Goal: Information Seeking & Learning: Compare options

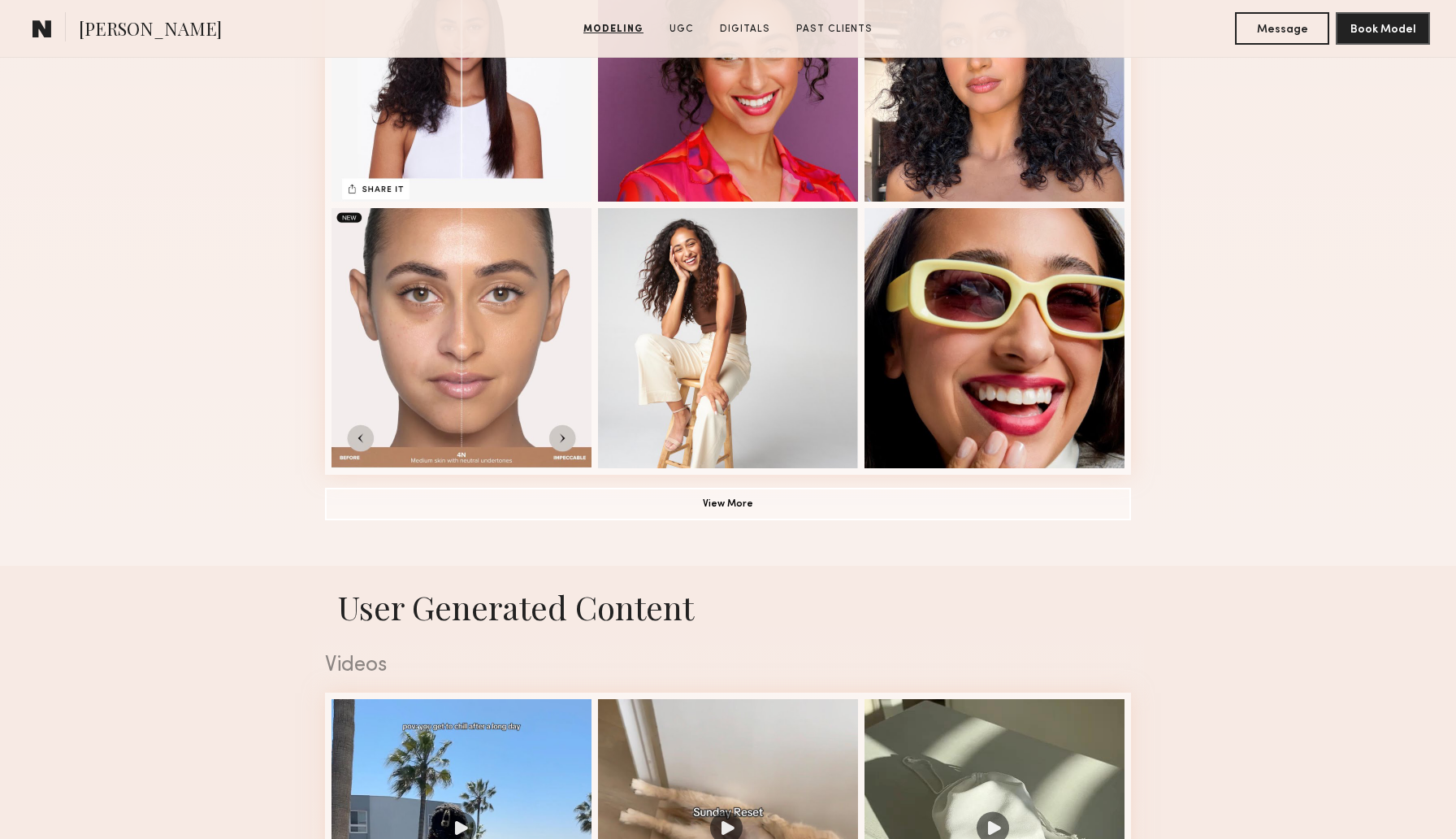
scroll to position [1072, 0]
click at [698, 511] on button "View More" at bounding box center [727, 504] width 806 height 32
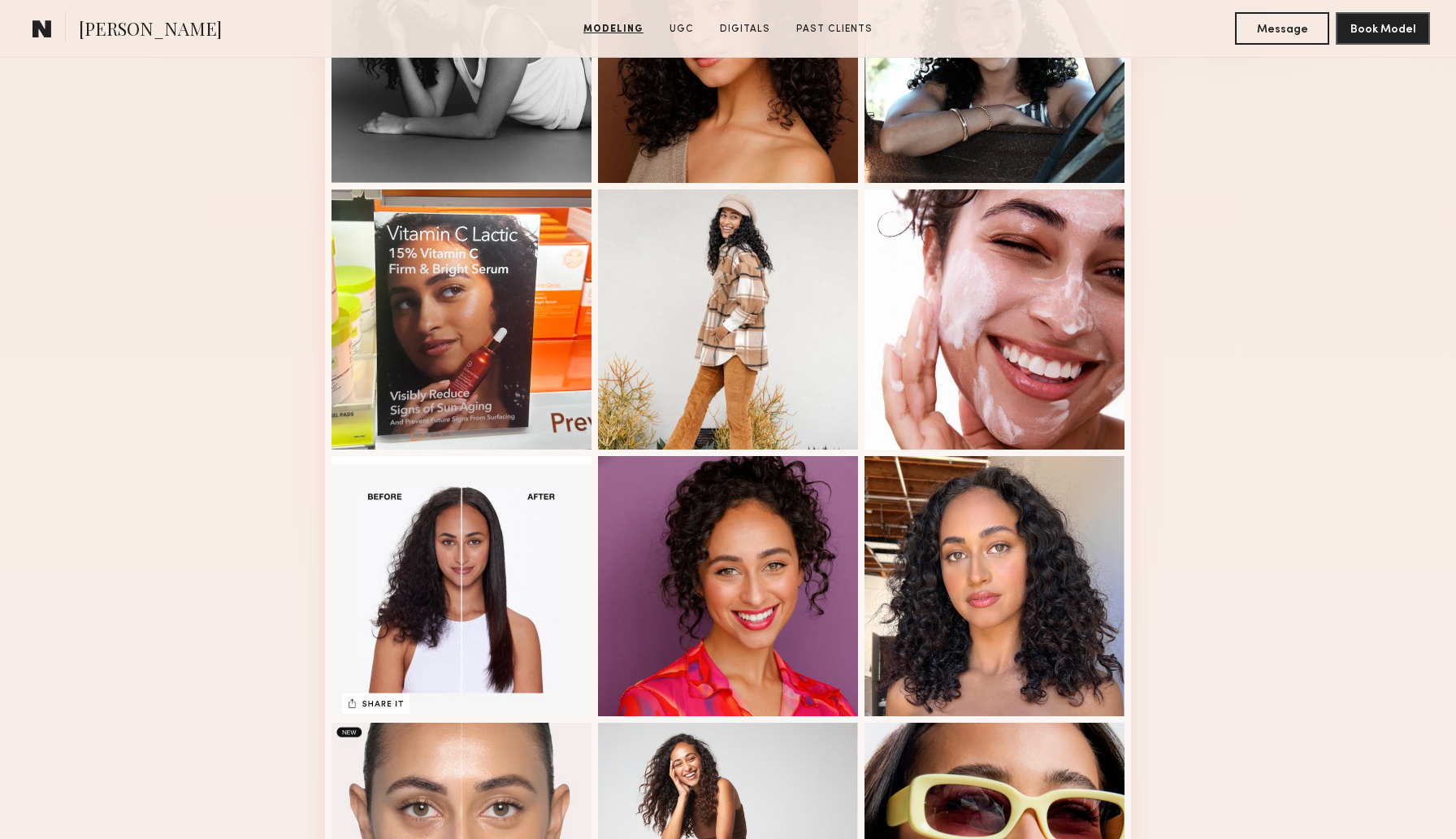
scroll to position [0, 0]
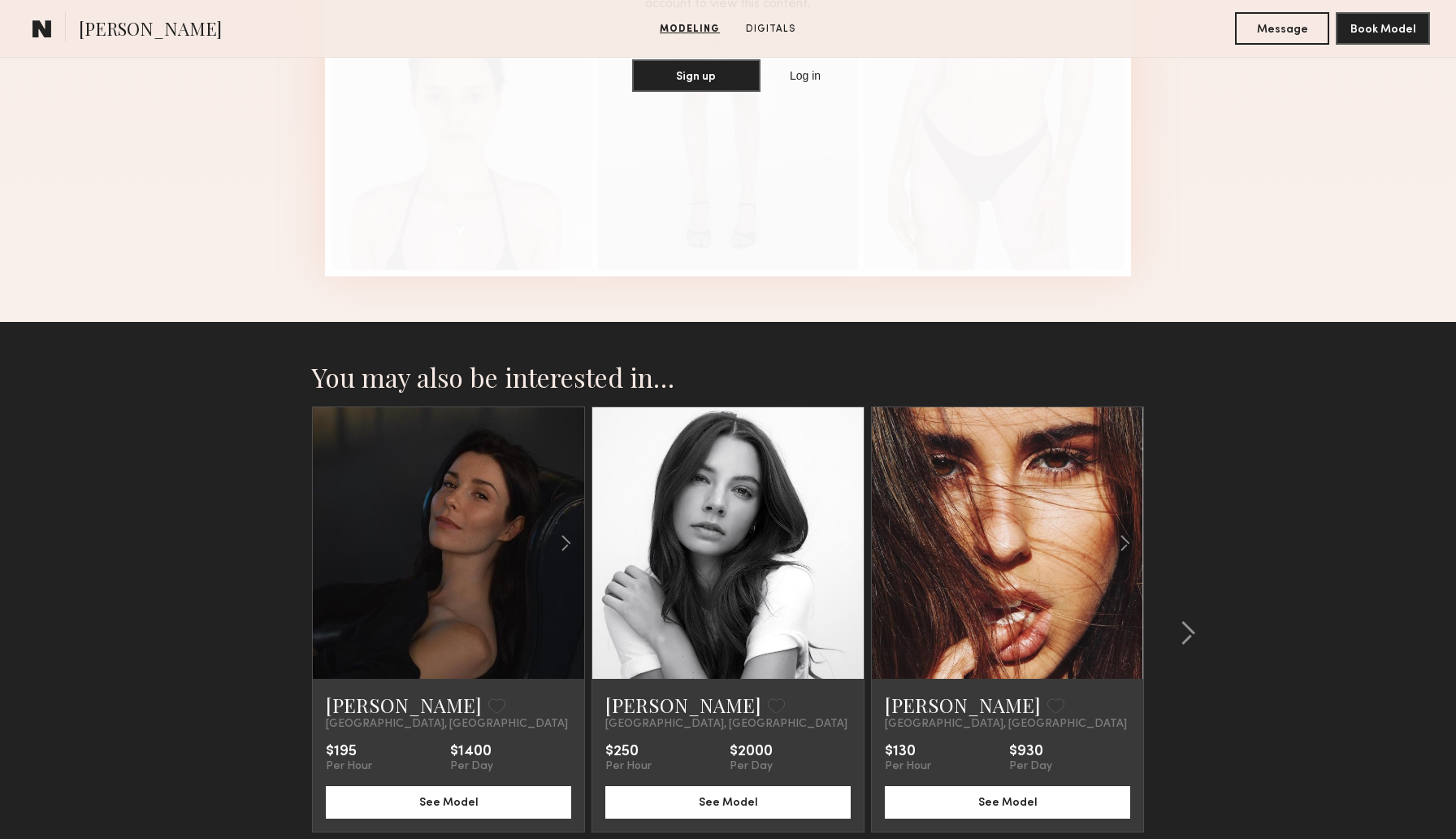
scroll to position [2143, 0]
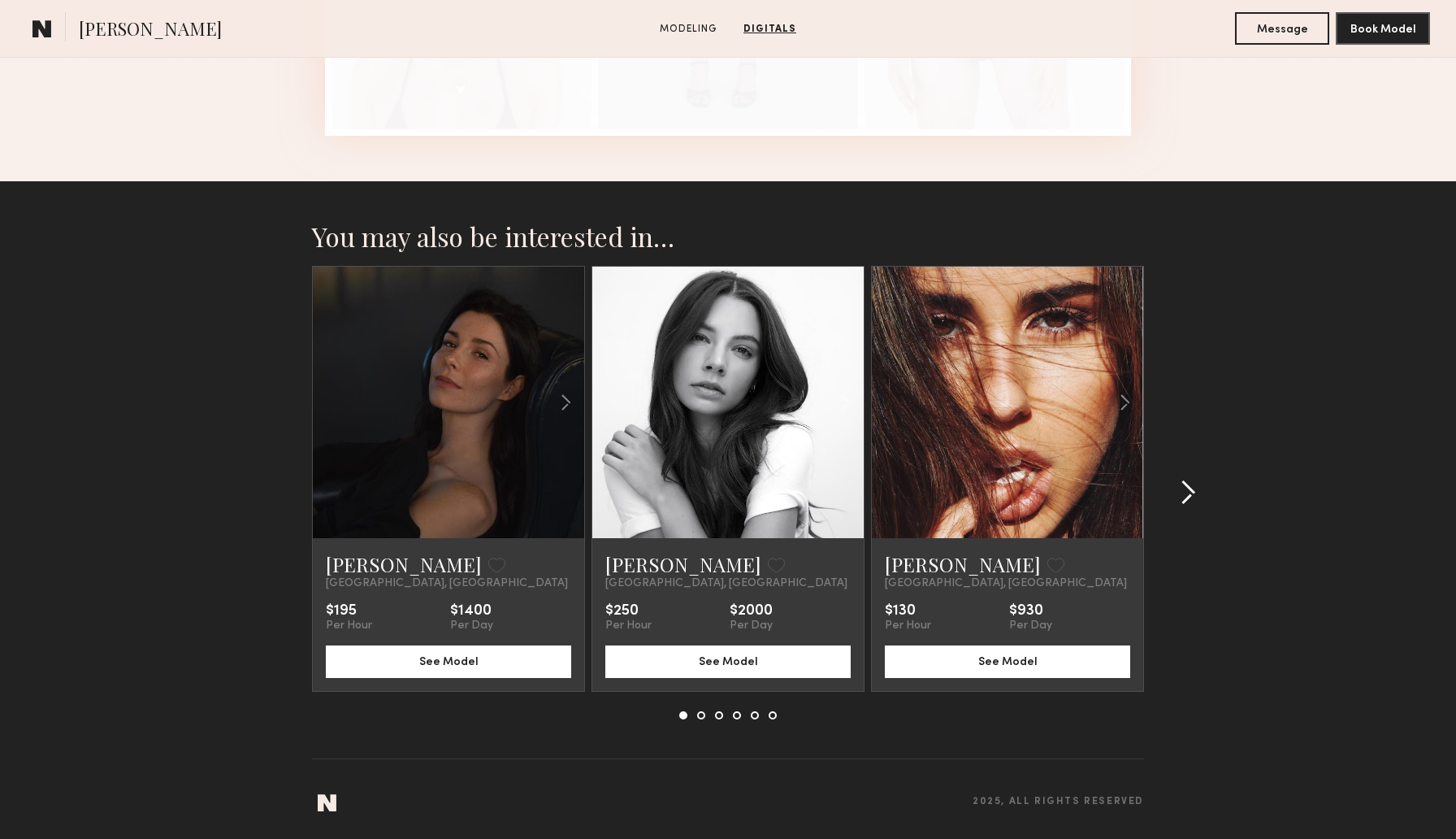
click at [1196, 494] on common-icon at bounding box center [1188, 492] width 16 height 26
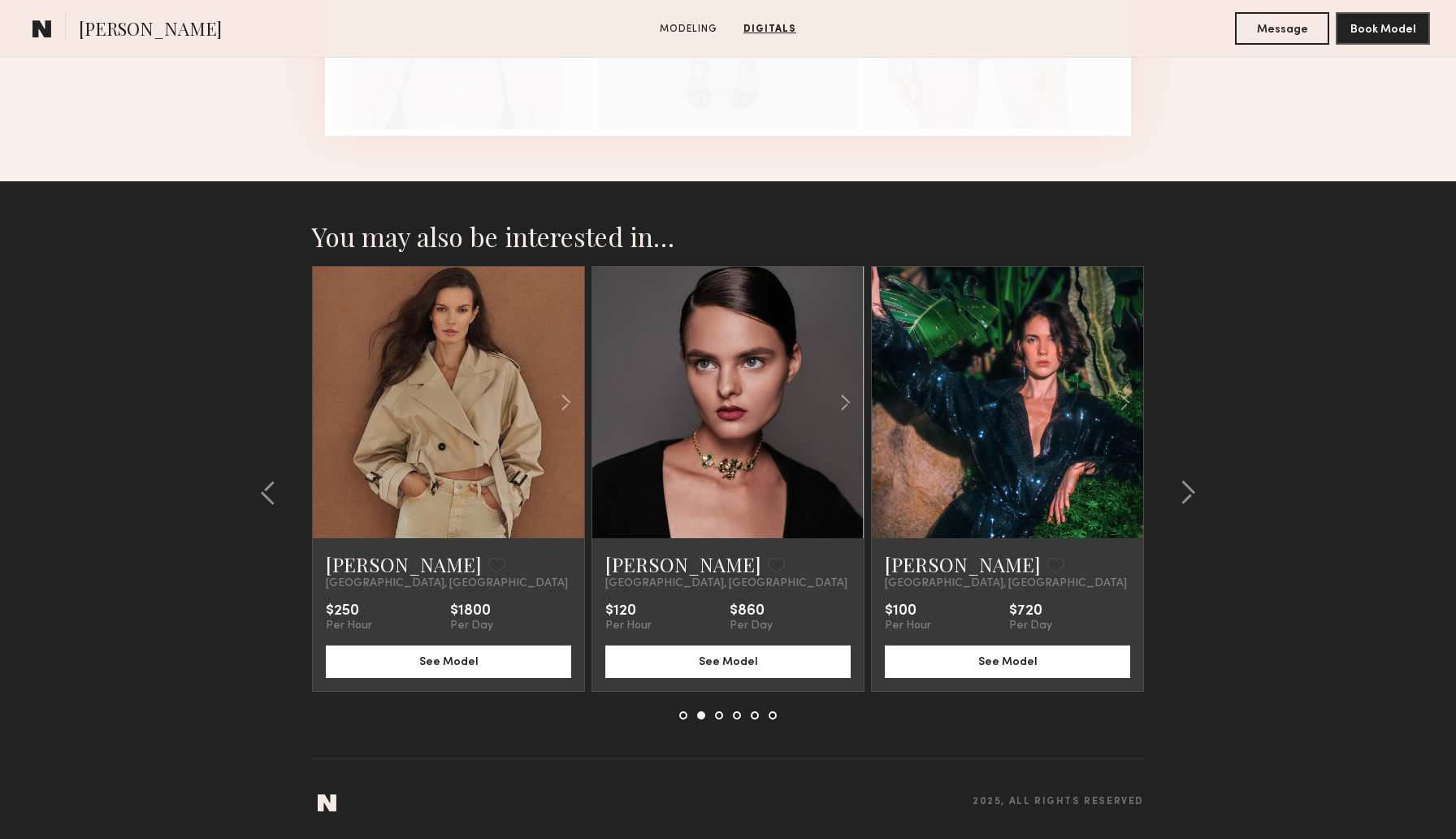
click at [1049, 494] on link at bounding box center [1008, 402] width 93 height 271
click at [1184, 484] on common-icon at bounding box center [1188, 492] width 16 height 26
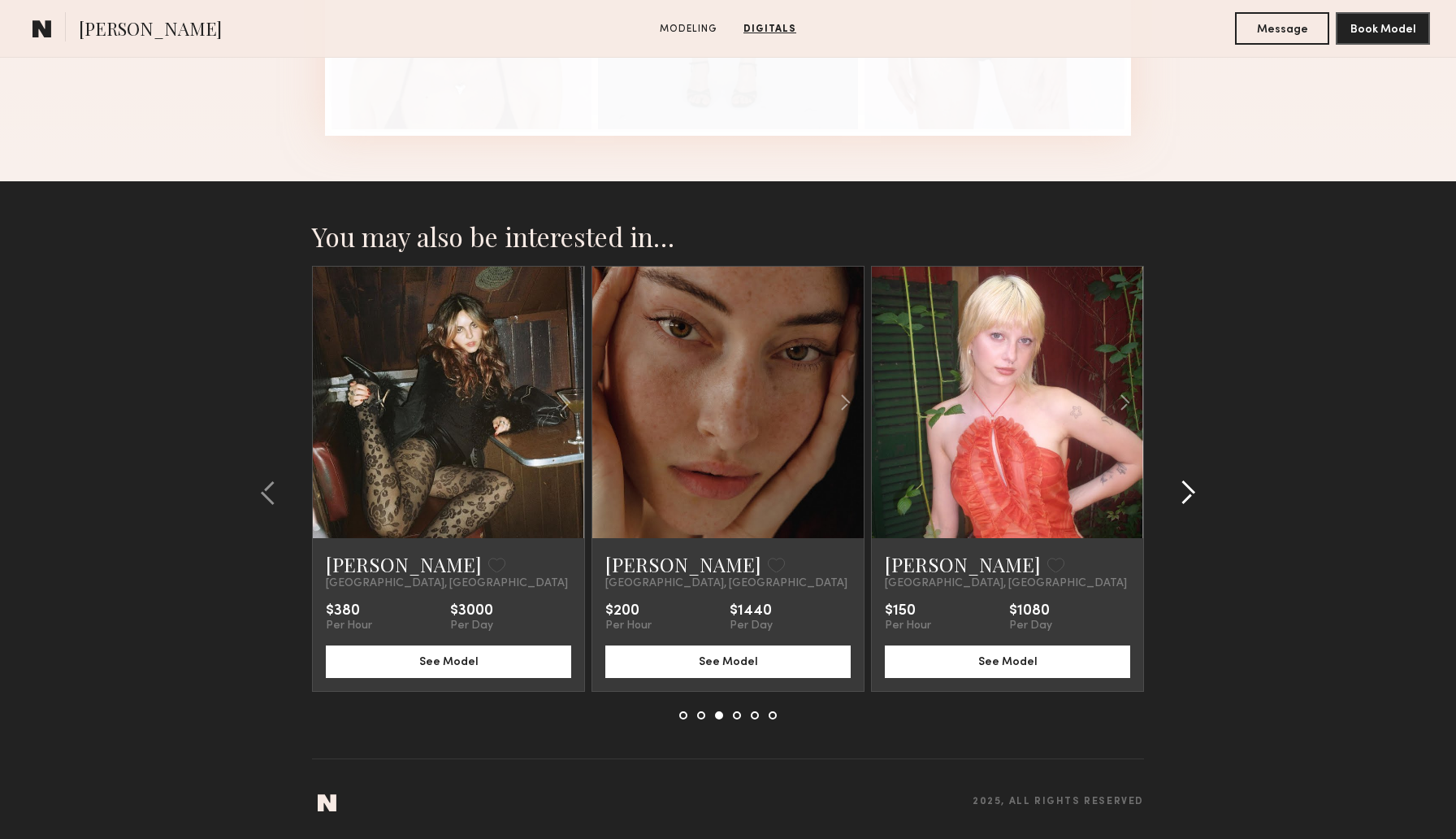
click at [1188, 495] on common-icon at bounding box center [1188, 492] width 16 height 26
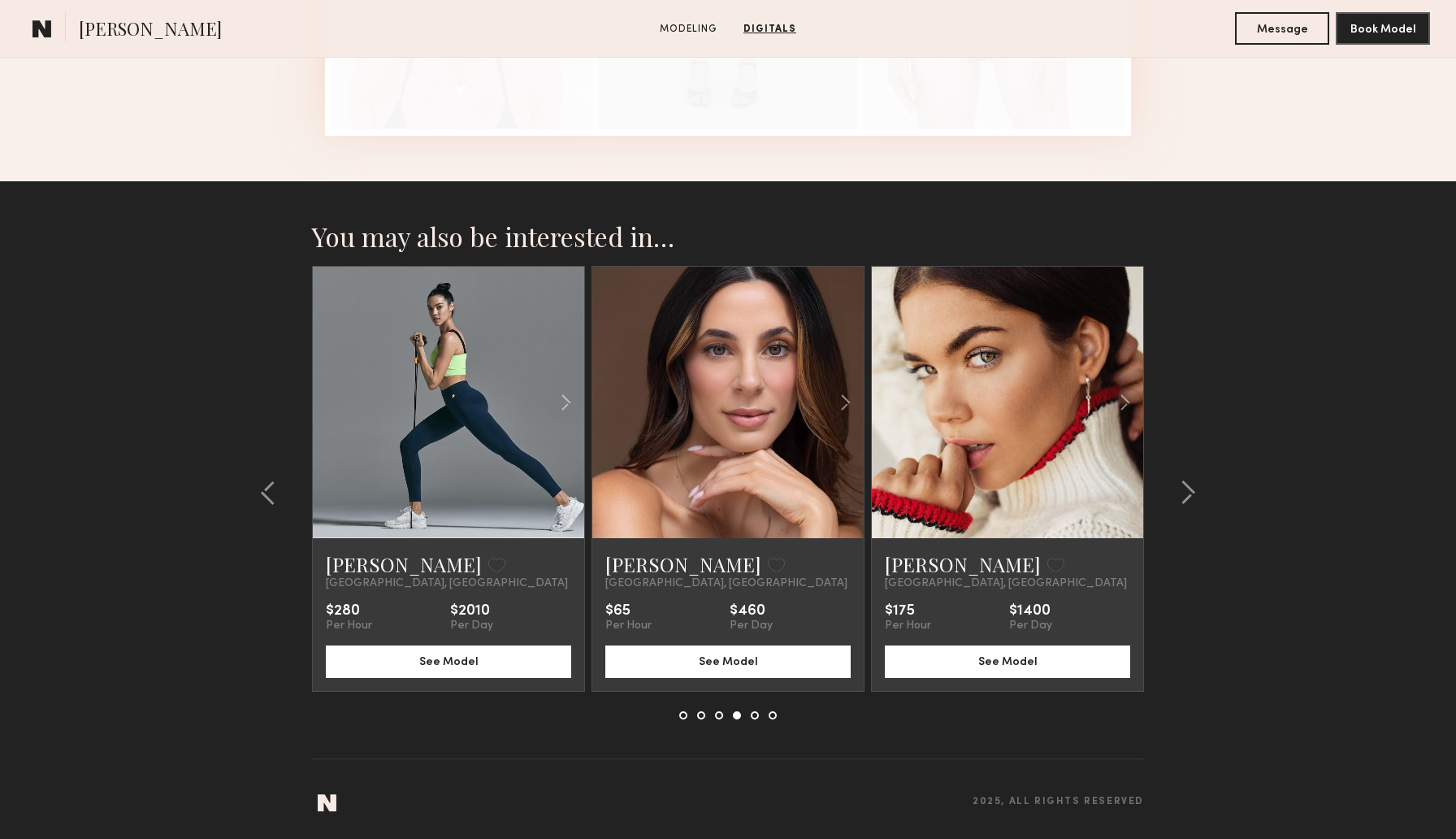
click at [731, 426] on link at bounding box center [728, 402] width 93 height 271
click at [1188, 496] on common-icon at bounding box center [1188, 492] width 16 height 26
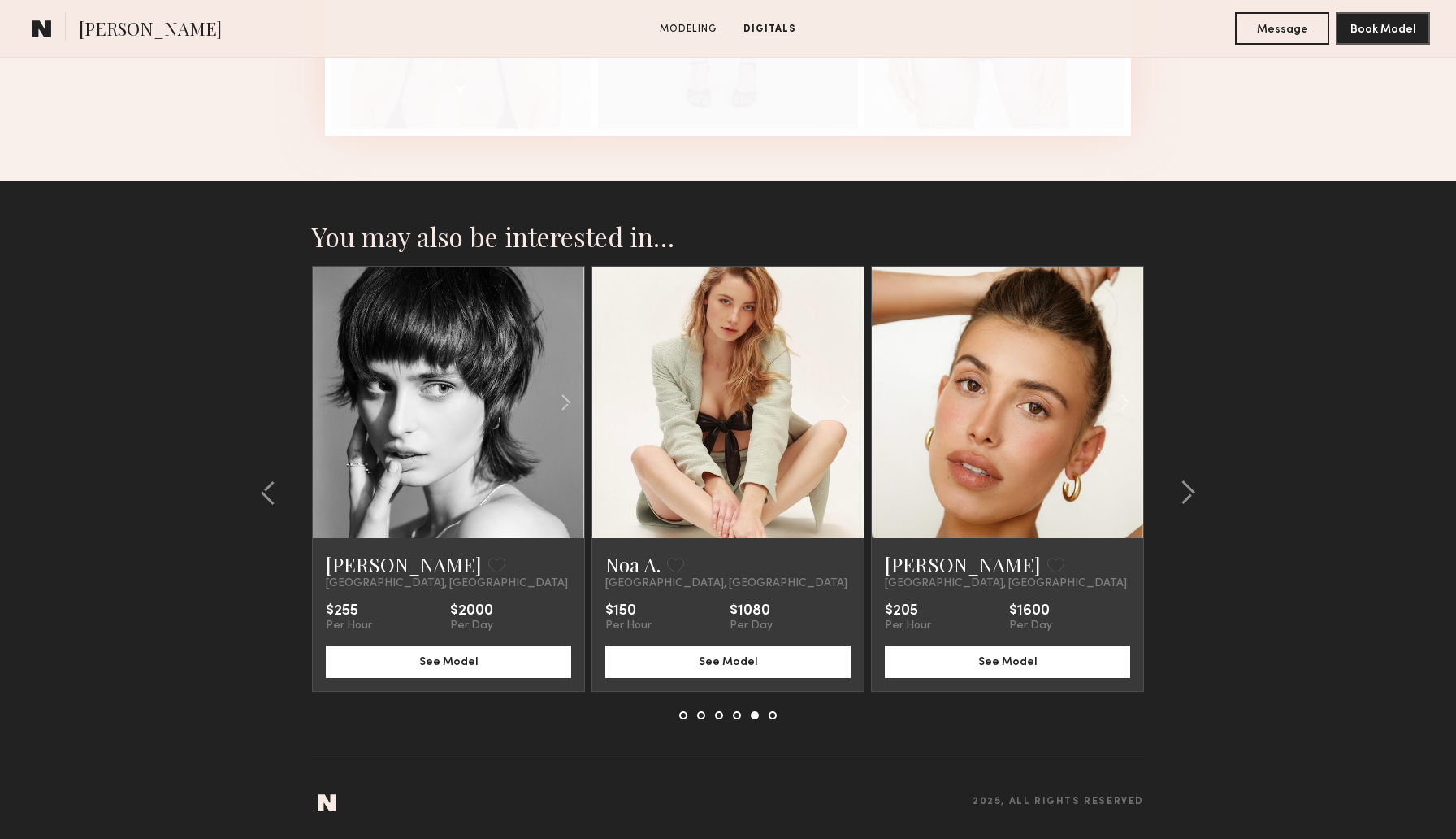
click at [706, 411] on link at bounding box center [728, 402] width 93 height 271
click at [1181, 497] on common-icon at bounding box center [1188, 492] width 16 height 26
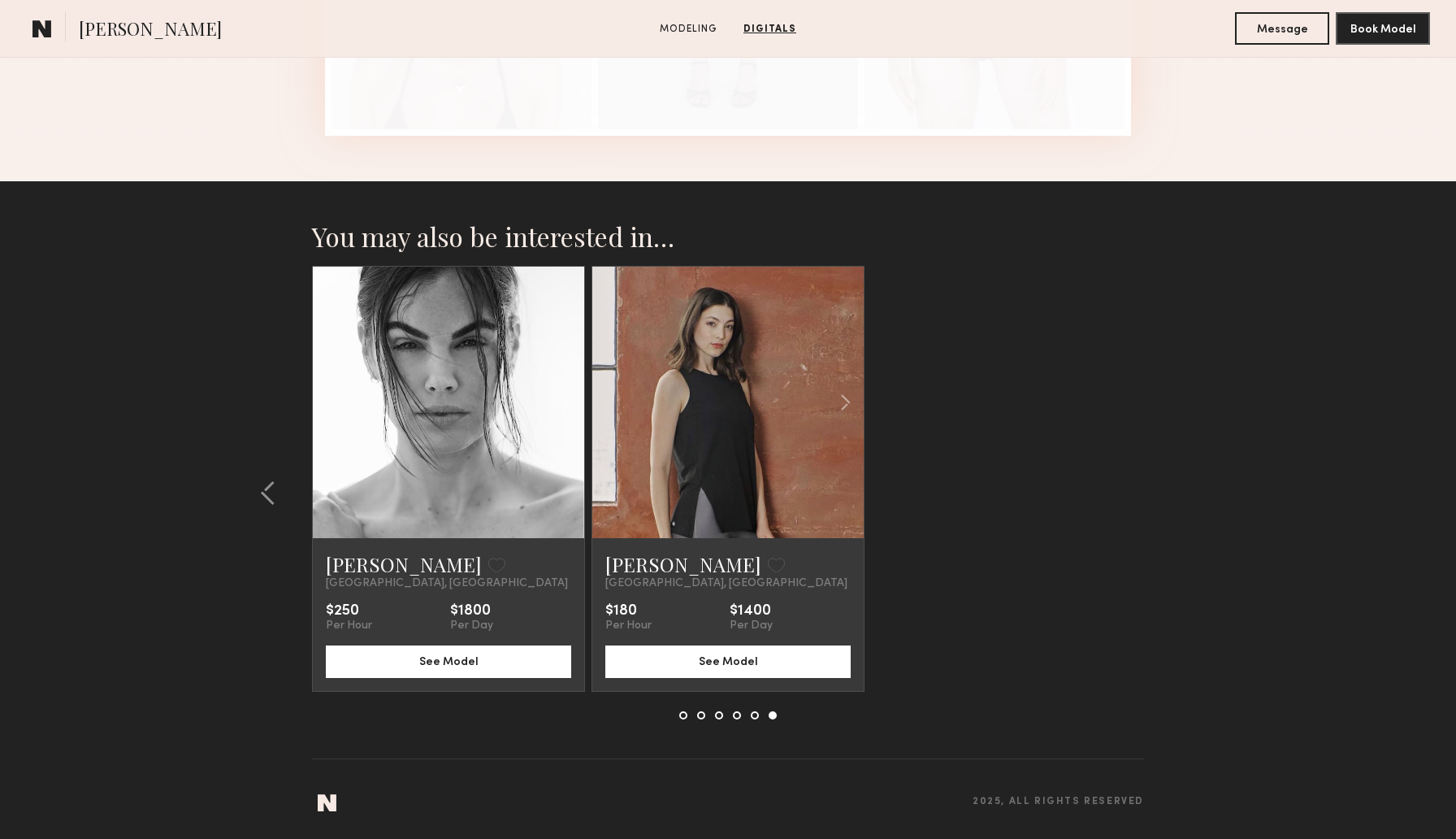
click at [734, 421] on link at bounding box center [728, 402] width 93 height 271
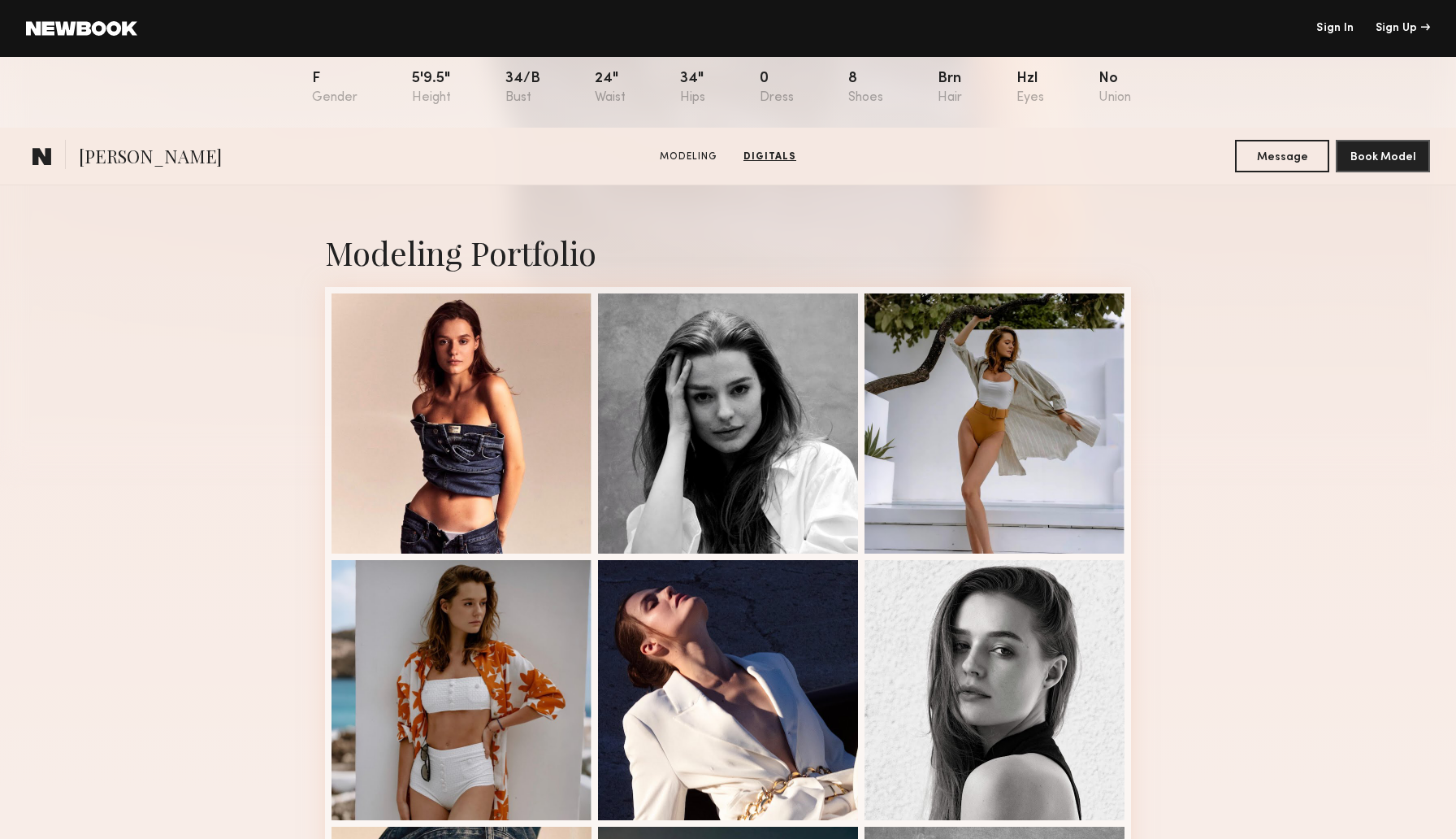
scroll to position [0, 0]
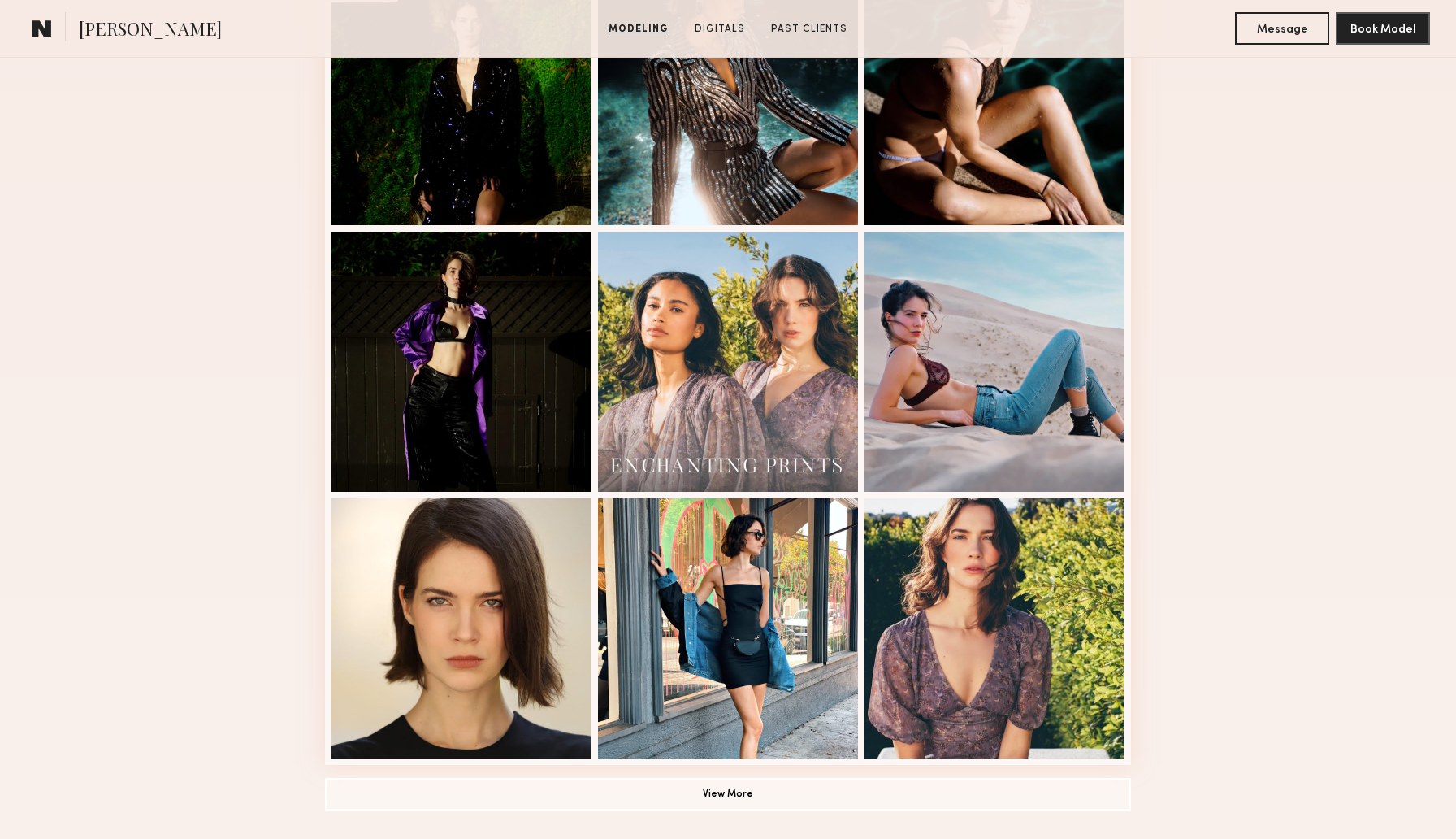
scroll to position [814, 0]
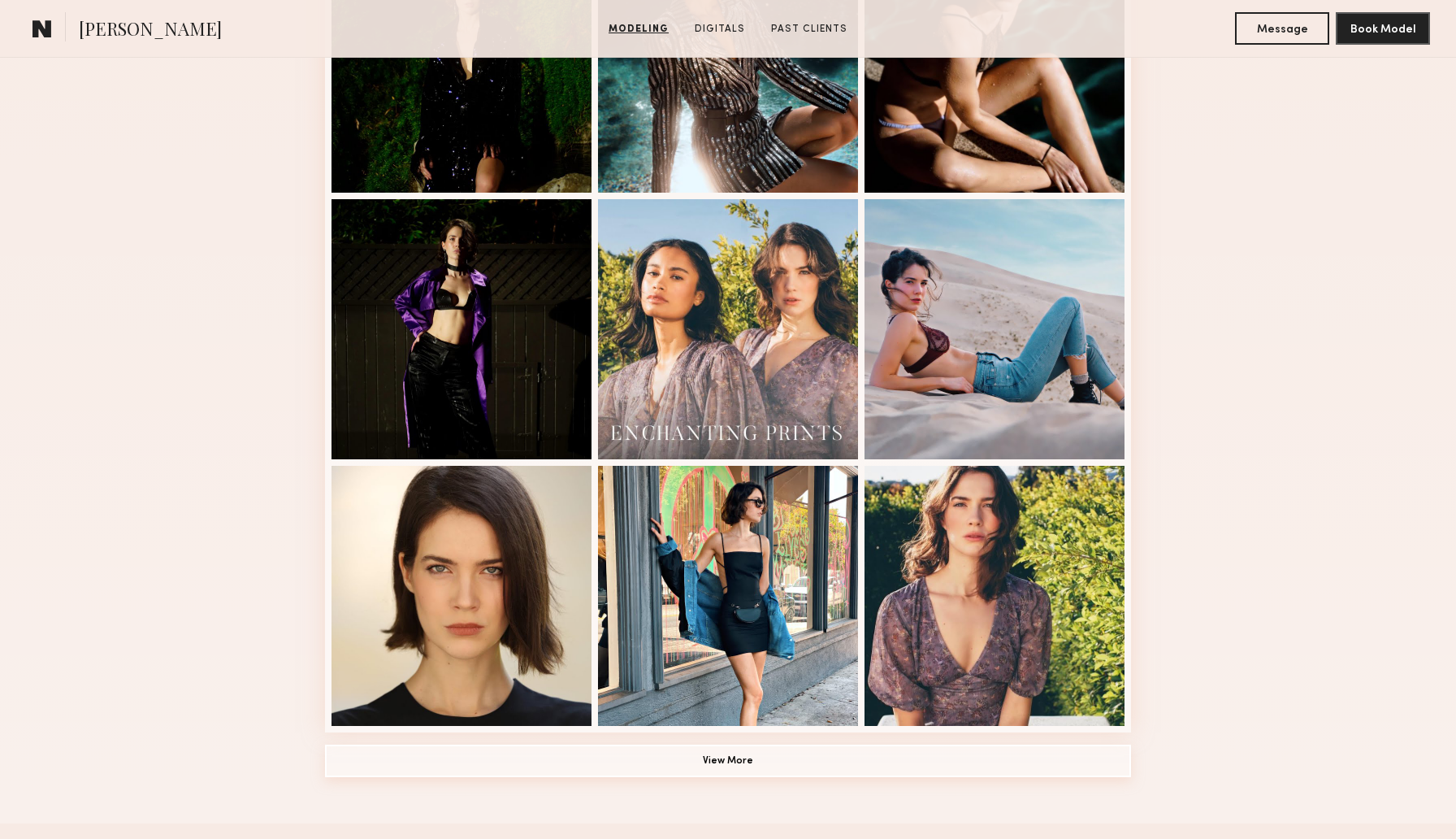
click at [750, 752] on button "View More" at bounding box center [727, 760] width 806 height 32
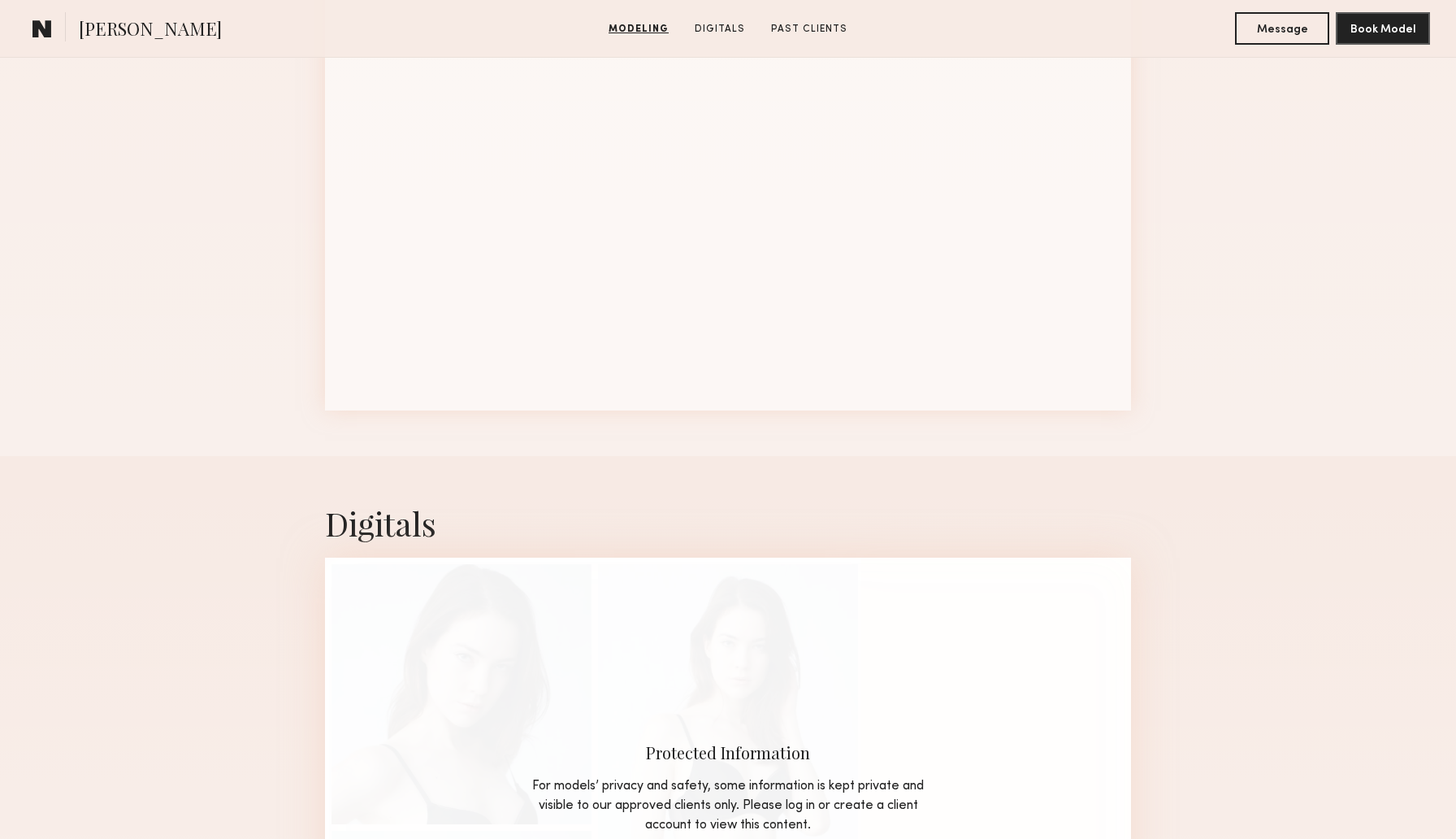
scroll to position [1672, 0]
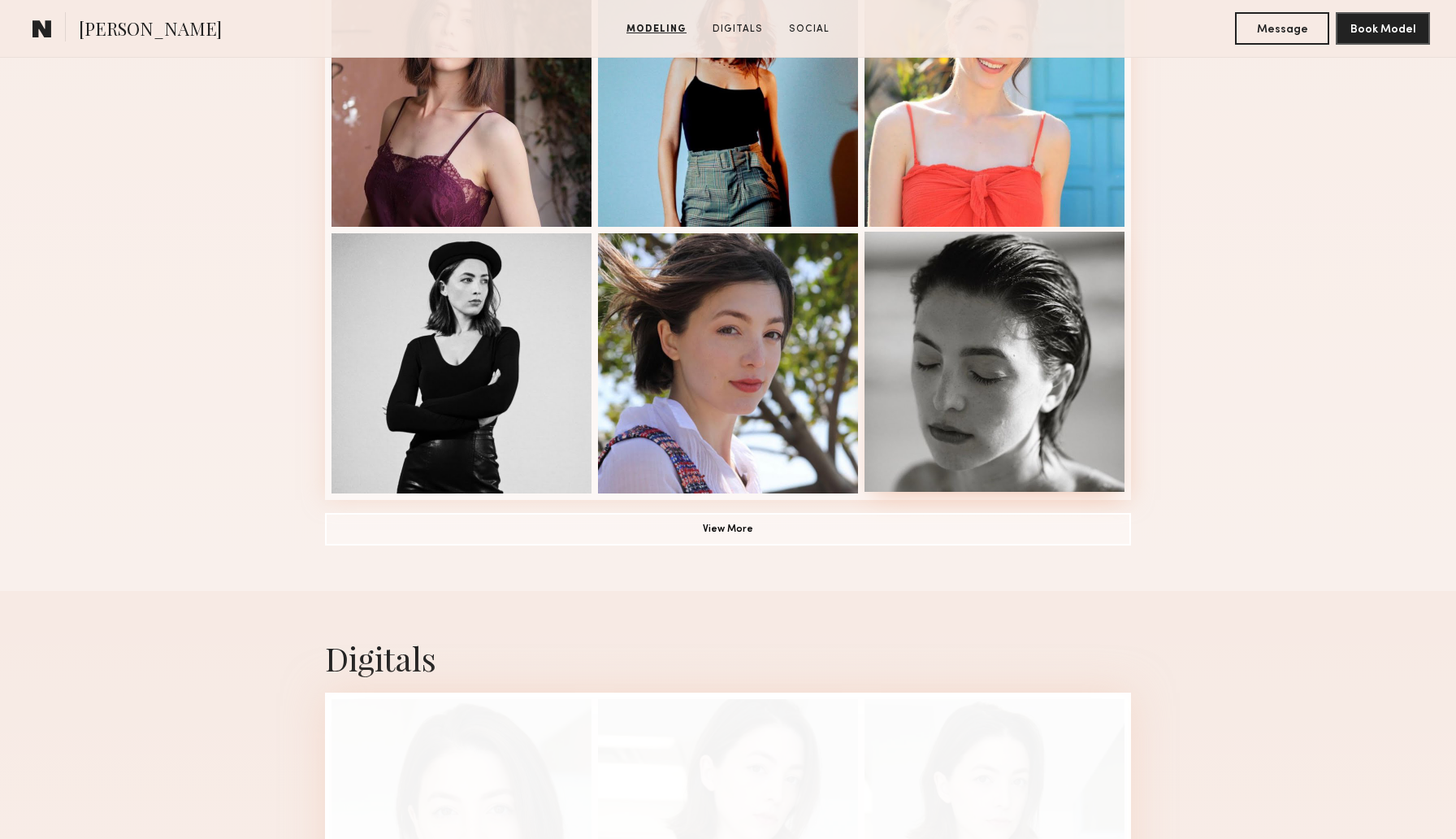
scroll to position [1048, 0]
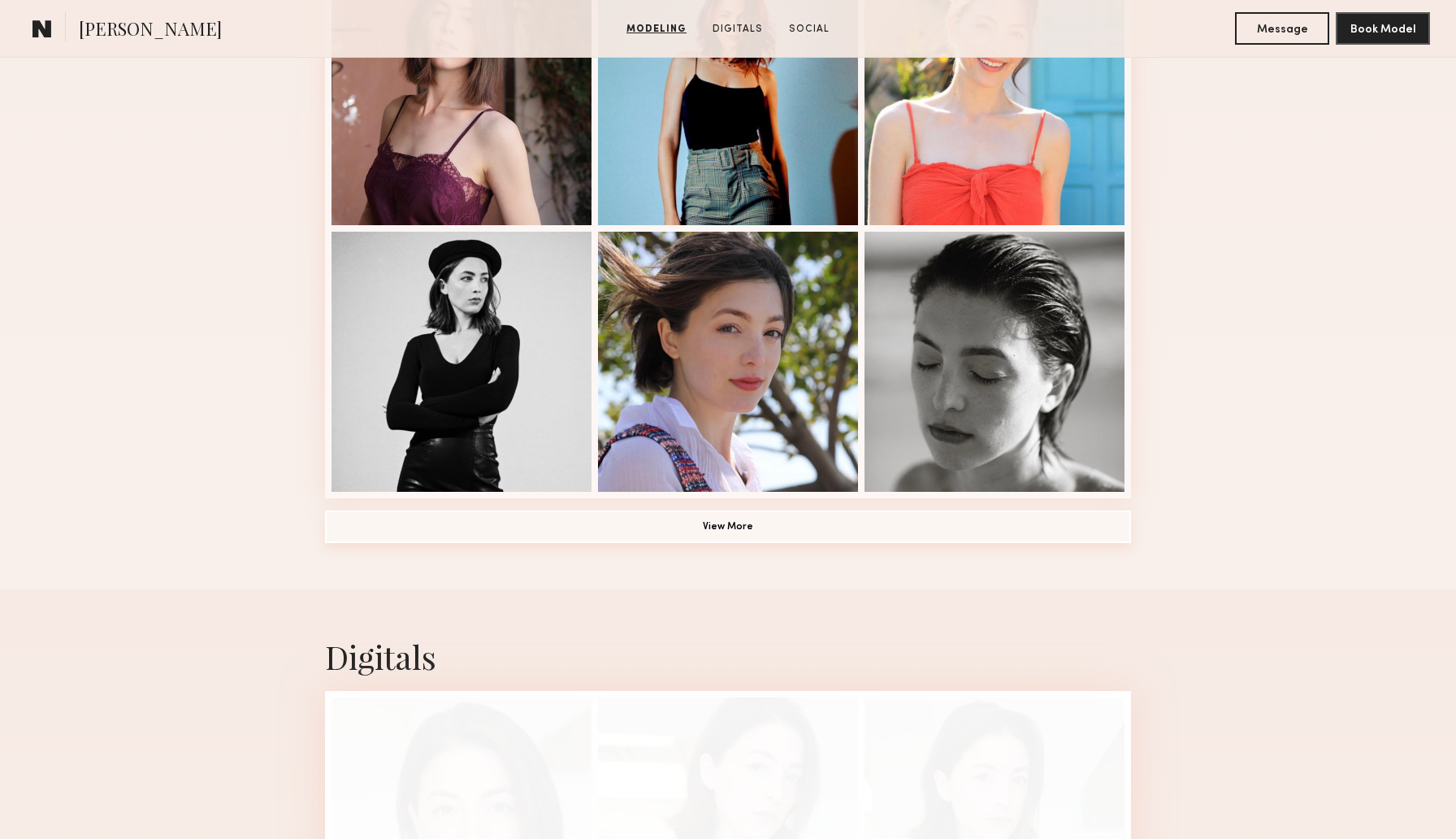
click at [917, 531] on button "View More" at bounding box center [727, 527] width 806 height 32
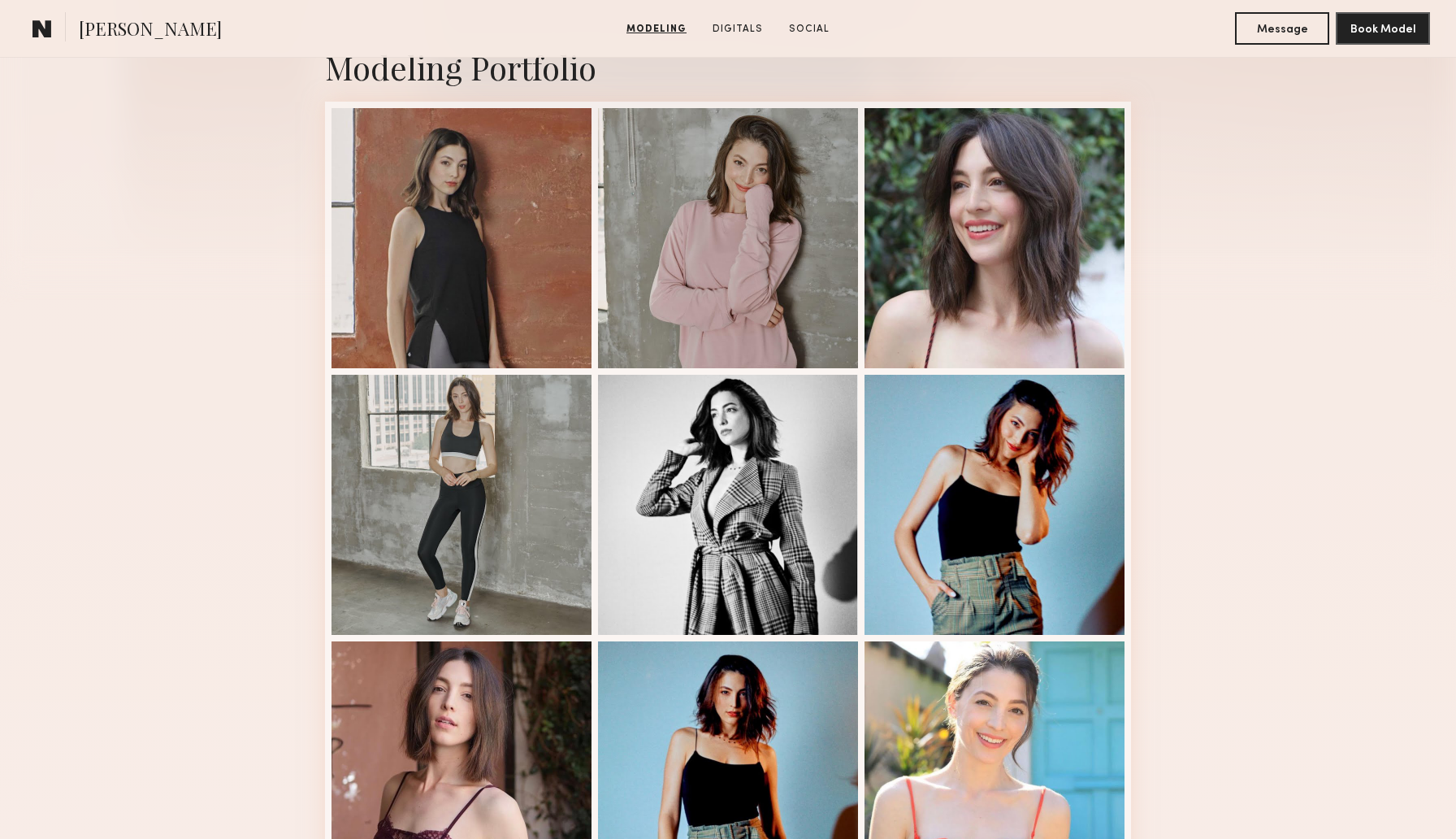
scroll to position [371, 0]
click at [436, 728] on div at bounding box center [461, 770] width 260 height 260
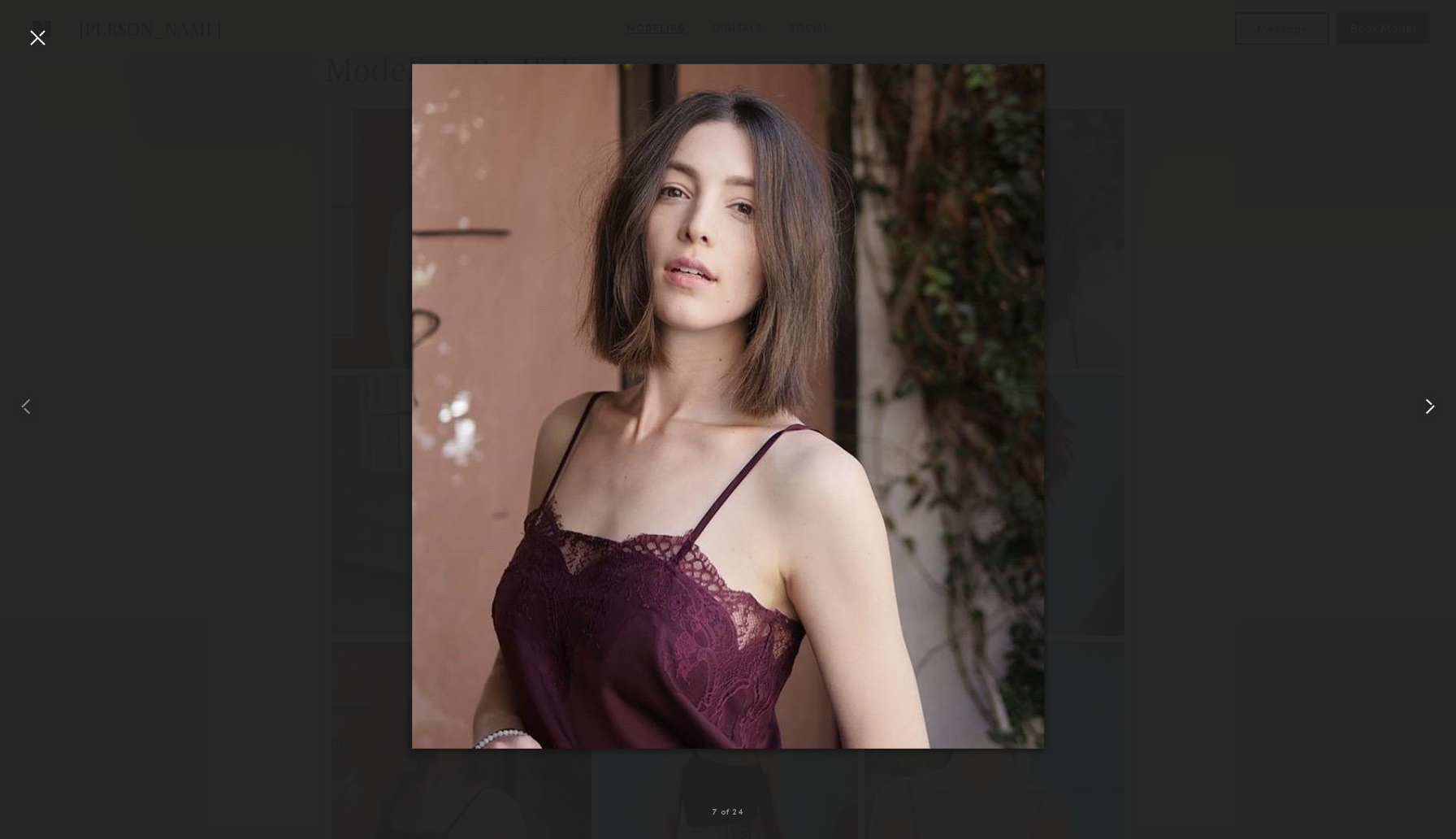
click at [1433, 405] on common-icon at bounding box center [1430, 406] width 26 height 26
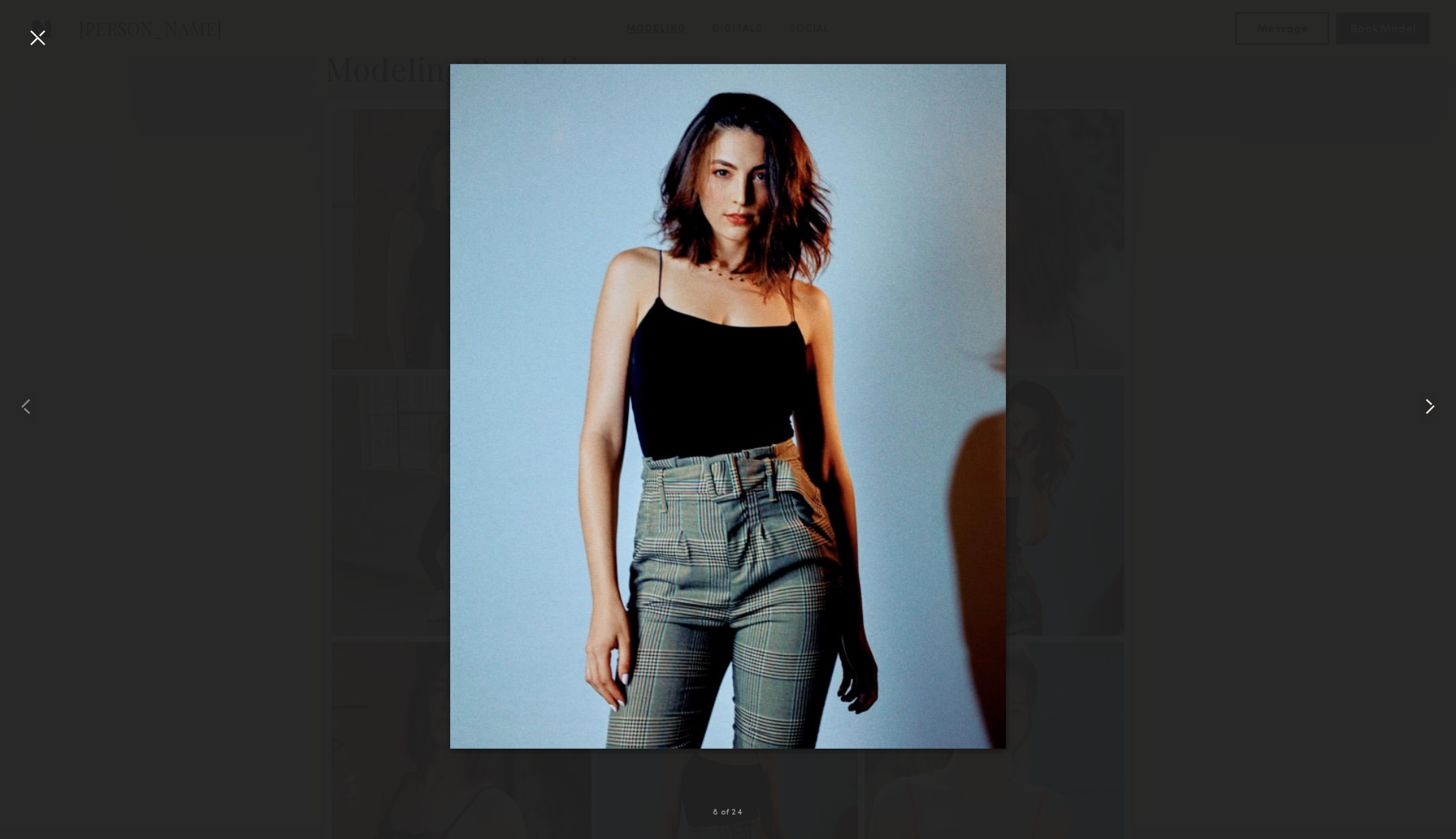
click at [1433, 405] on common-icon at bounding box center [1430, 406] width 26 height 26
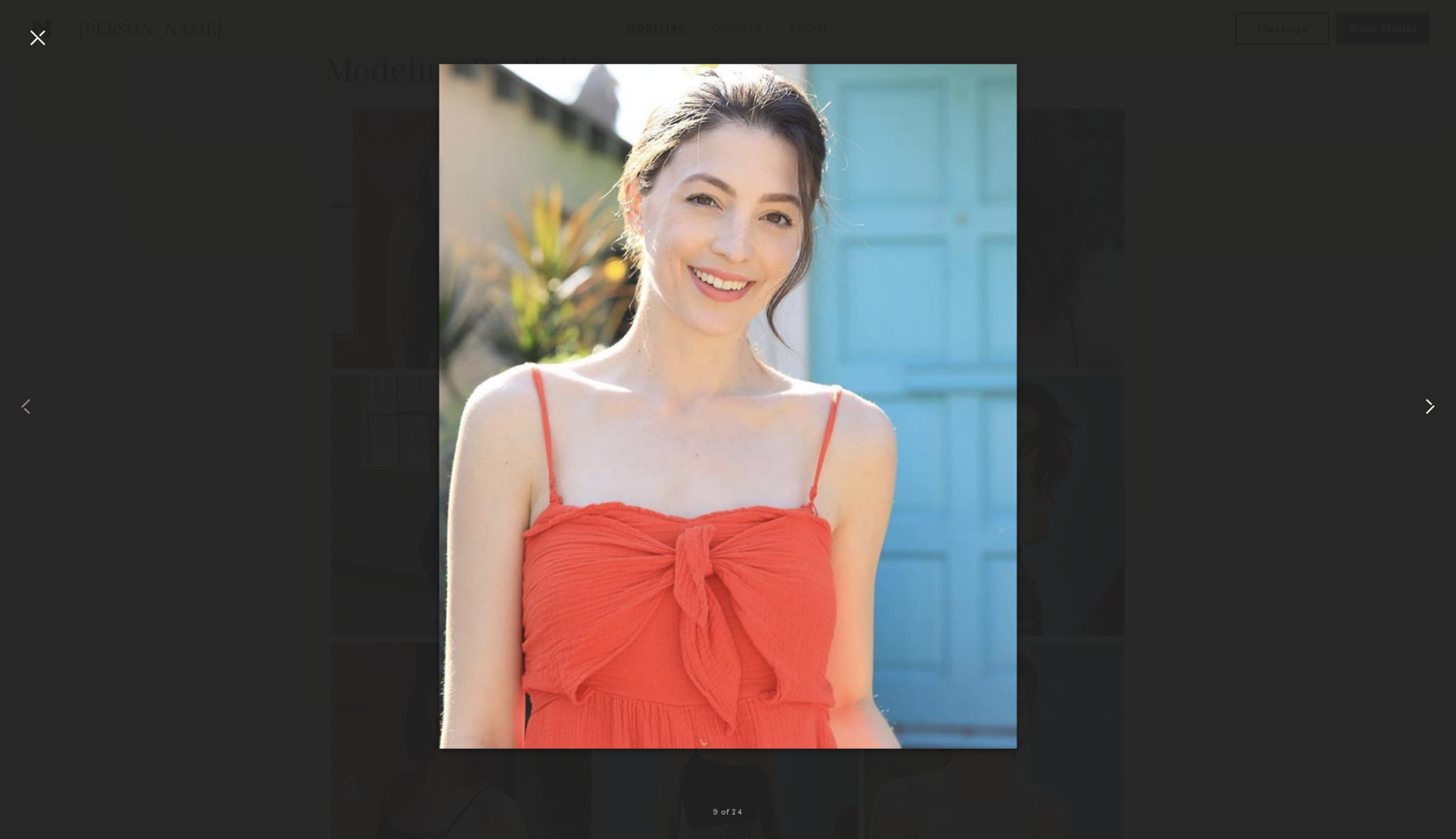
click at [1433, 405] on common-icon at bounding box center [1430, 406] width 26 height 26
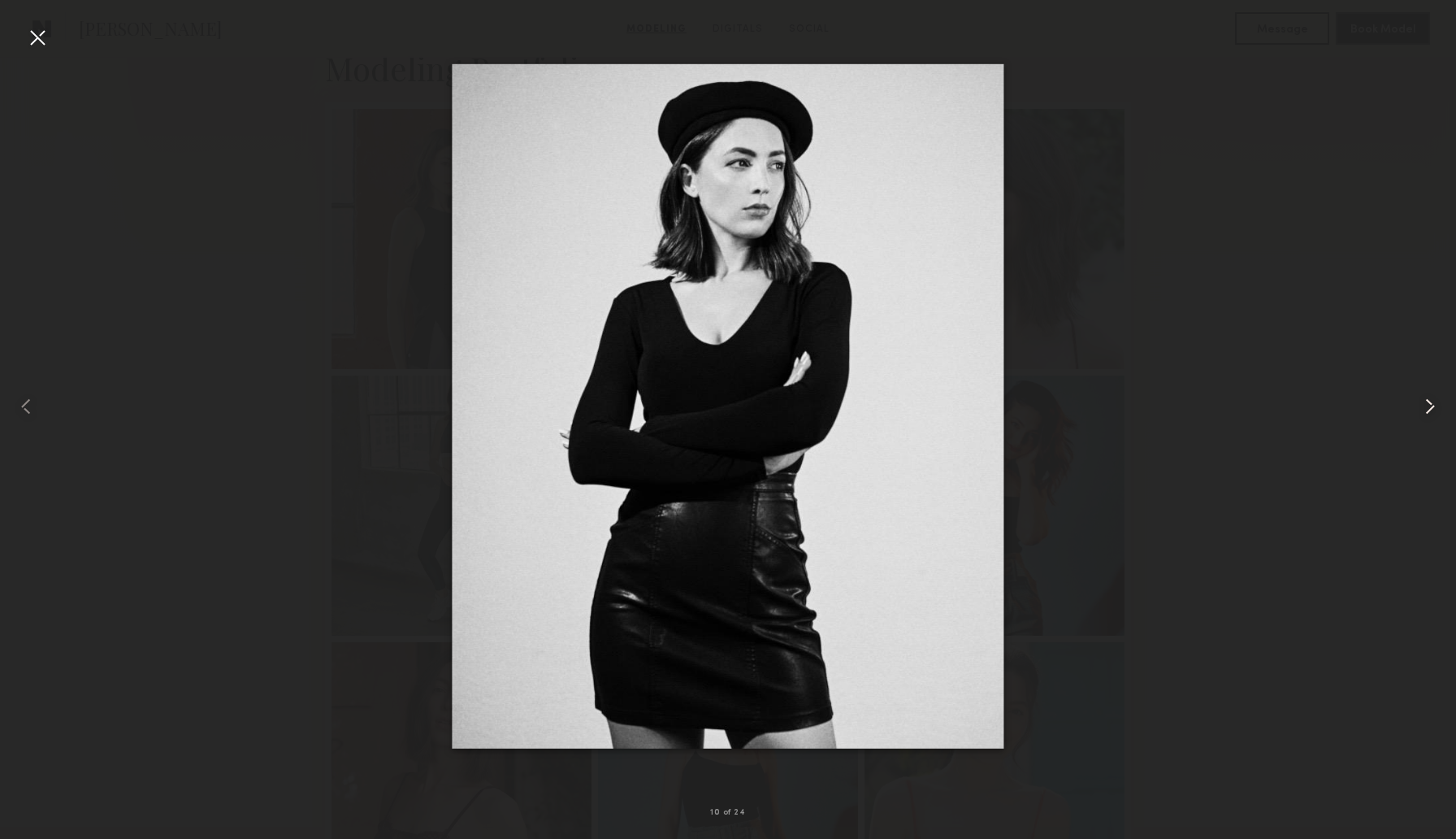
click at [1433, 405] on common-icon at bounding box center [1430, 406] width 26 height 26
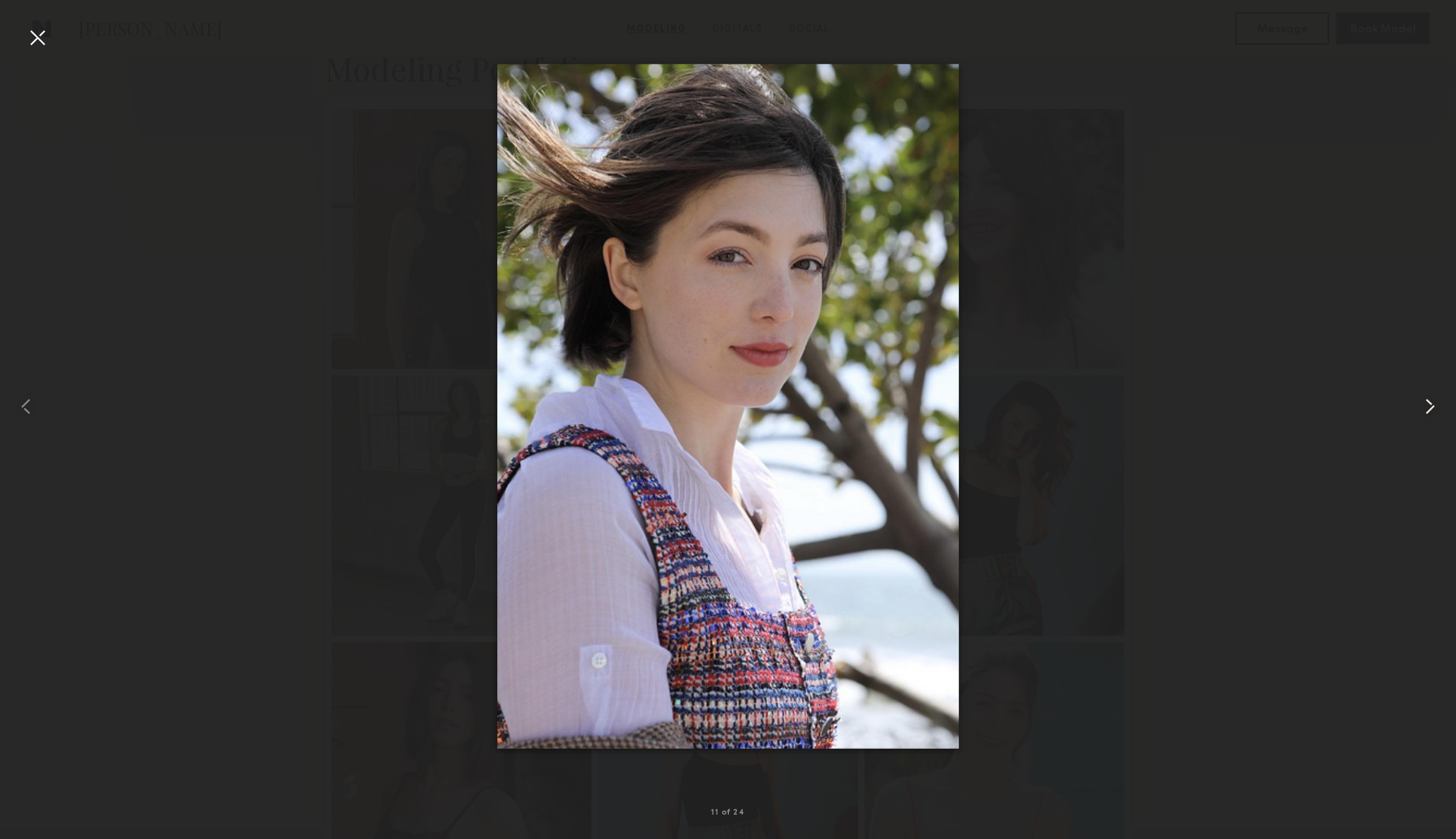
click at [1433, 405] on common-icon at bounding box center [1430, 406] width 26 height 26
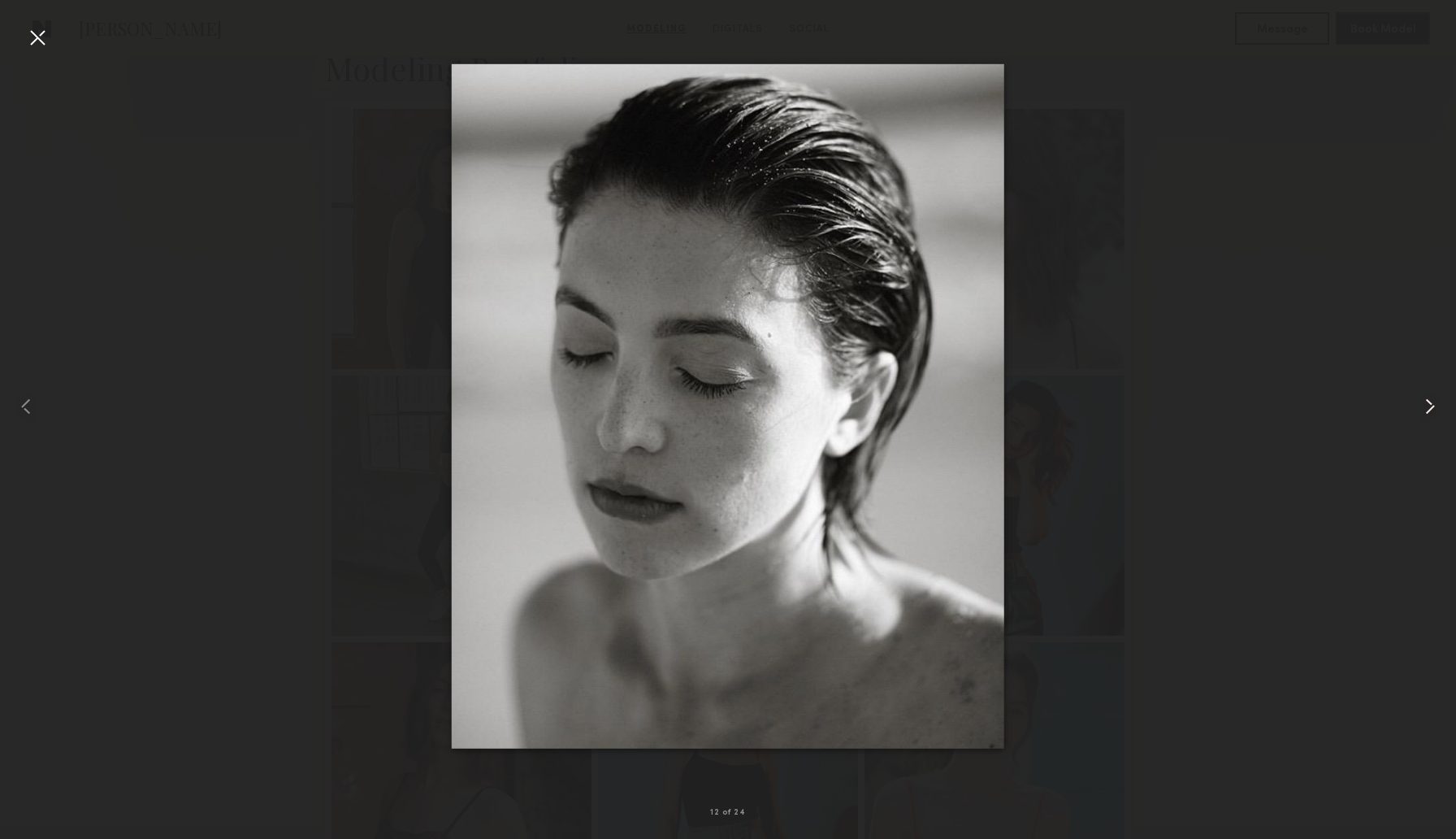
click at [1433, 405] on common-icon at bounding box center [1430, 406] width 26 height 26
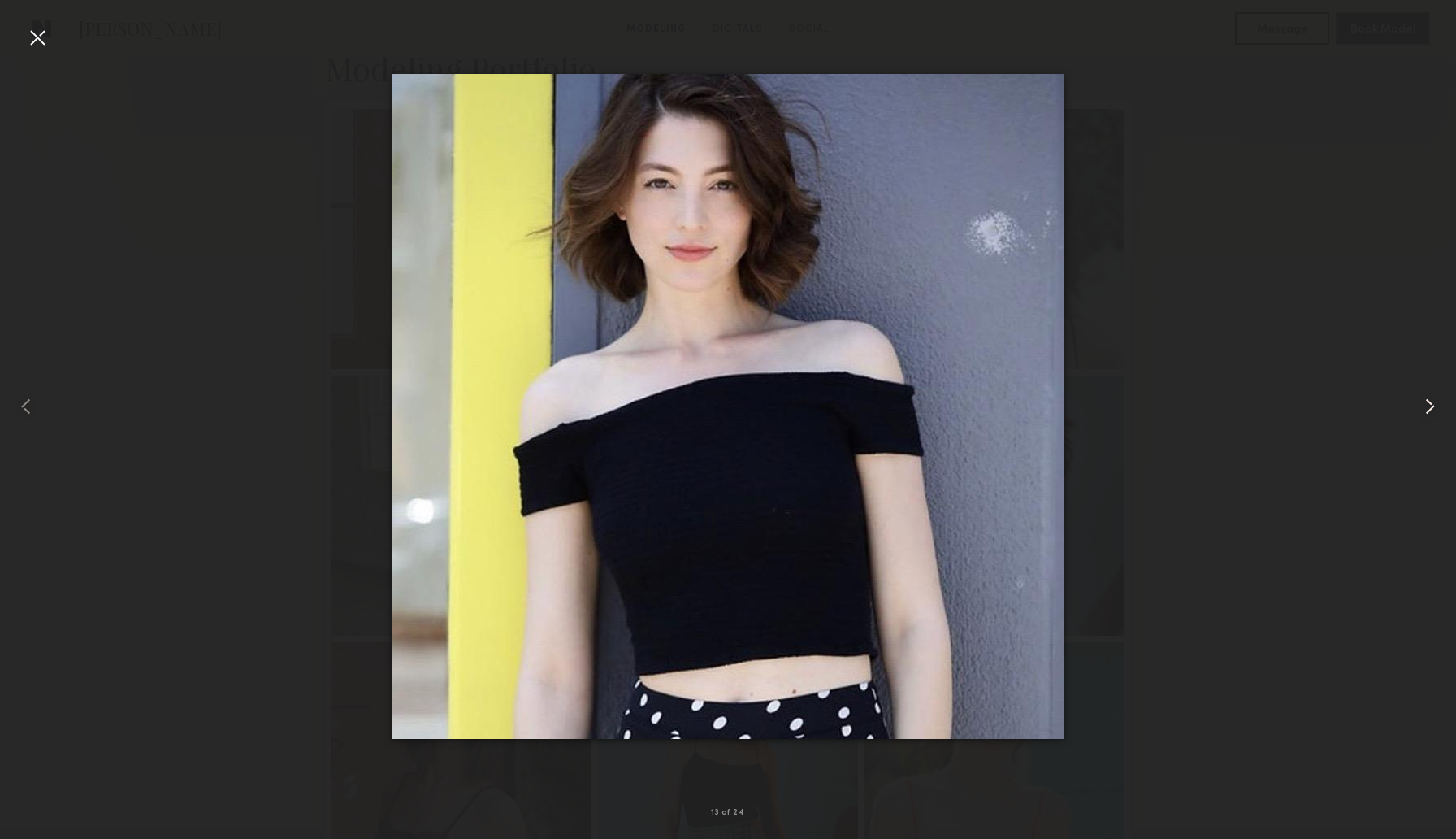
click at [1433, 405] on common-icon at bounding box center [1430, 406] width 26 height 26
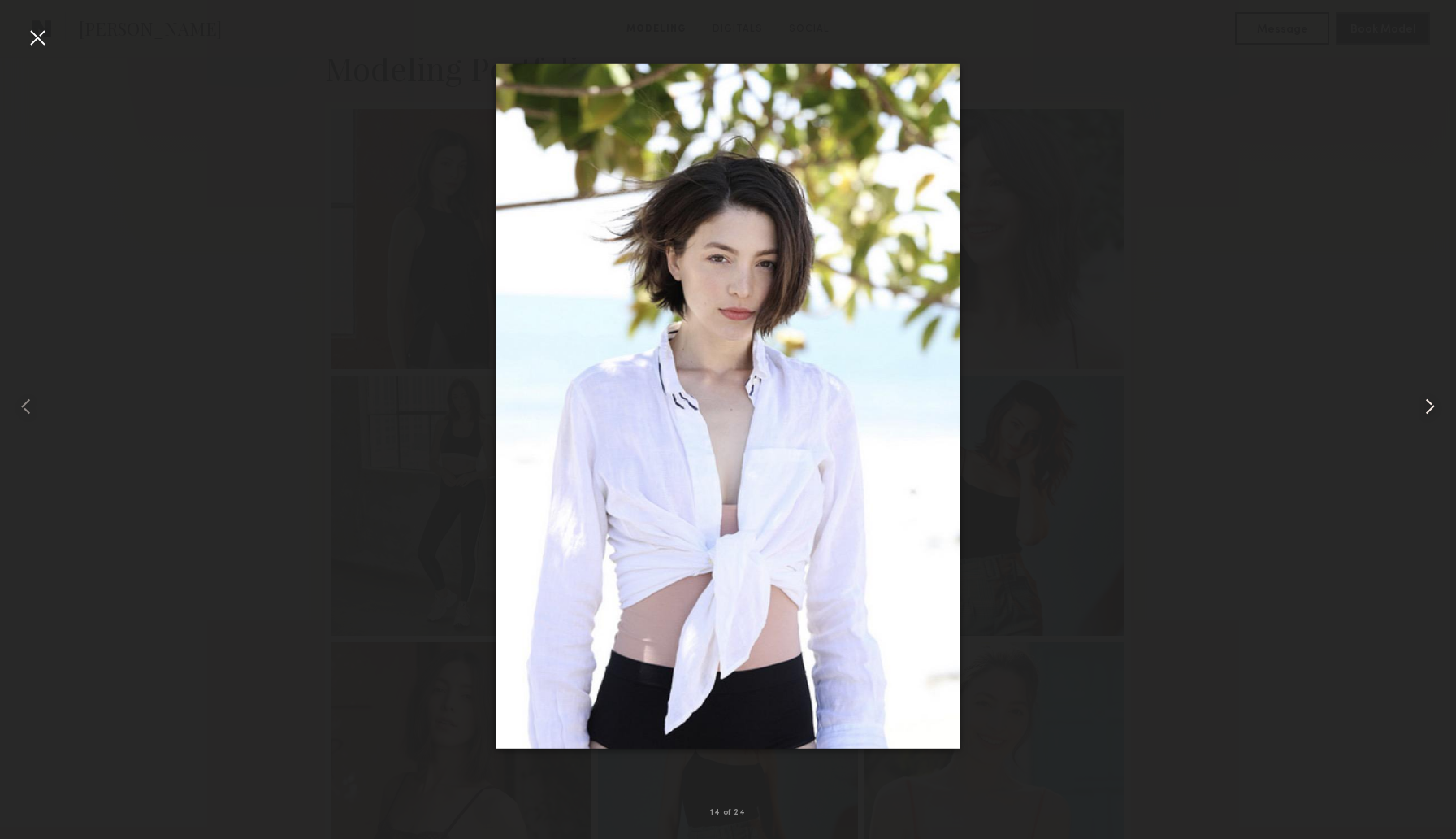
click at [1433, 405] on common-icon at bounding box center [1430, 406] width 26 height 26
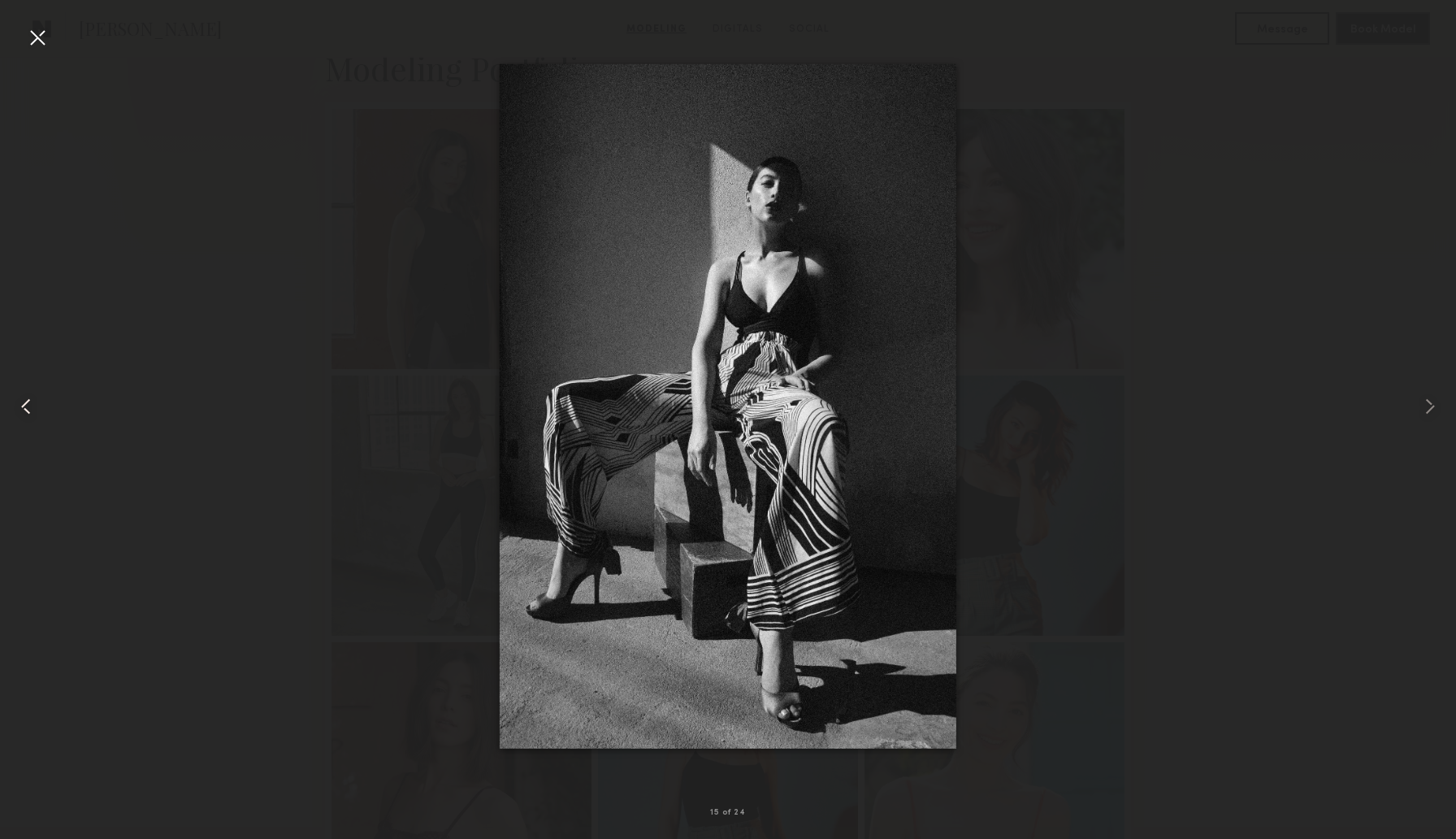
click at [50, 51] on div at bounding box center [29, 406] width 58 height 760
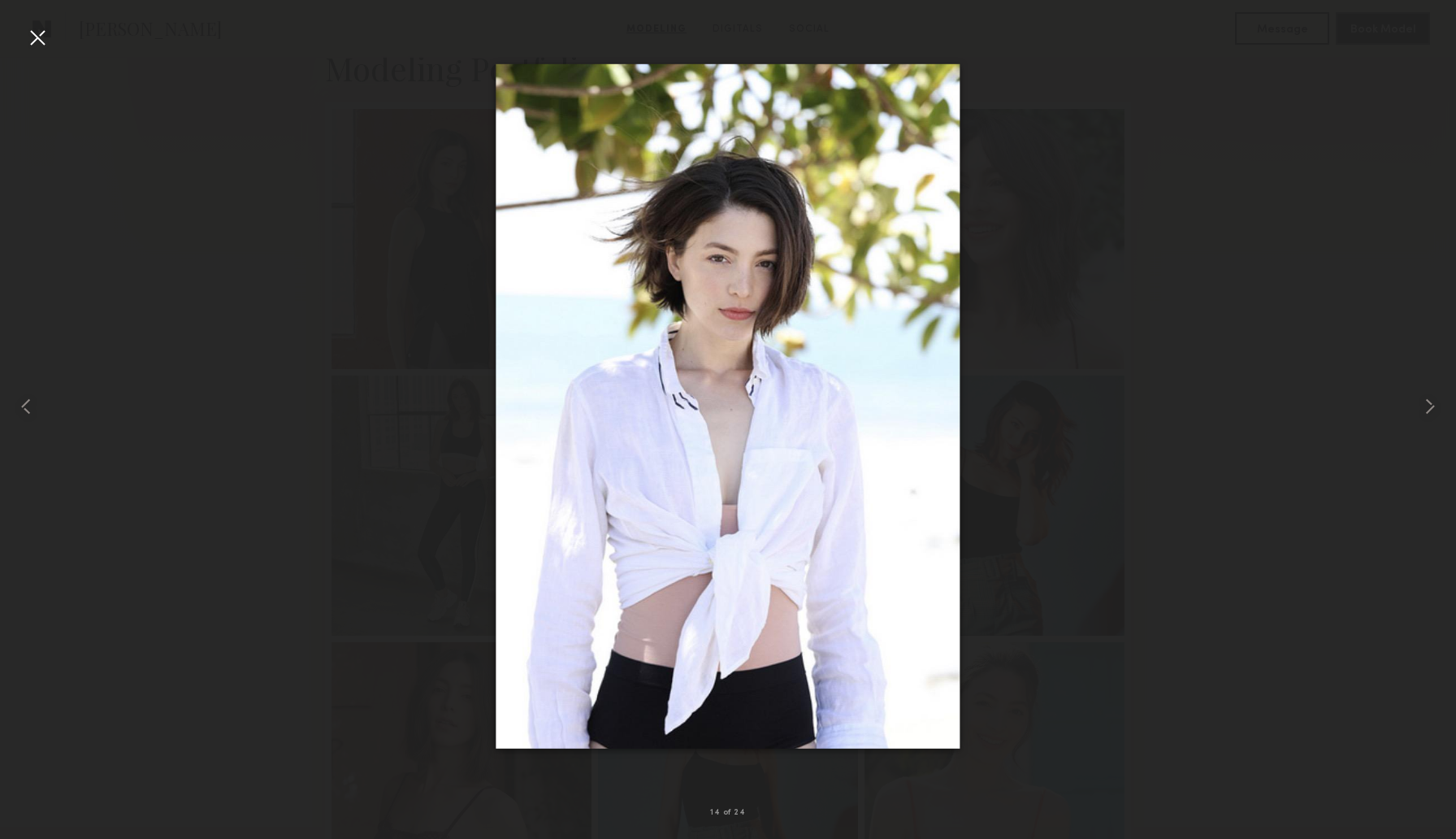
click at [33, 37] on div at bounding box center [37, 37] width 26 height 26
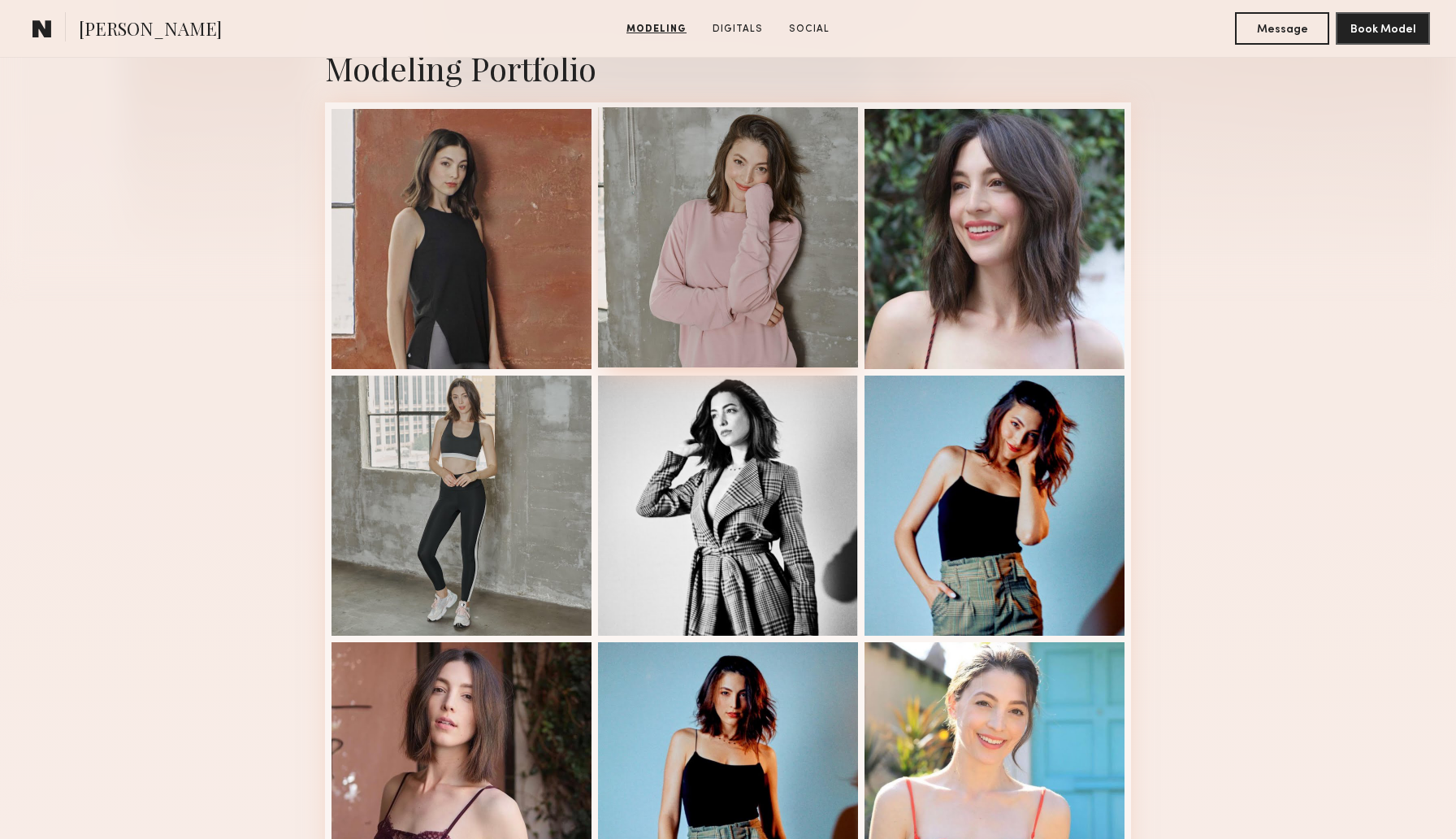
click at [760, 255] on div at bounding box center [728, 237] width 260 height 260
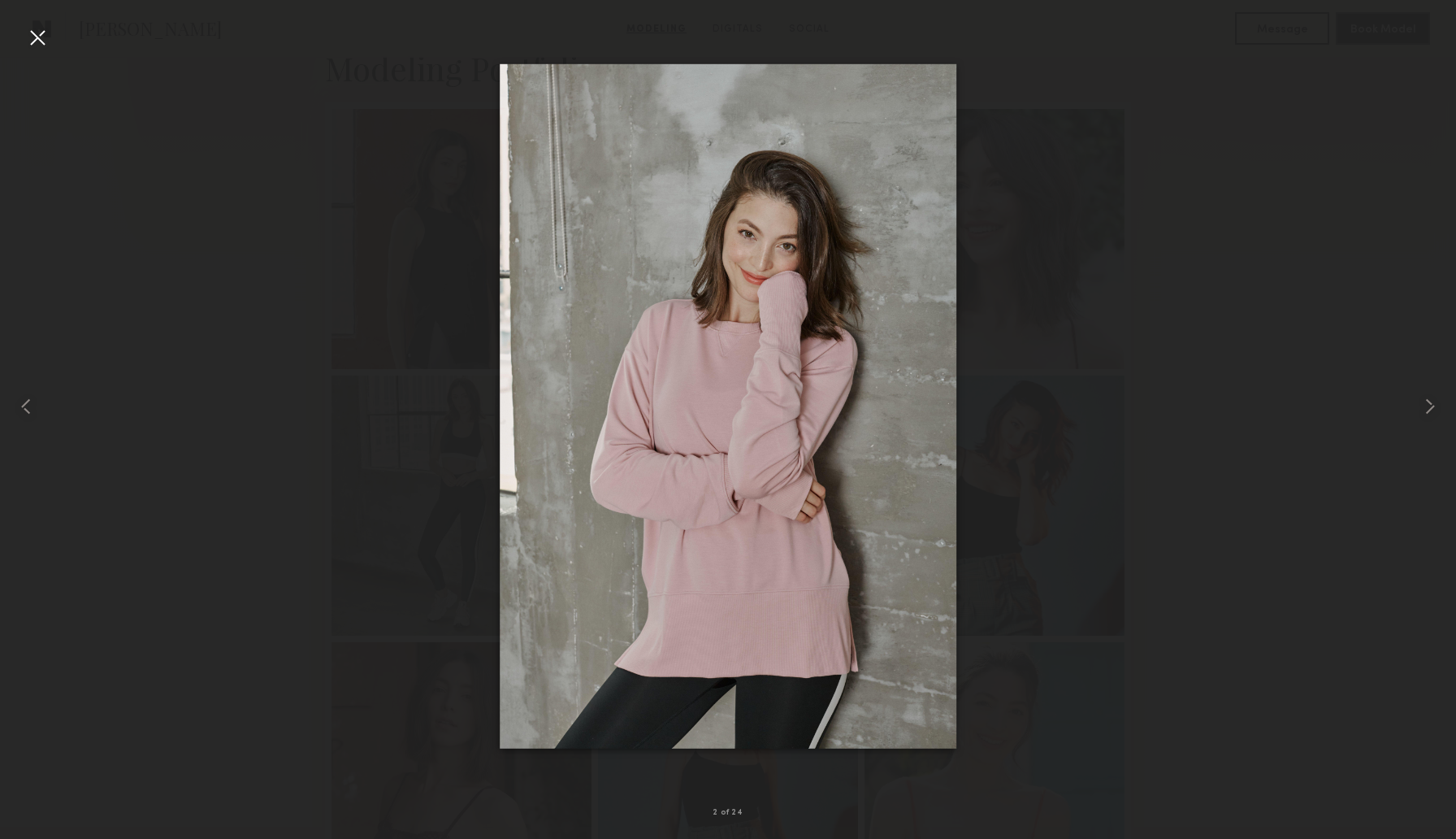
click at [36, 38] on div at bounding box center [37, 37] width 26 height 26
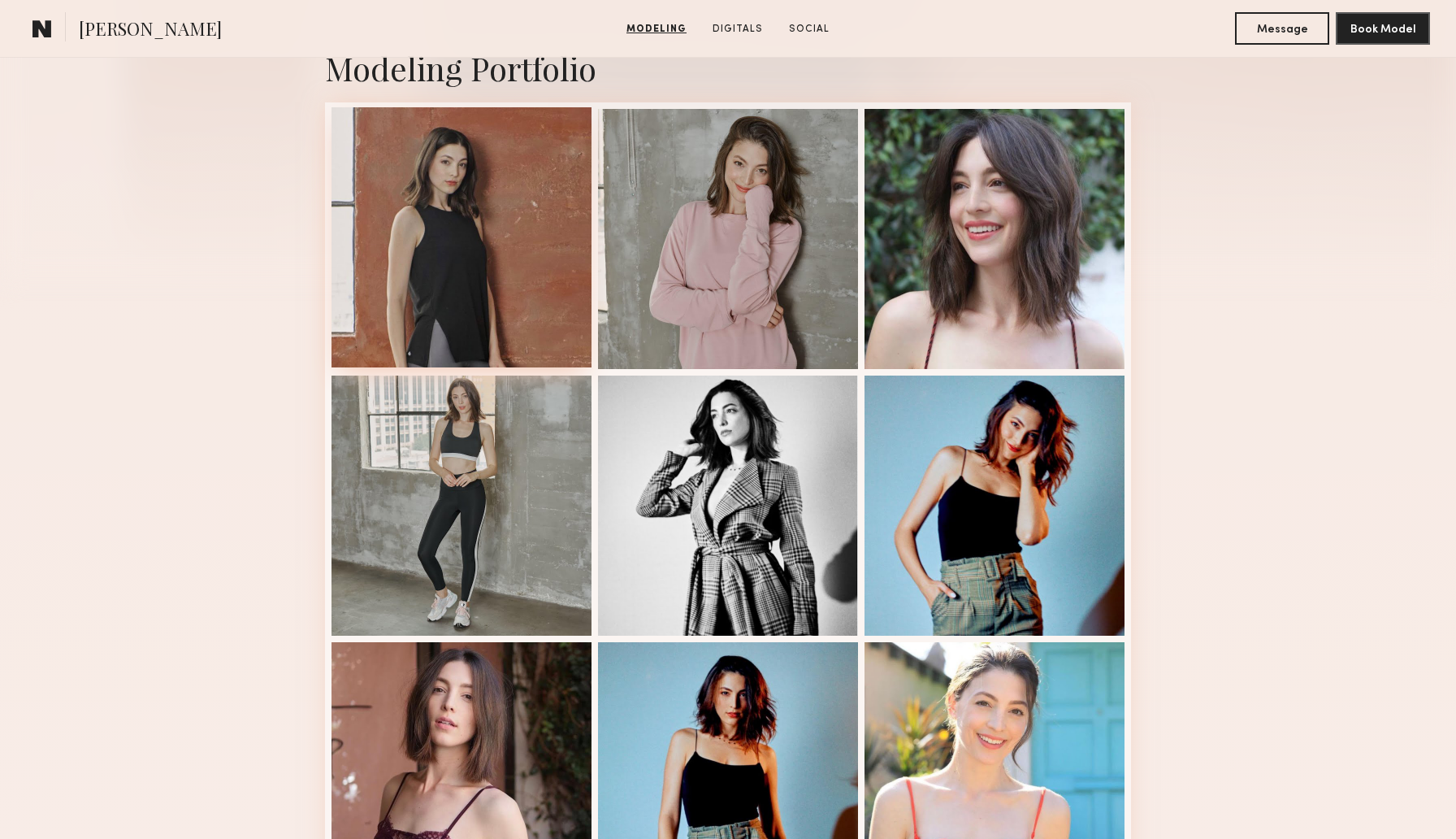
click at [444, 248] on div at bounding box center [461, 237] width 260 height 260
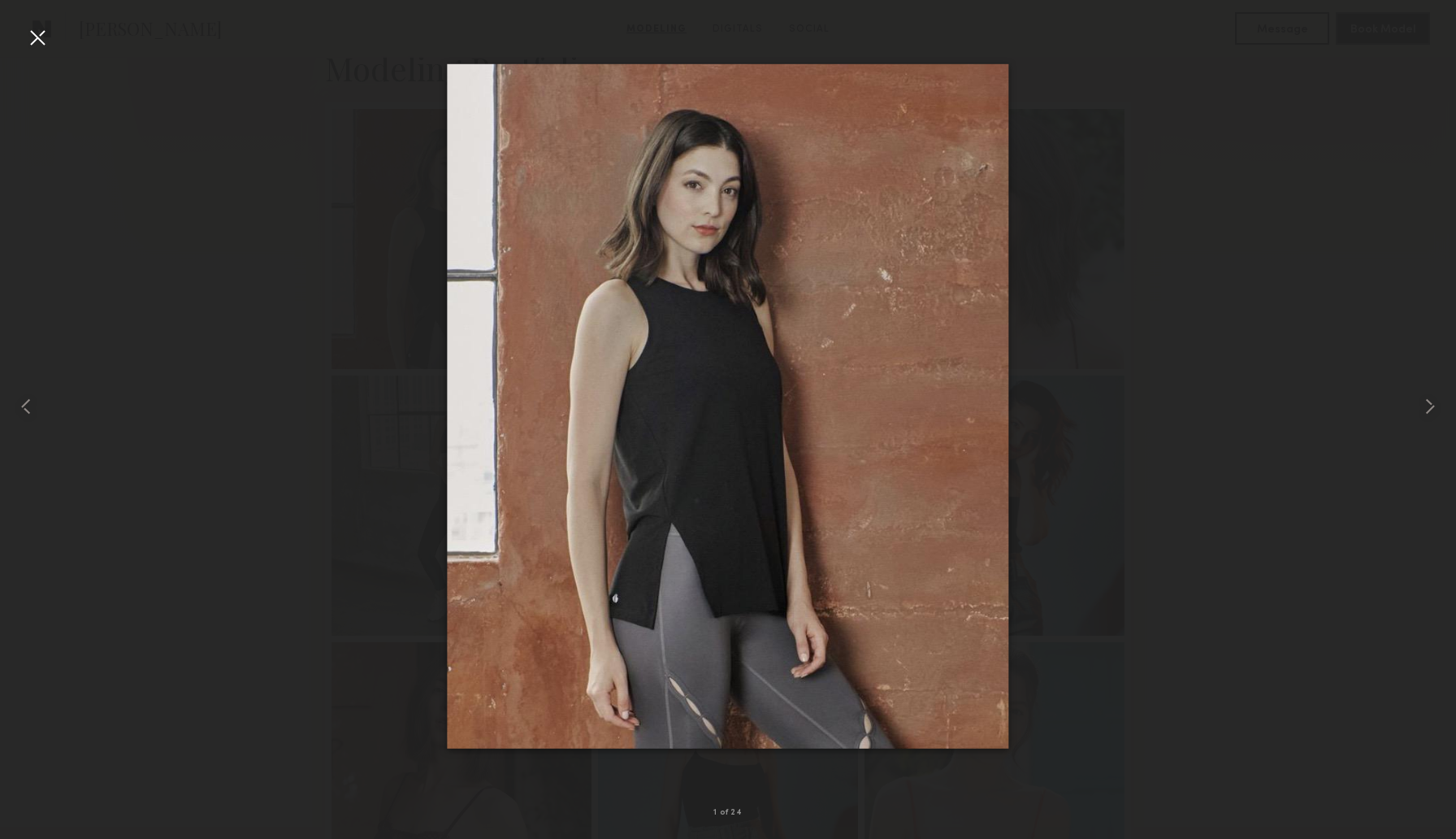
click at [40, 41] on div at bounding box center [37, 37] width 26 height 26
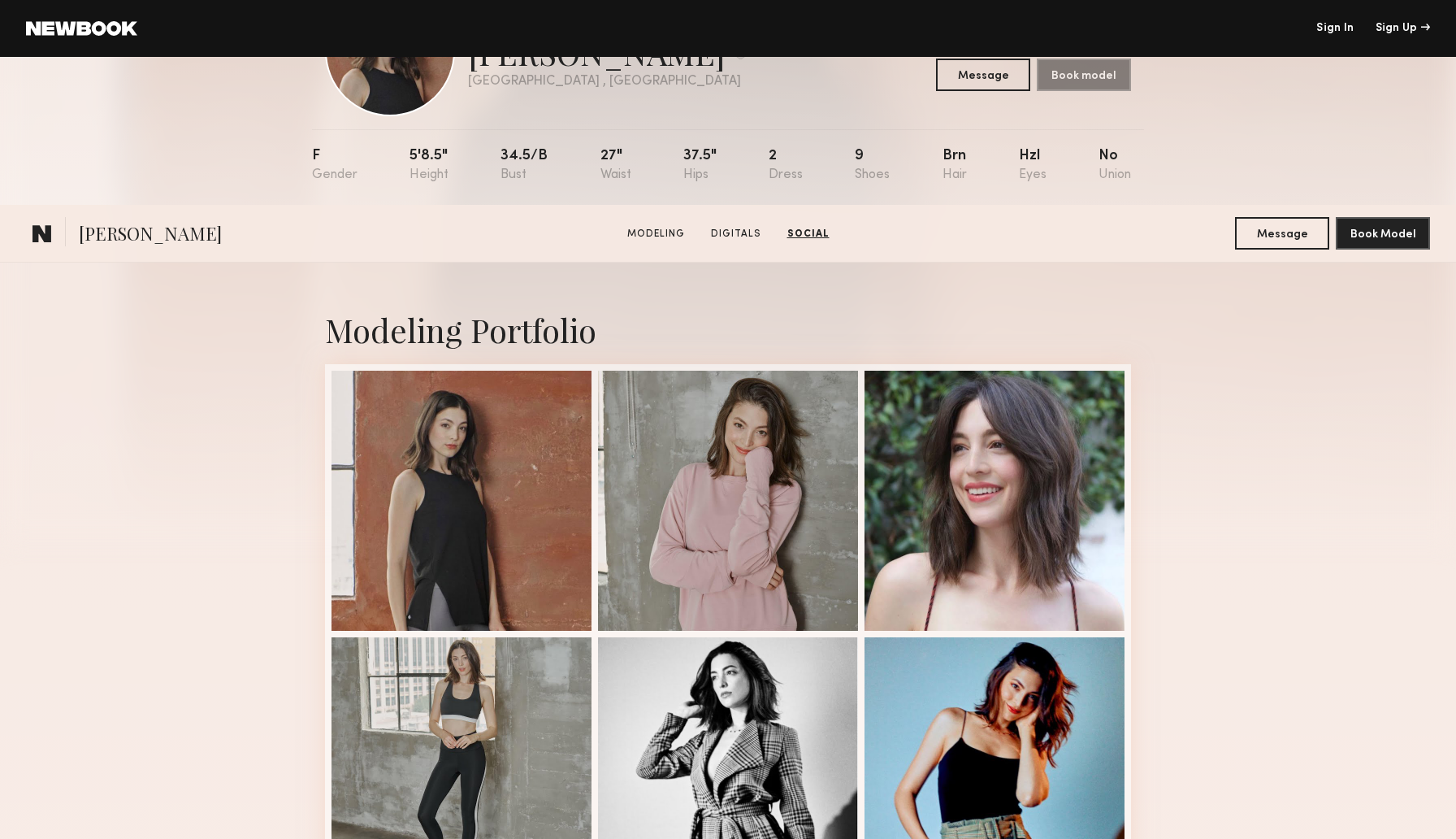
scroll to position [0, 0]
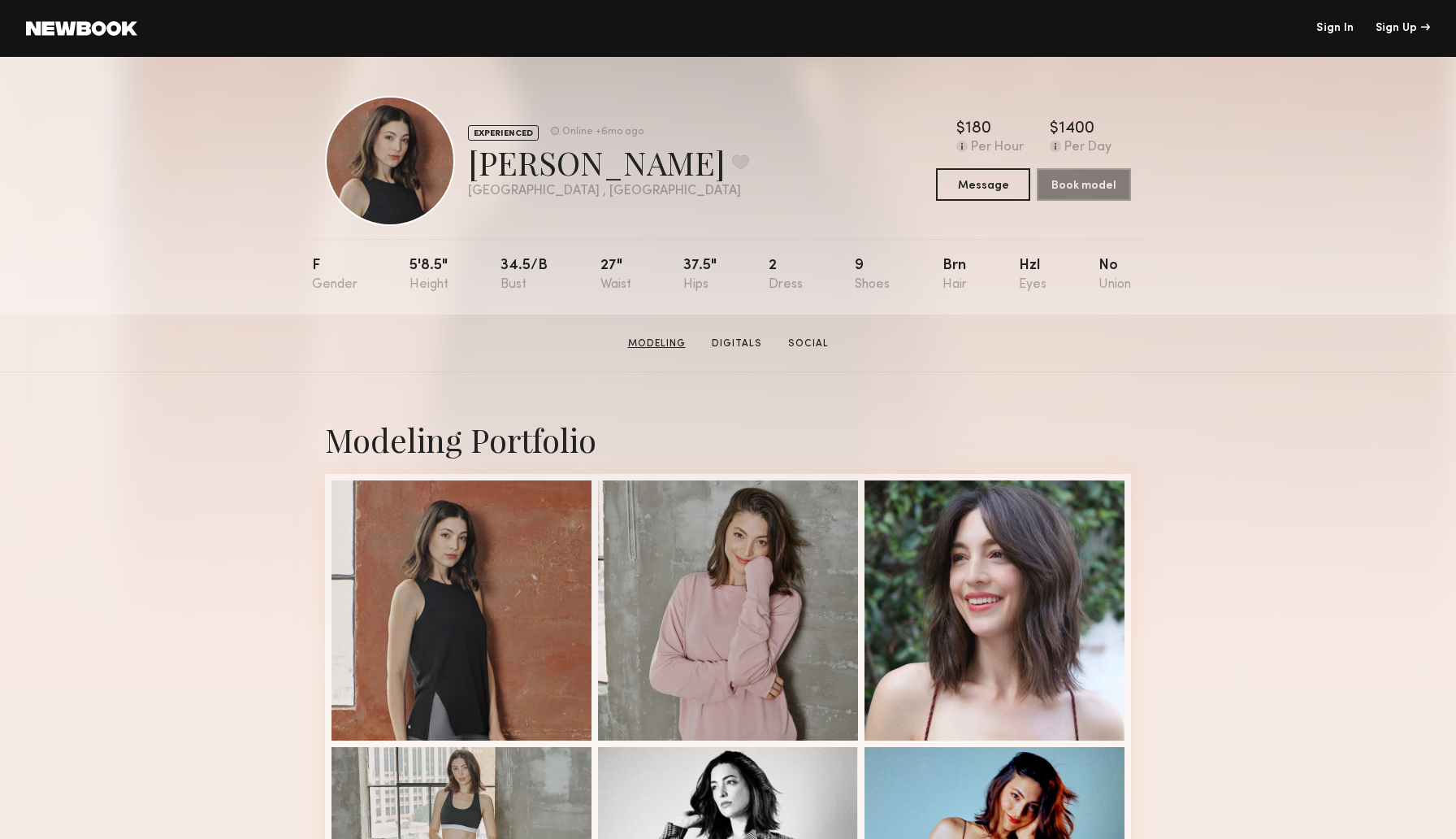
click at [657, 345] on link "Modeling" at bounding box center [656, 343] width 71 height 14
click at [130, 31] on link at bounding box center [81, 29] width 111 height 14
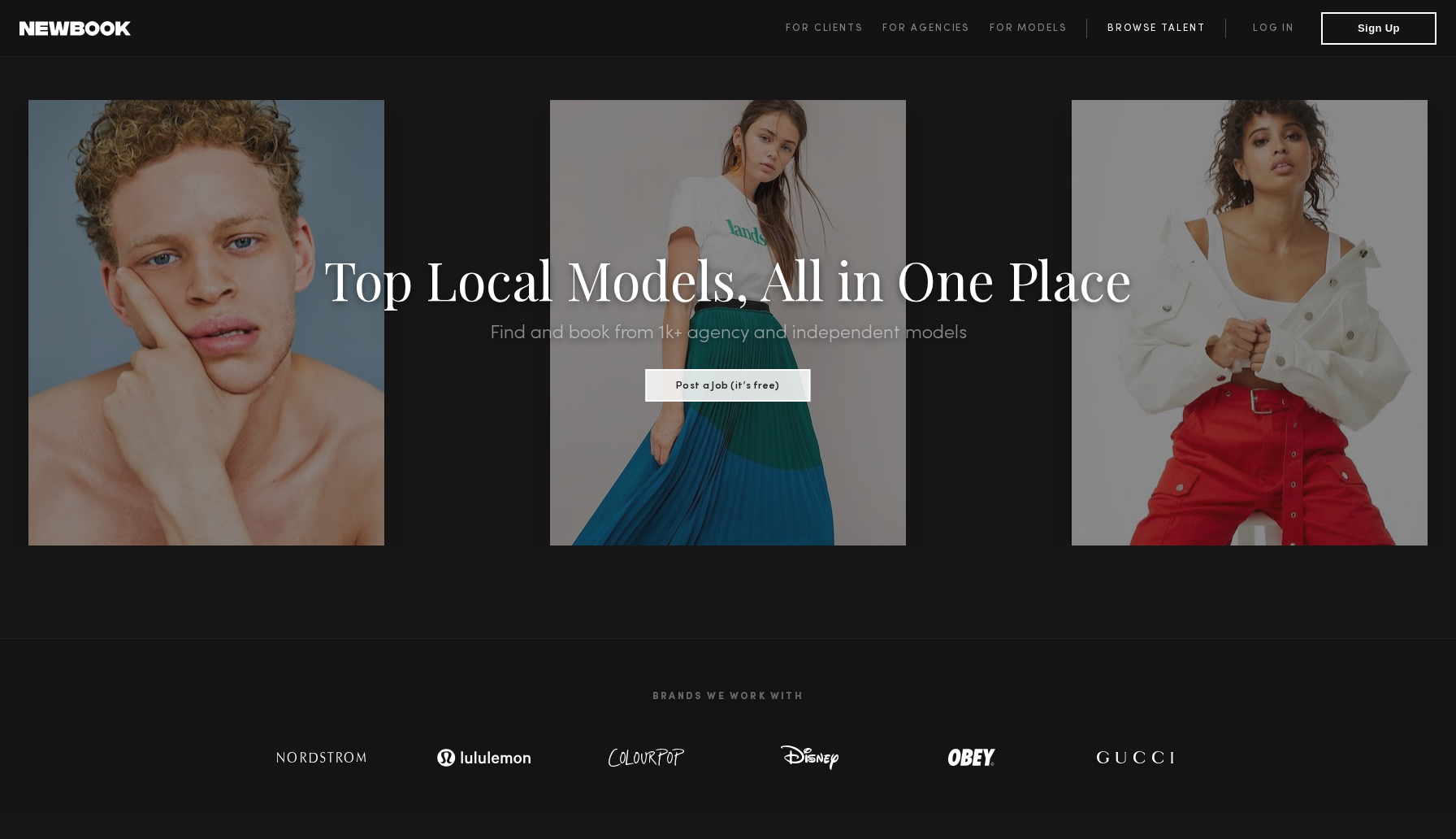
click at [1158, 30] on link "Browse Talent" at bounding box center [1155, 29] width 139 height 20
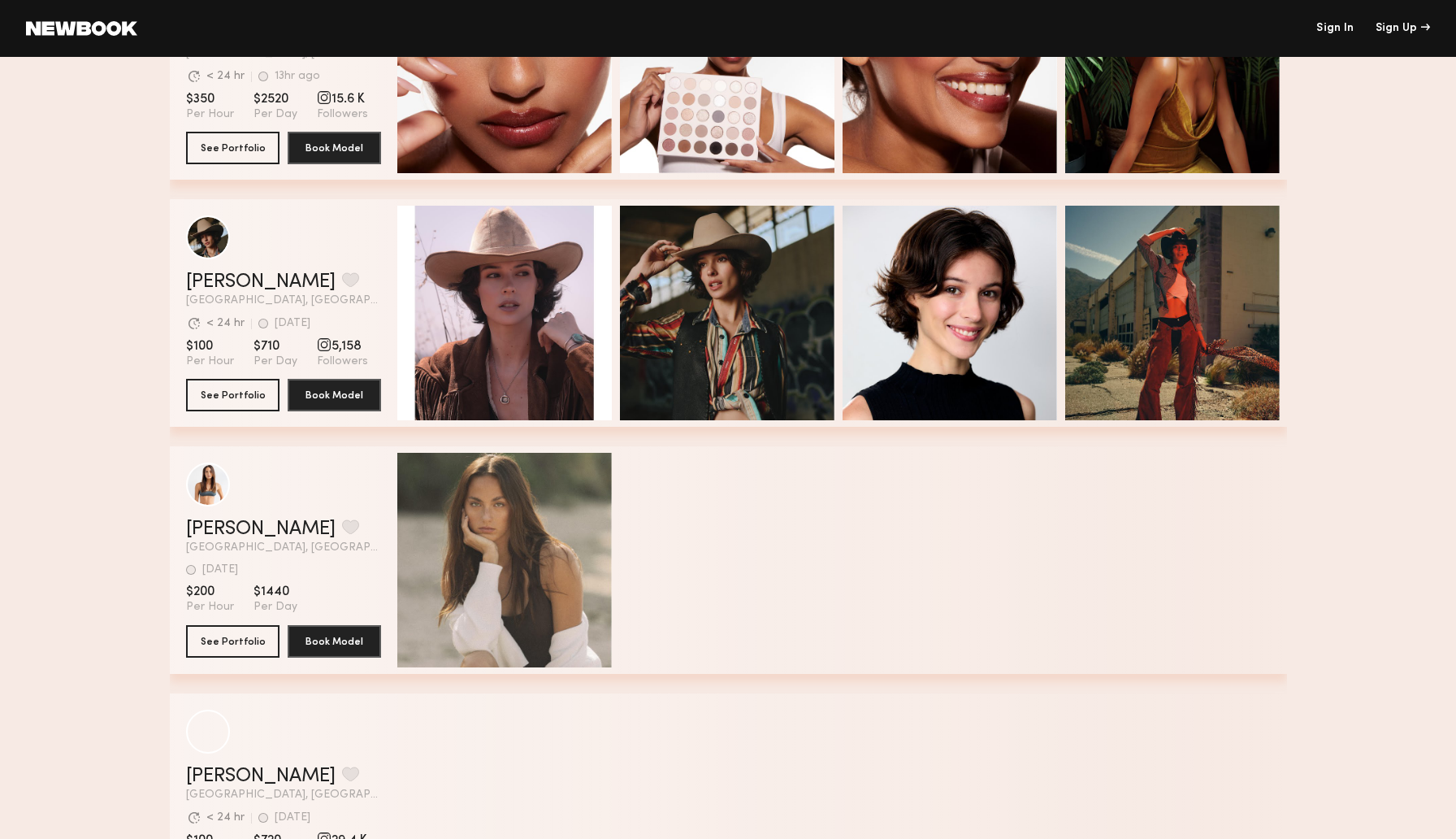
scroll to position [3634, 0]
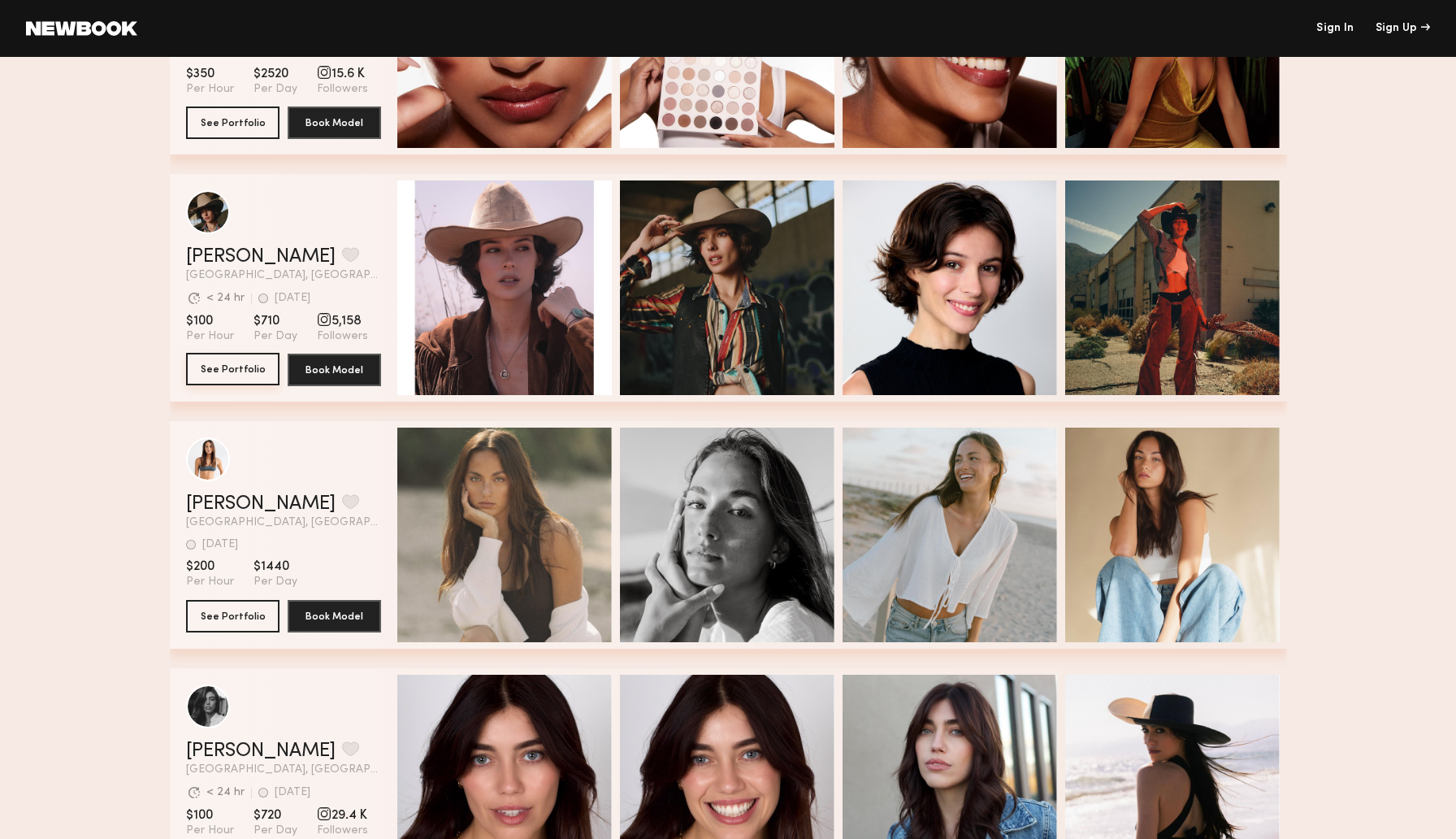
click at [221, 374] on button "See Portfolio" at bounding box center [233, 369] width 93 height 32
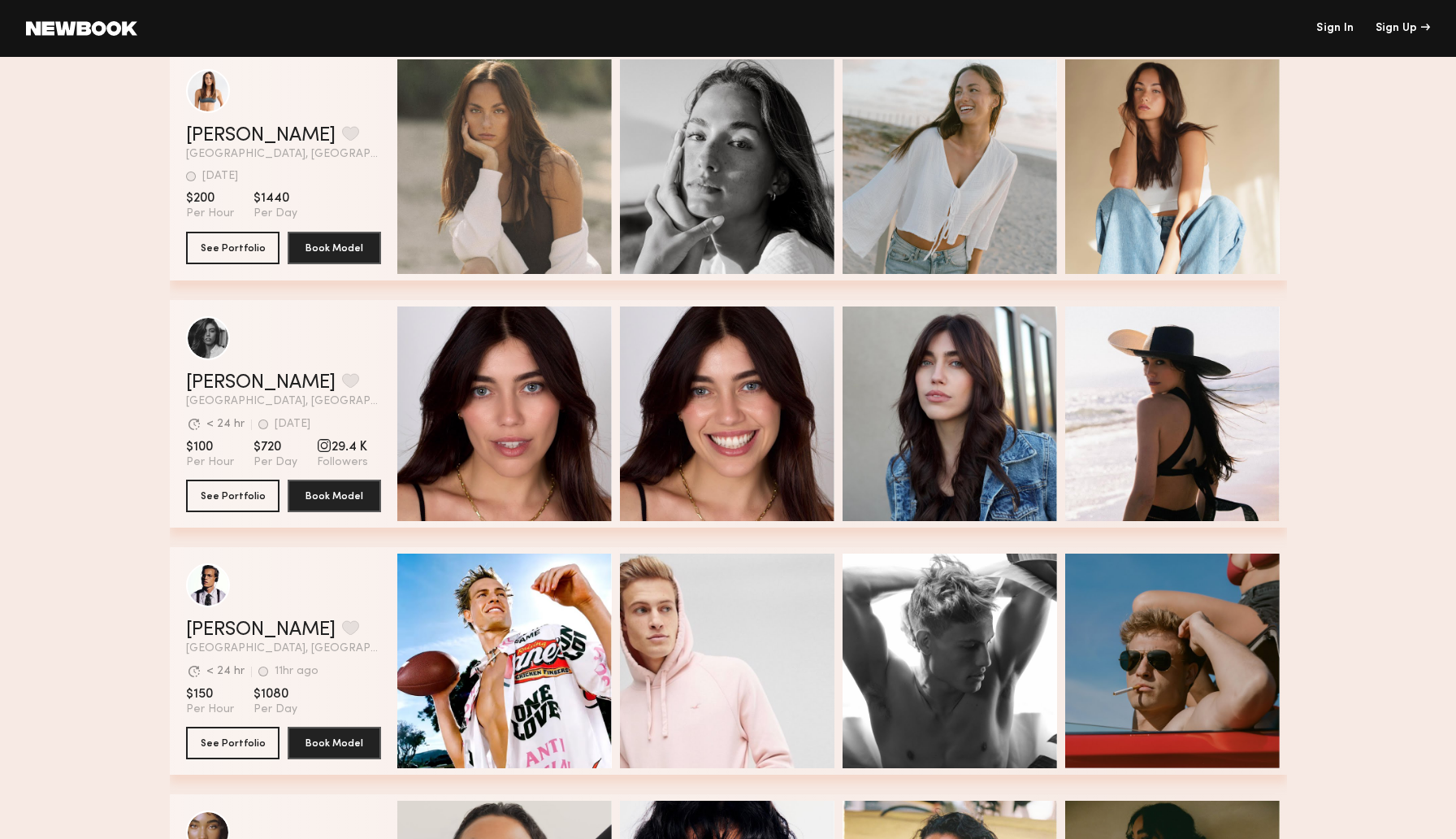
scroll to position [4022, 0]
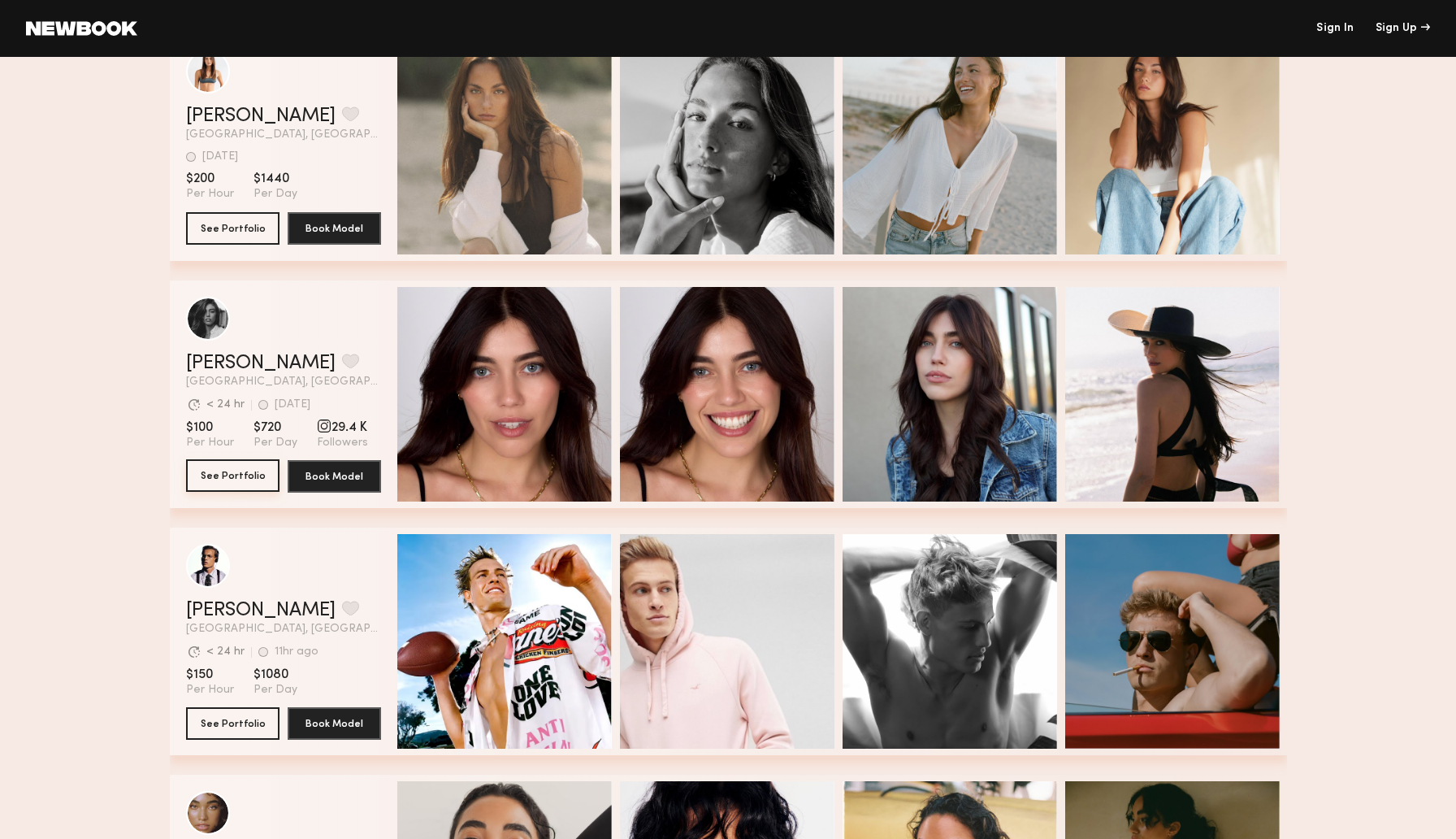
click at [209, 478] on button "See Portfolio" at bounding box center [233, 475] width 93 height 32
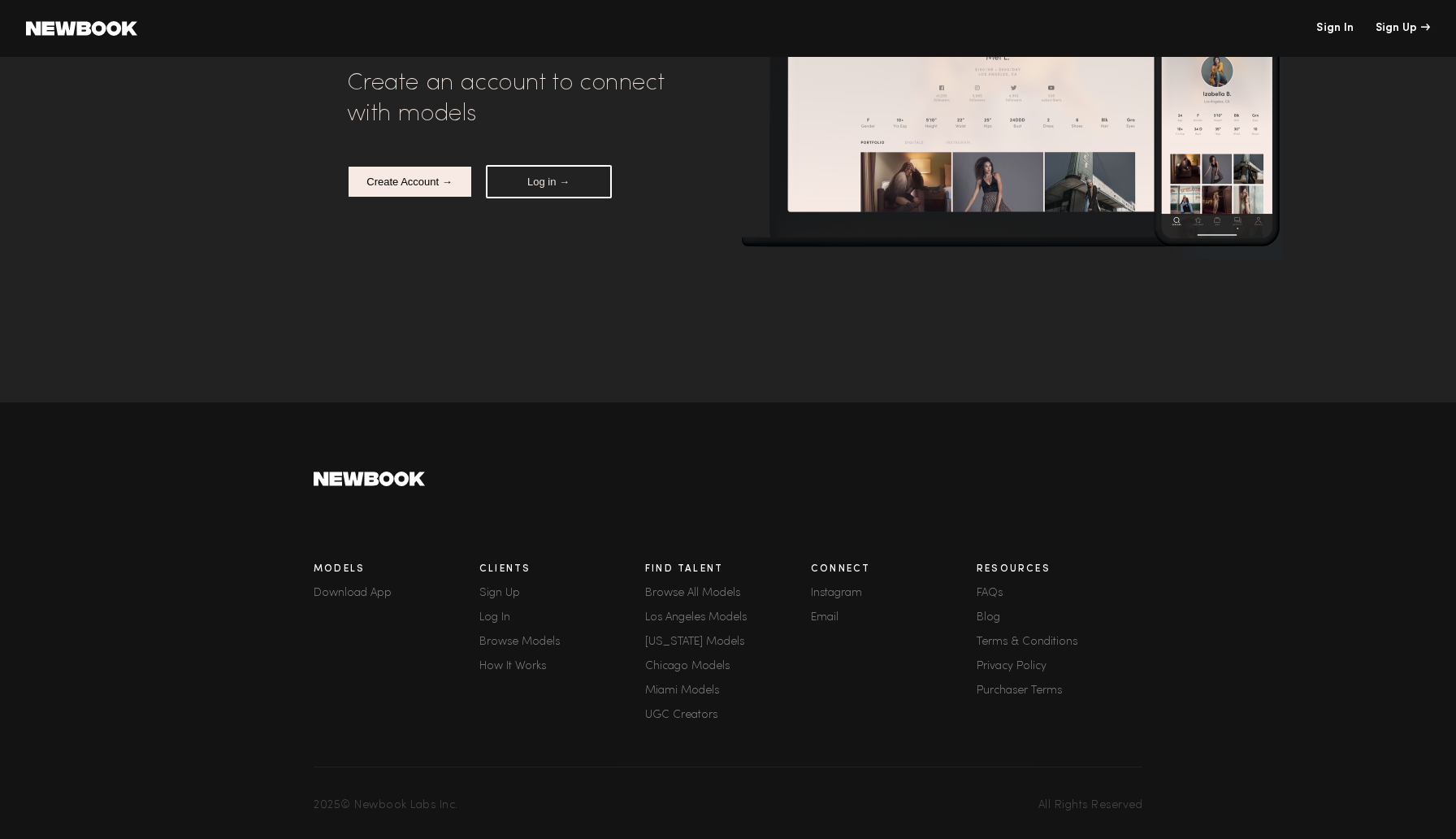
scroll to position [0, 0]
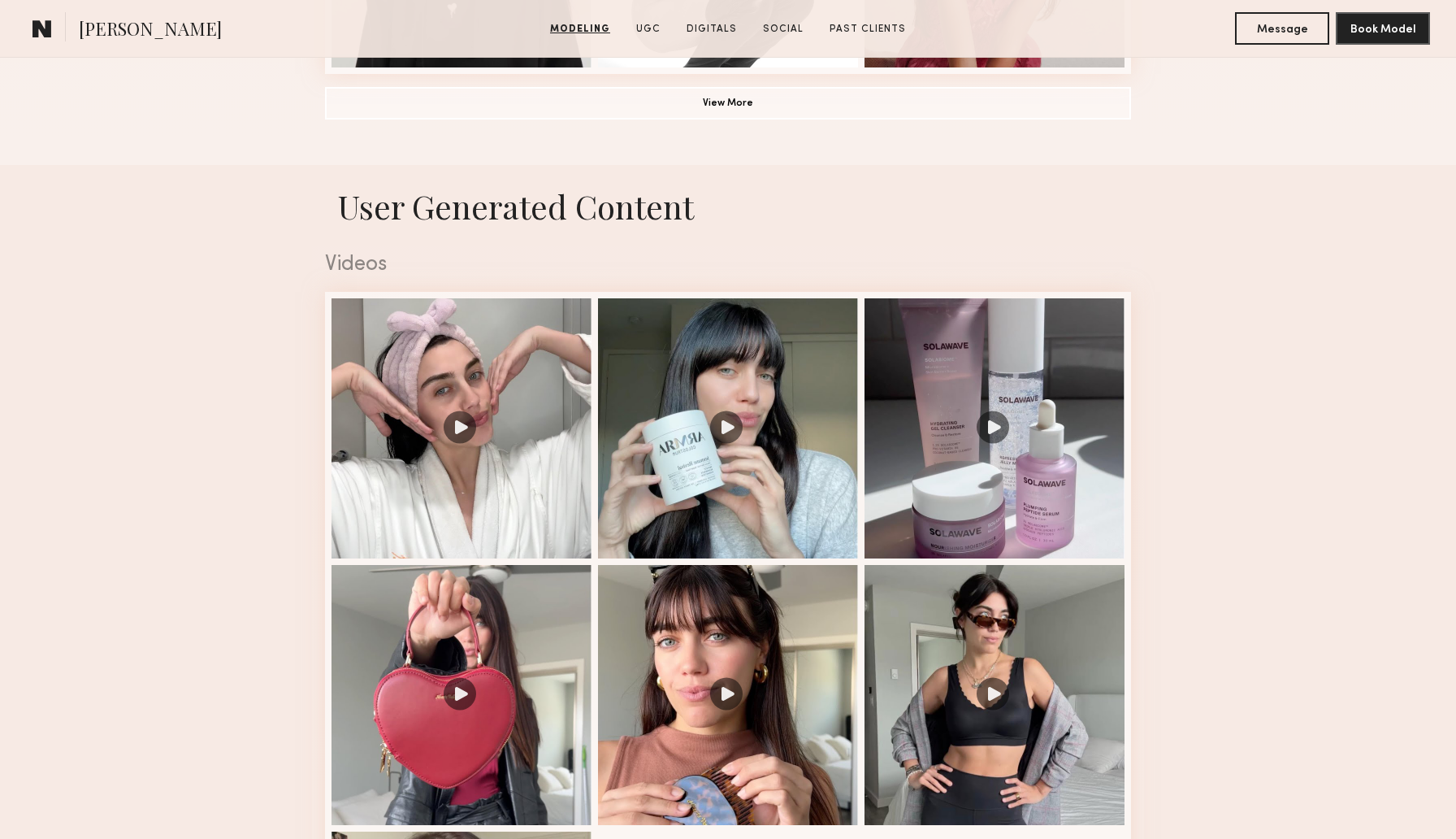
scroll to position [1474, 0]
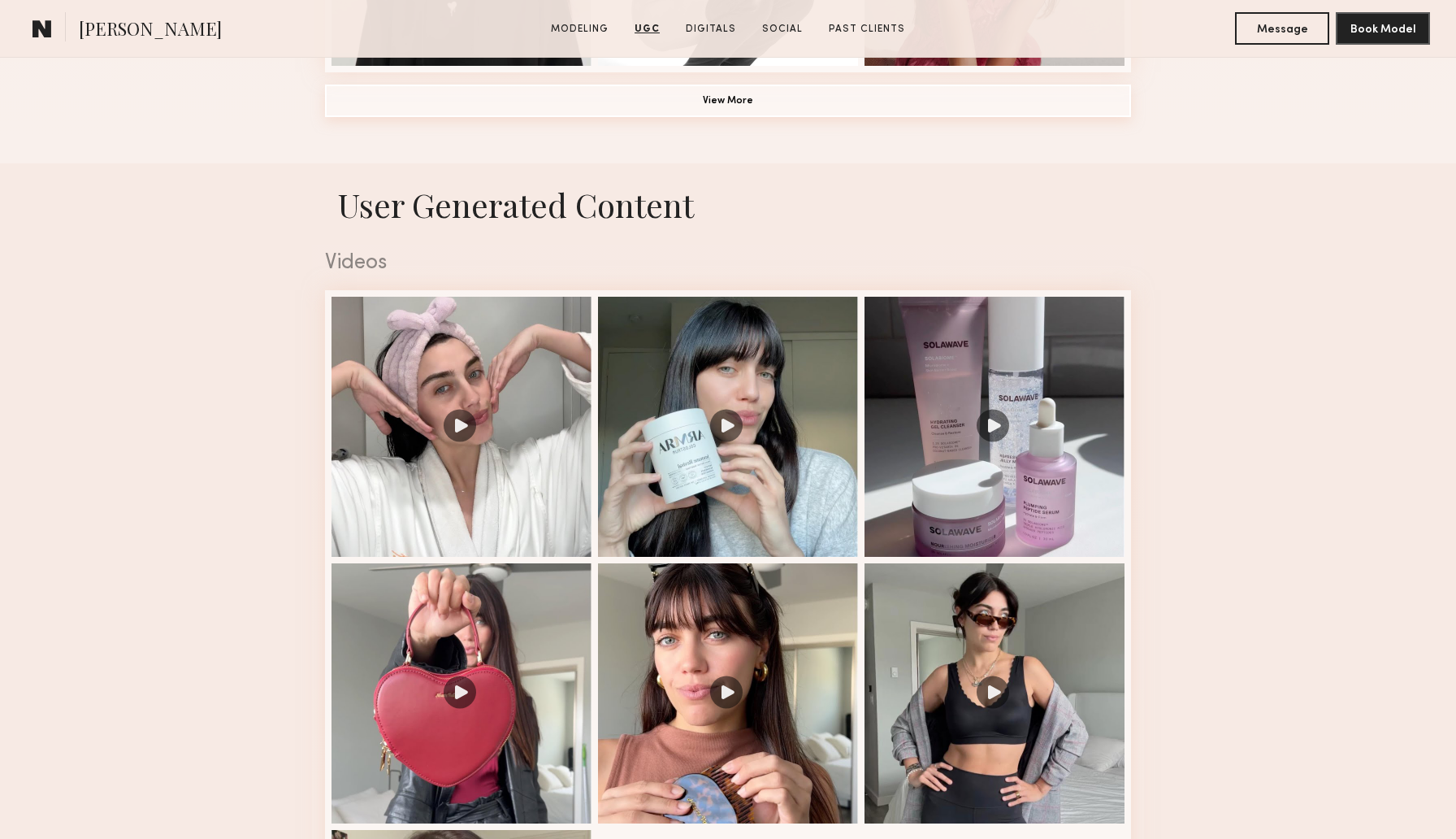
click at [871, 108] on button "View More" at bounding box center [727, 100] width 806 height 32
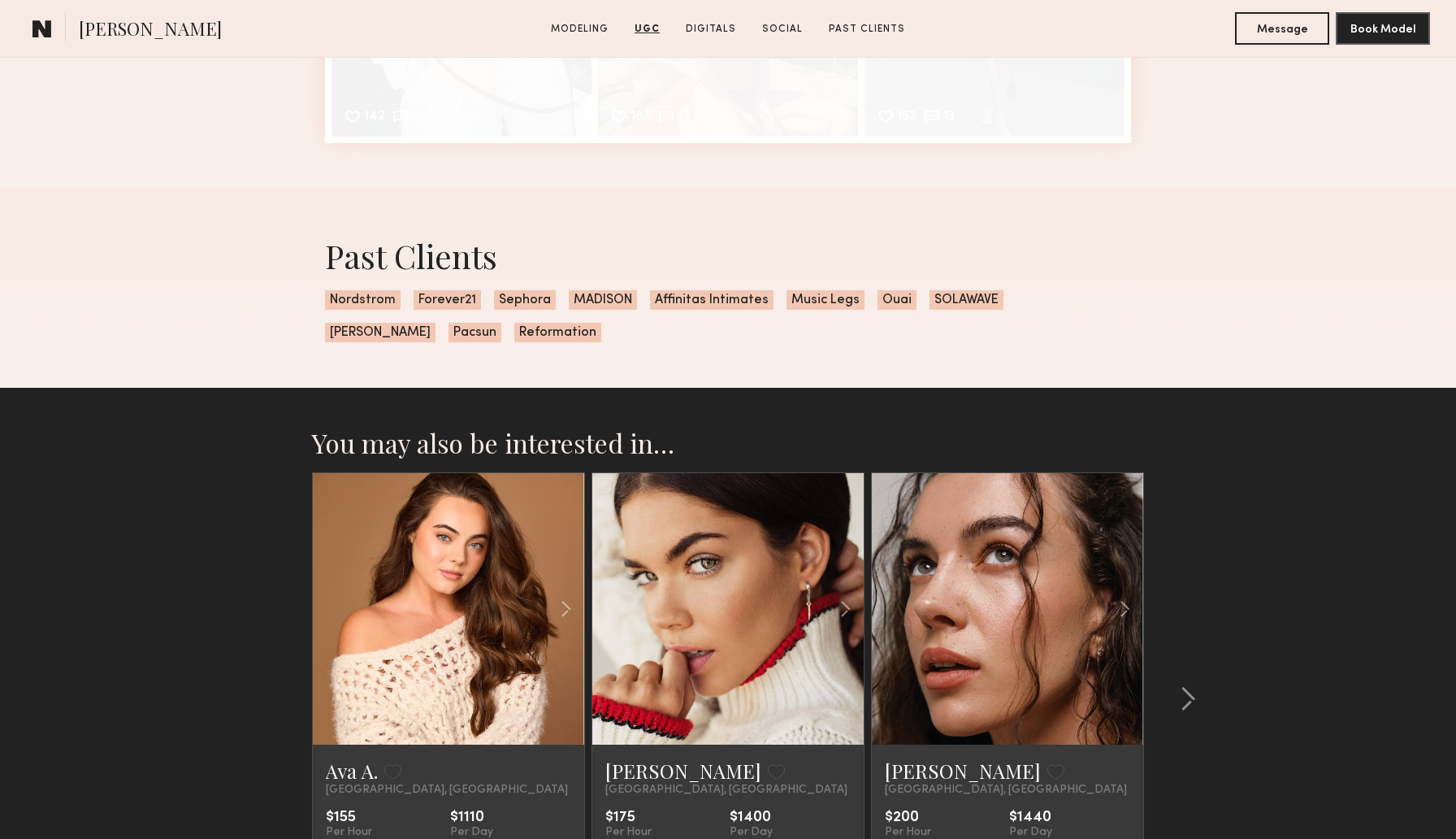
scroll to position [5396, 0]
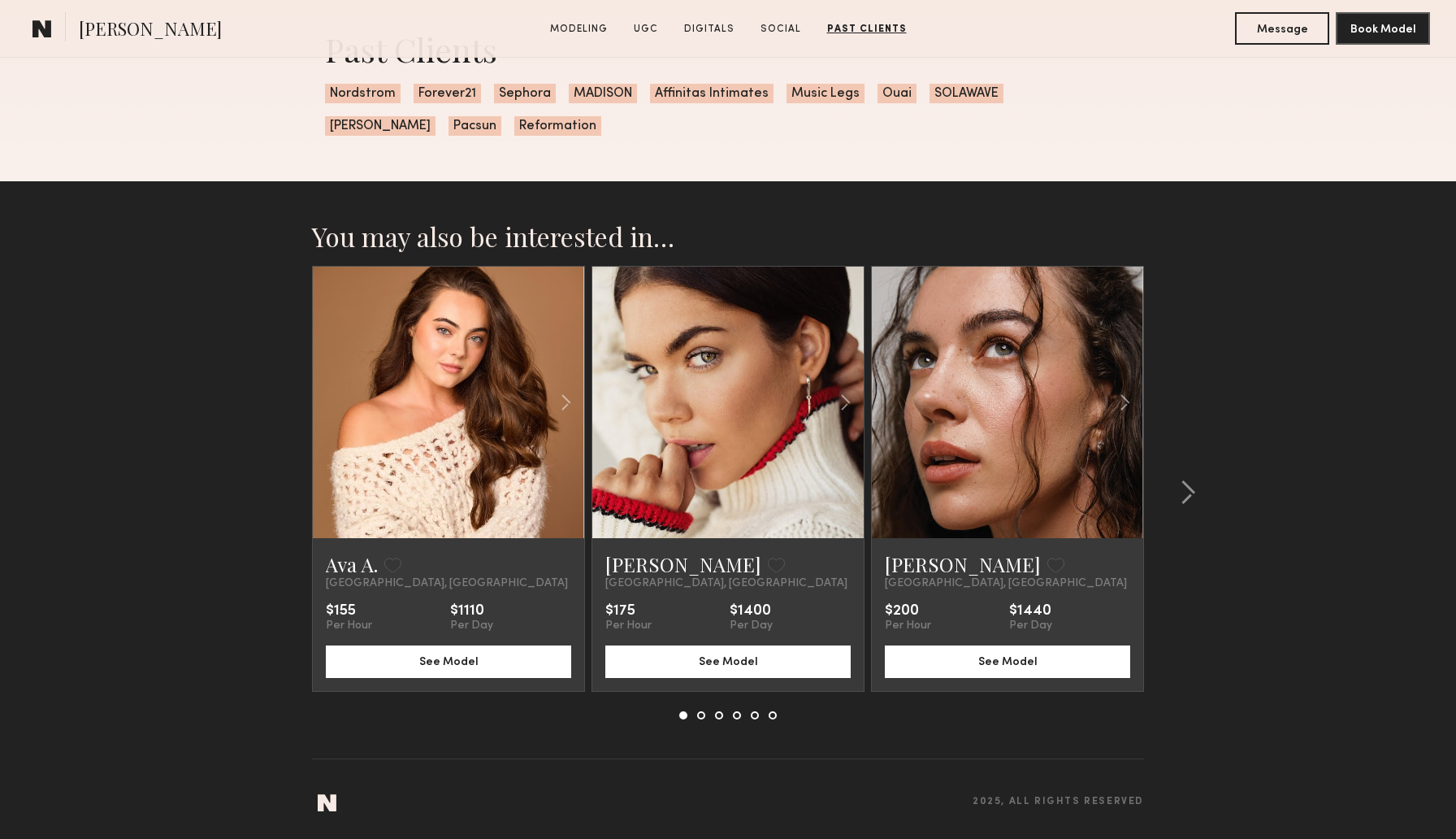
click at [402, 405] on link at bounding box center [449, 402] width 93 height 271
click at [1188, 492] on common-icon at bounding box center [1188, 492] width 16 height 26
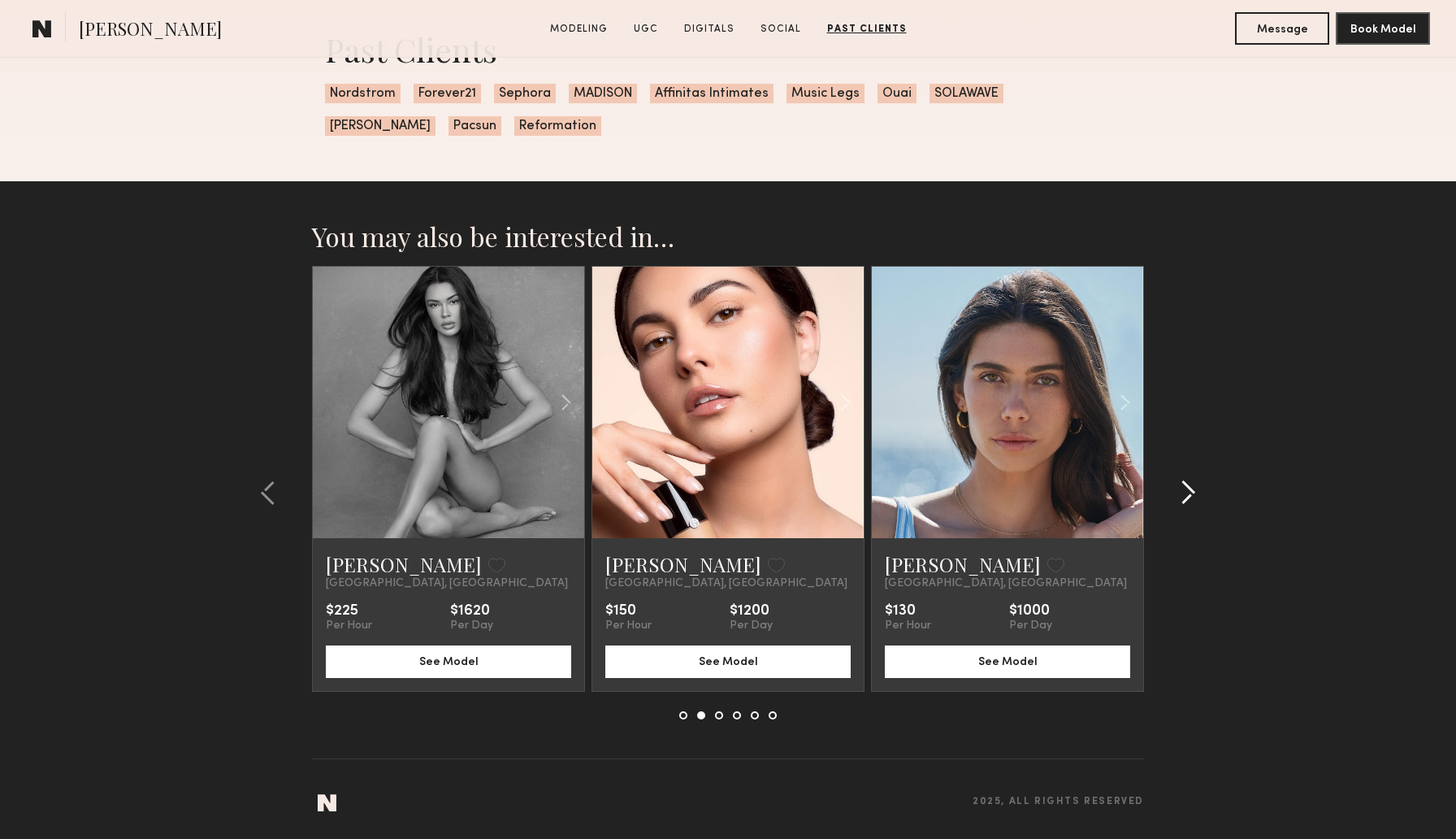
click at [1188, 492] on common-icon at bounding box center [1188, 492] width 16 height 26
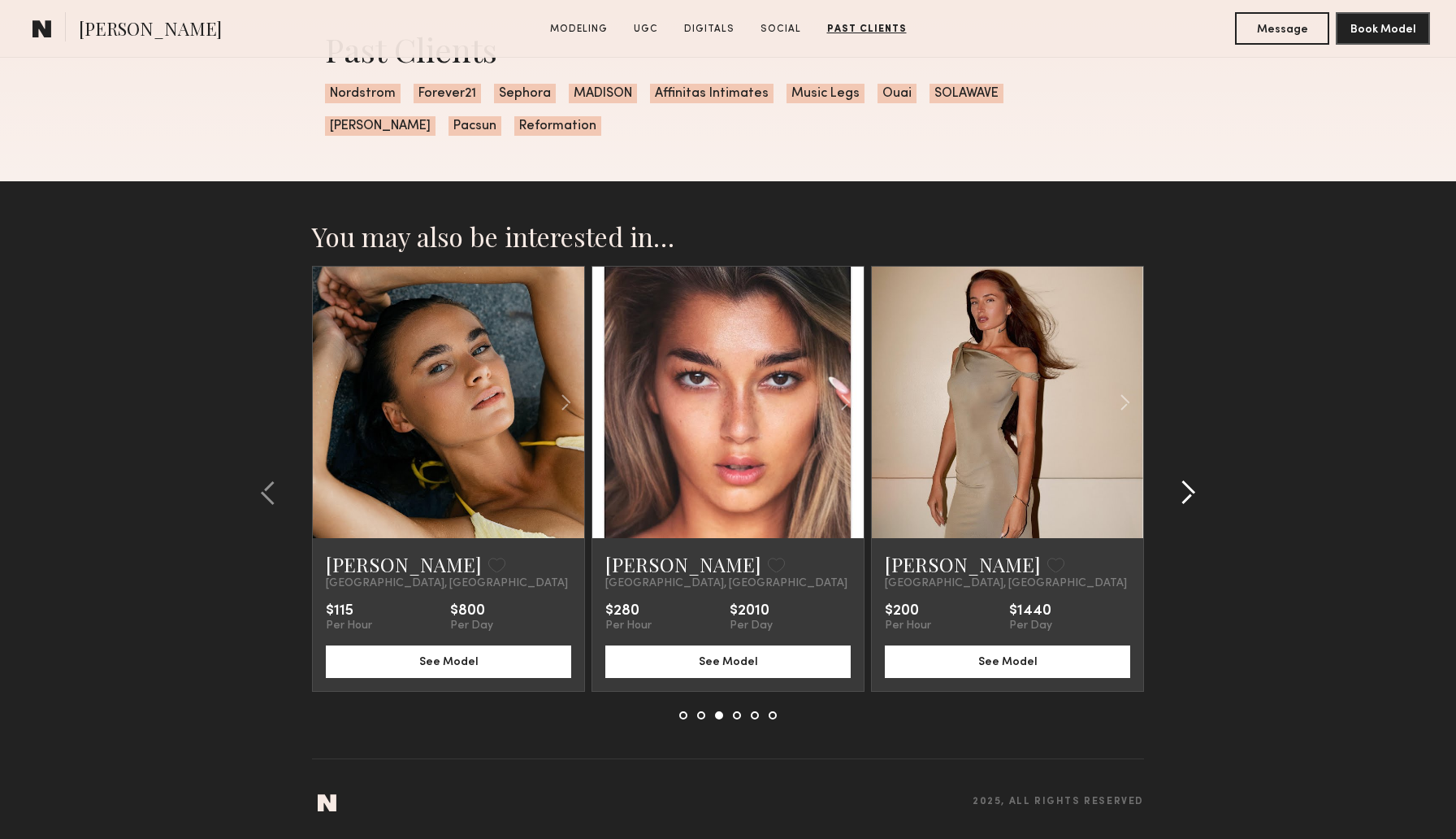
click at [1188, 486] on common-icon at bounding box center [1188, 492] width 16 height 26
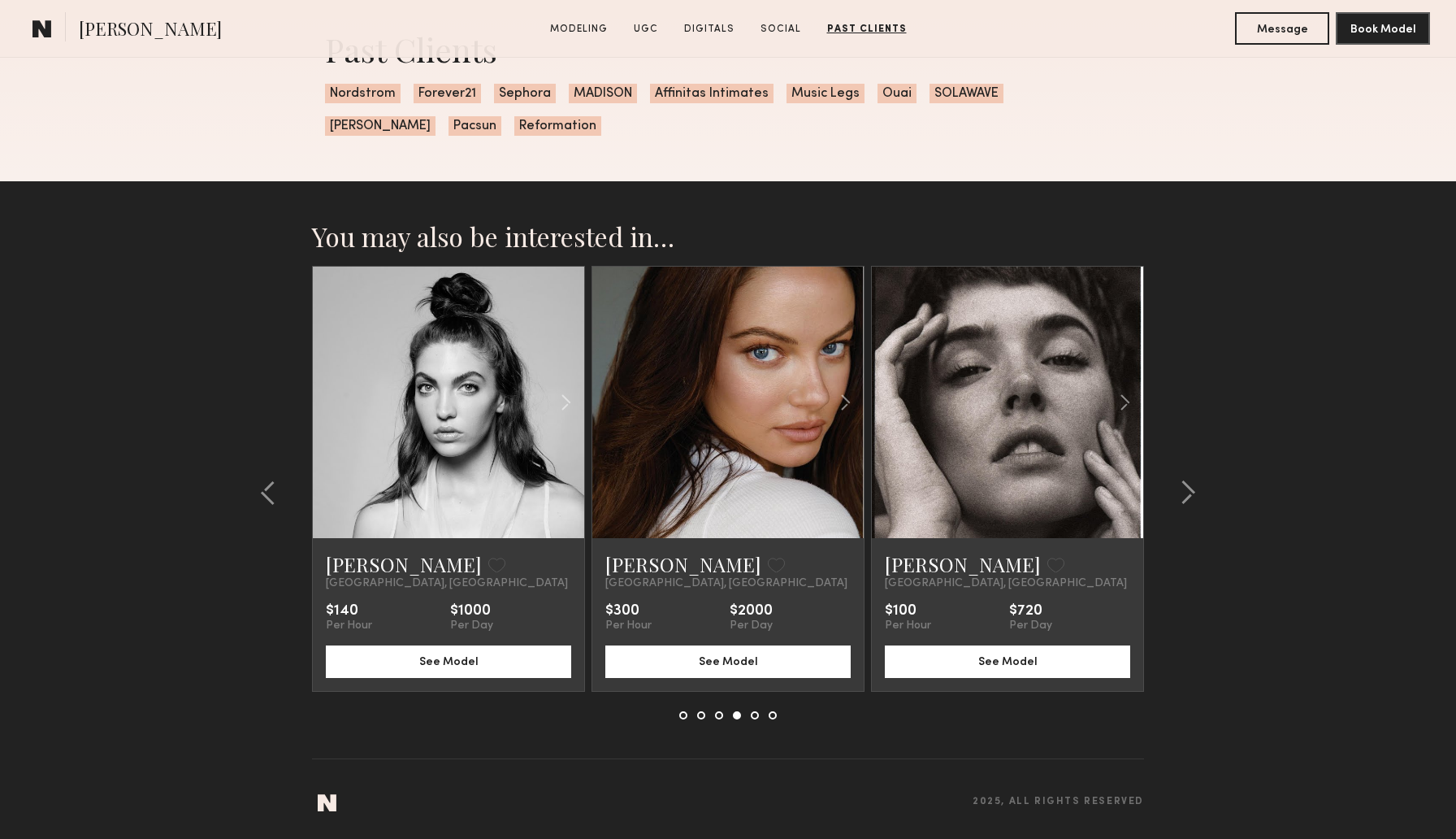
click at [956, 452] on div at bounding box center [1007, 402] width 271 height 271
click at [1045, 467] on link at bounding box center [1008, 402] width 93 height 271
click at [1196, 493] on common-icon at bounding box center [1188, 492] width 16 height 26
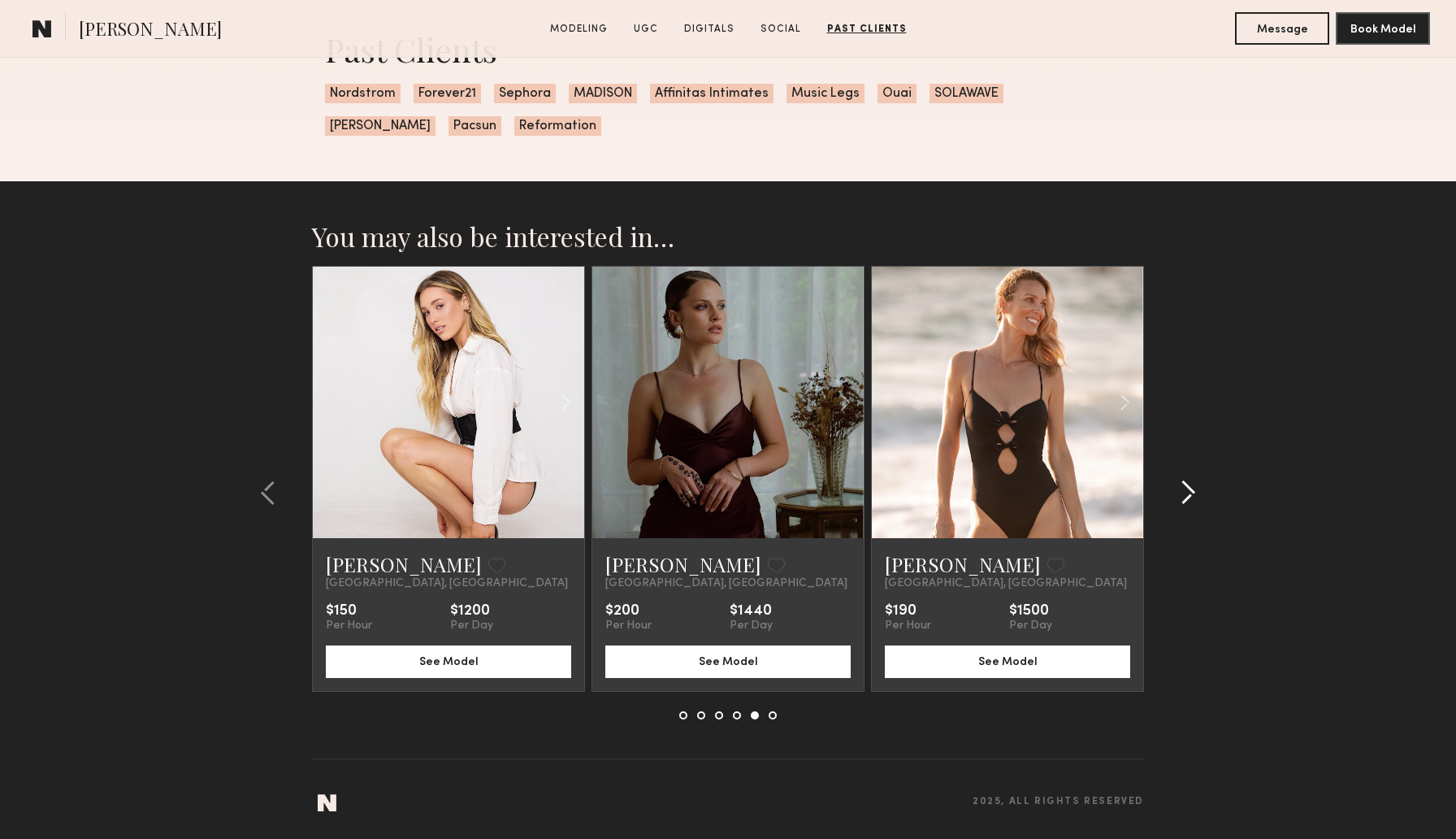
click at [1190, 494] on common-icon at bounding box center [1188, 492] width 16 height 26
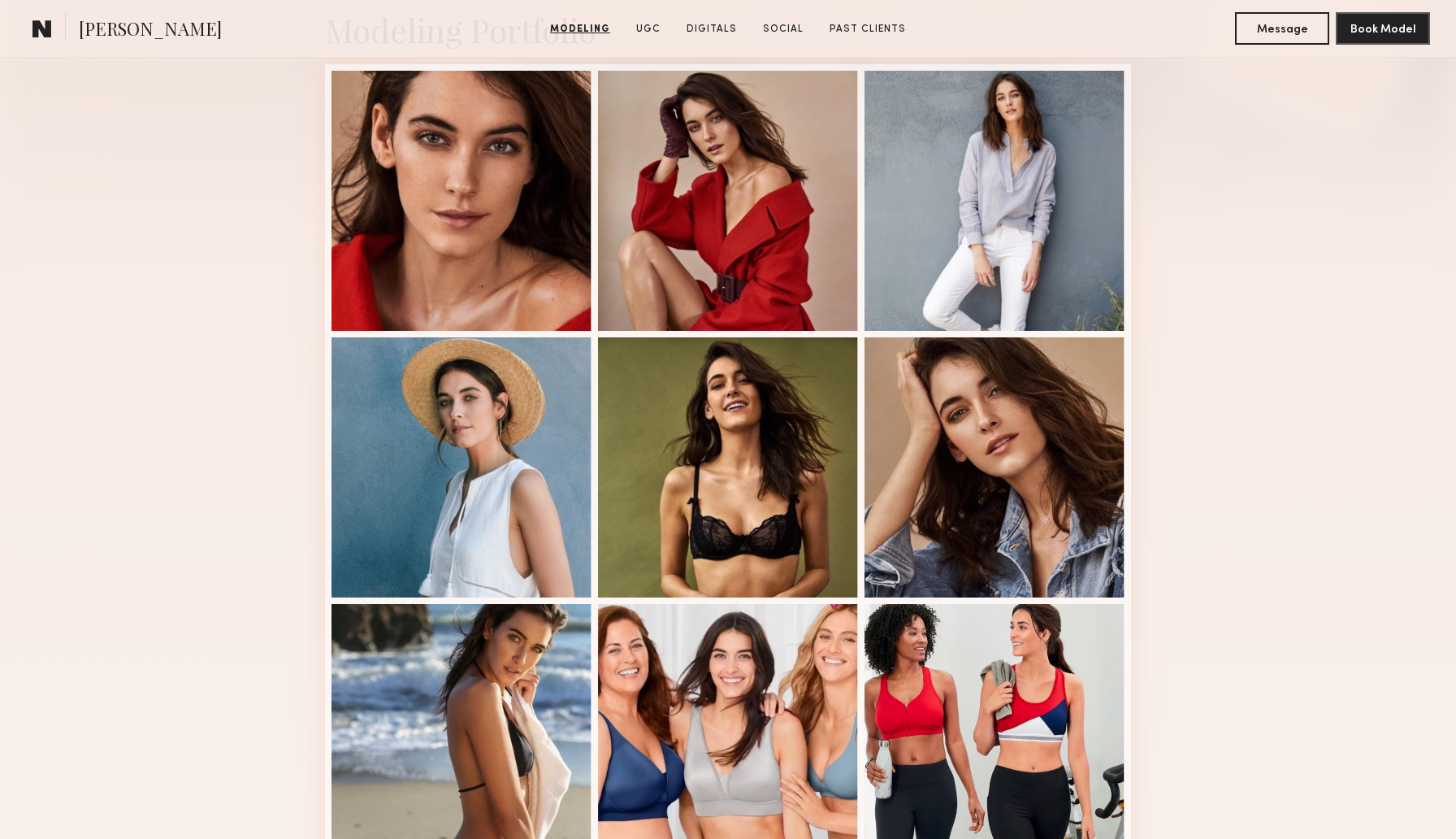
scroll to position [416, 0]
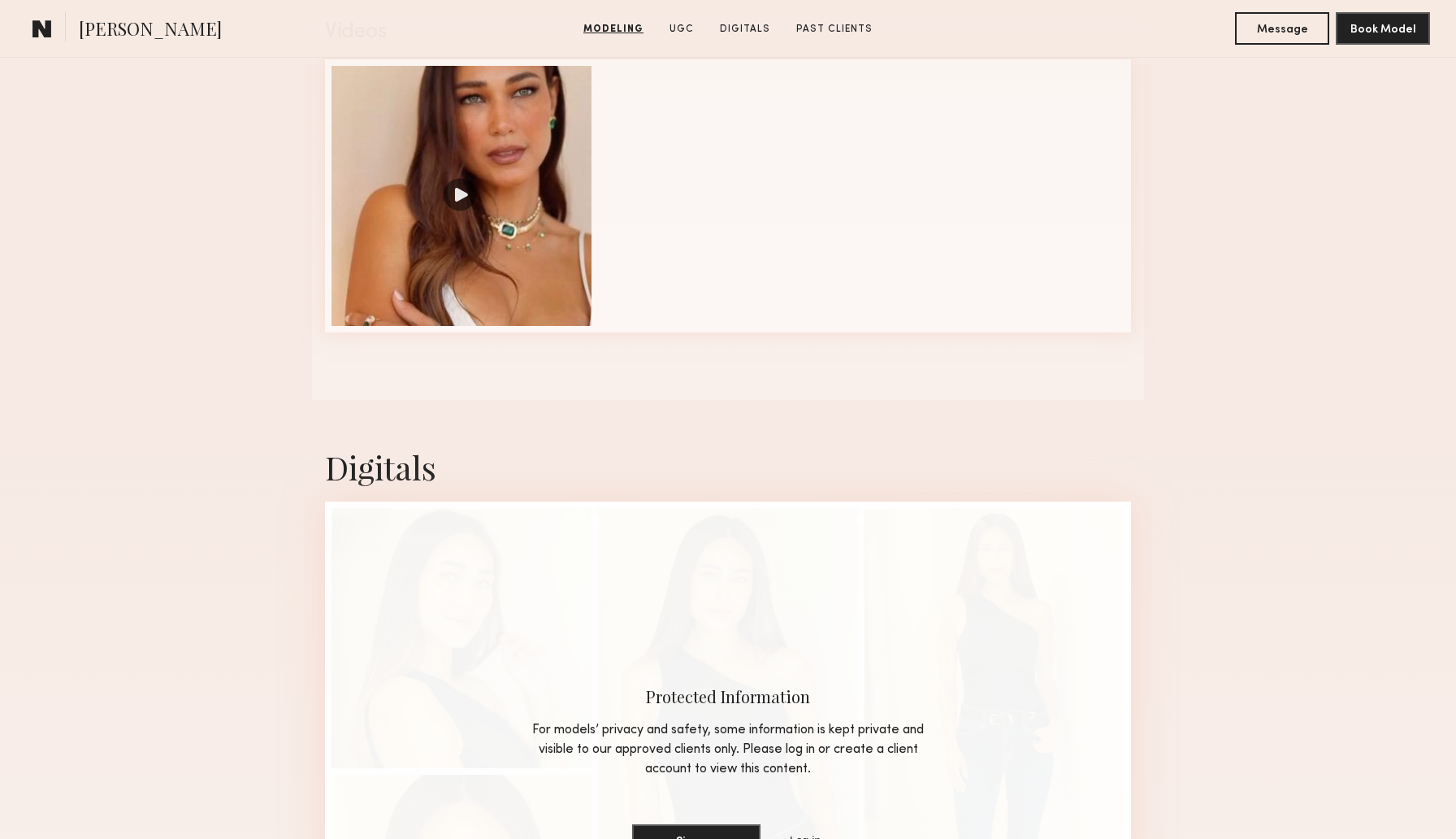
scroll to position [1713, 0]
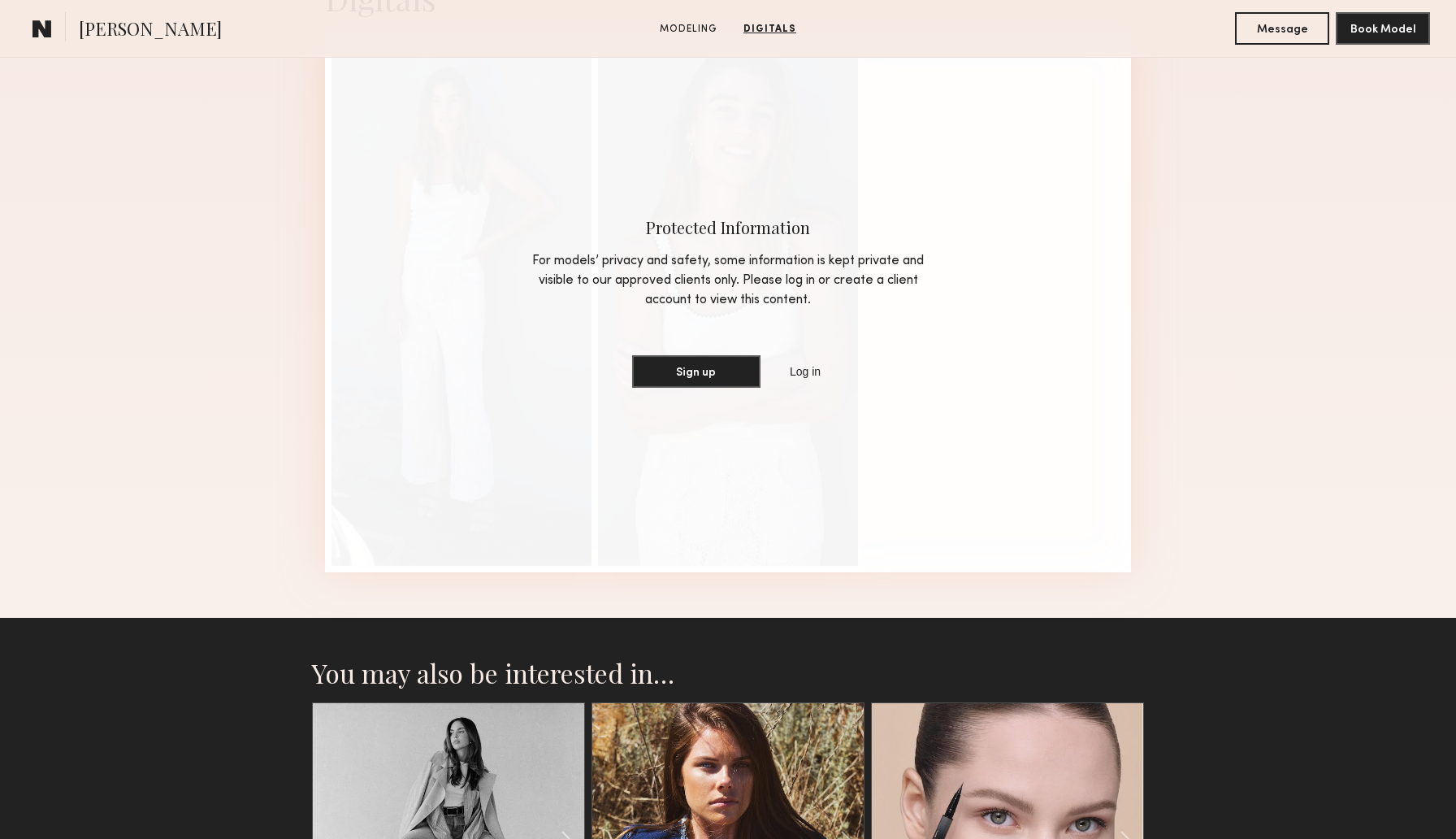
scroll to position [970, 0]
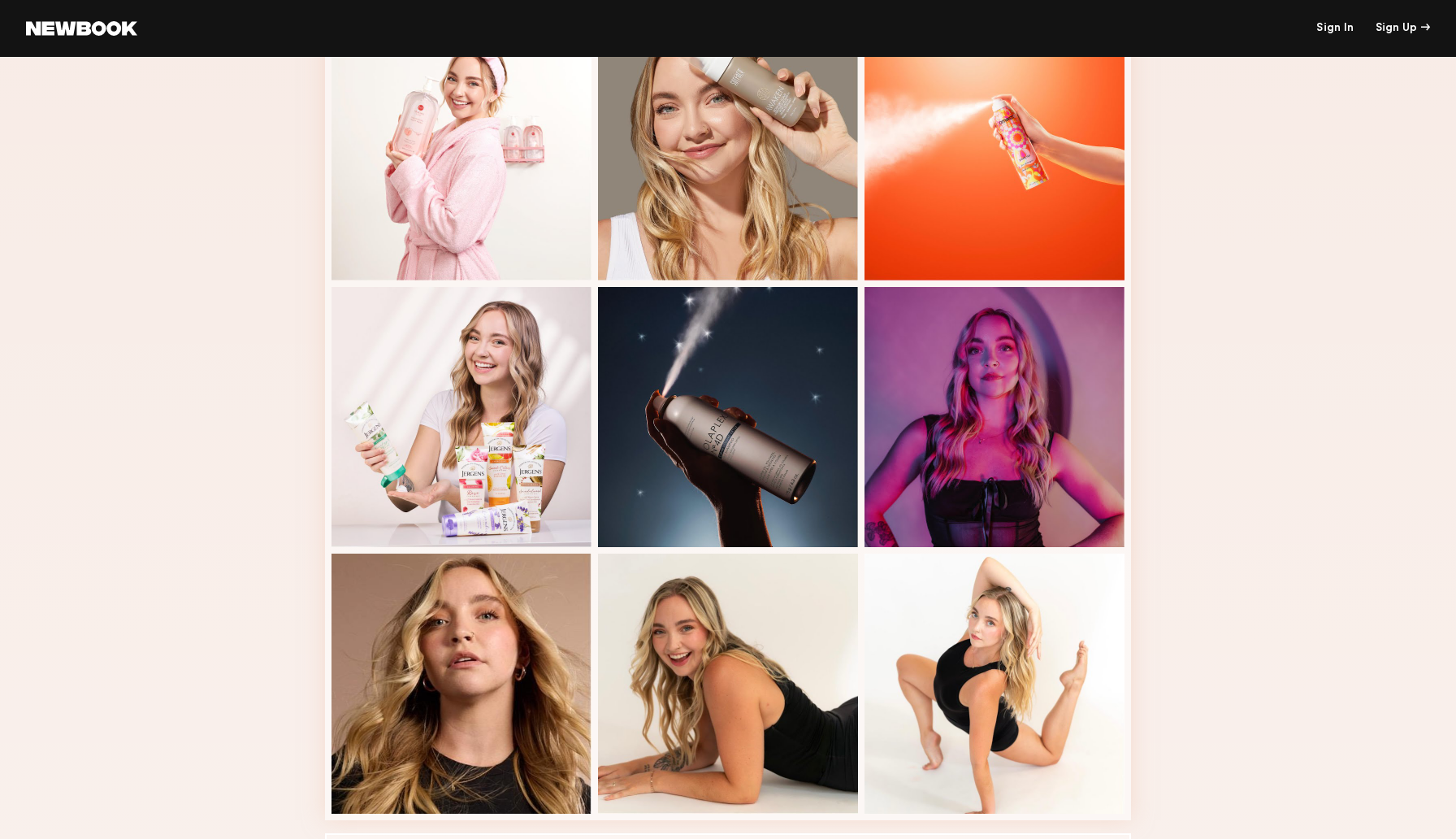
scroll to position [672, 0]
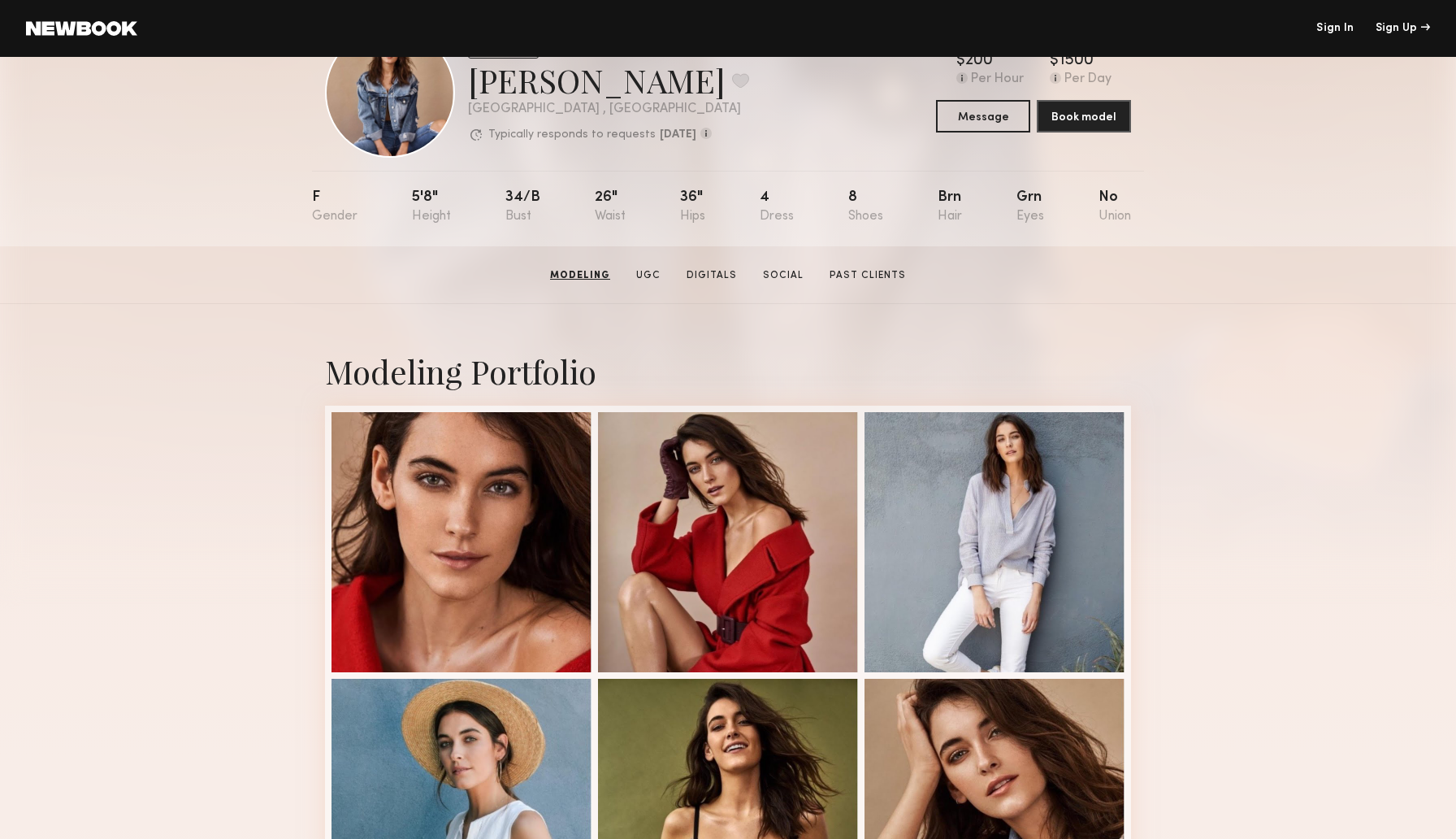
scroll to position [55, 0]
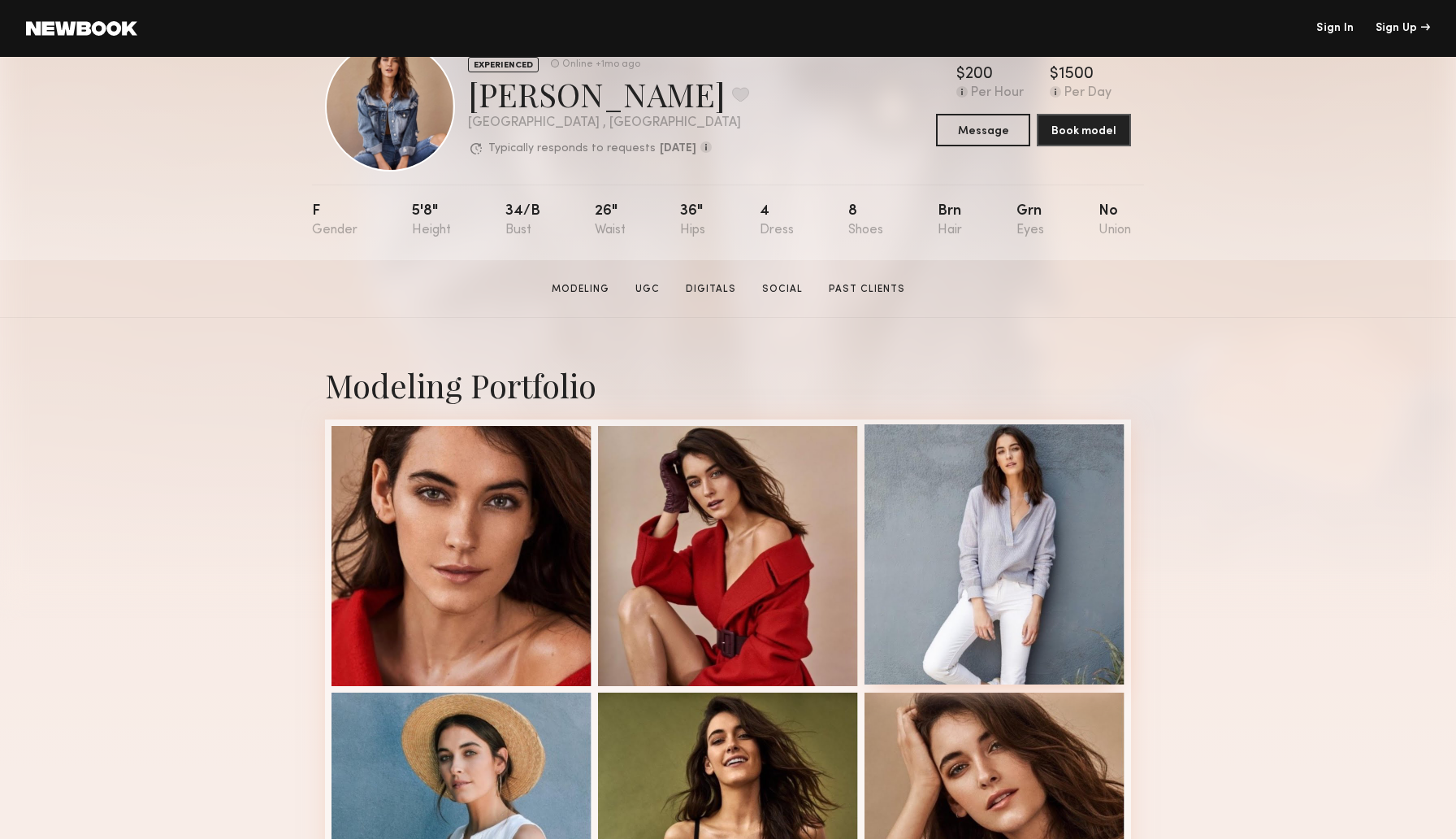
click at [1005, 513] on div at bounding box center [995, 554] width 260 height 260
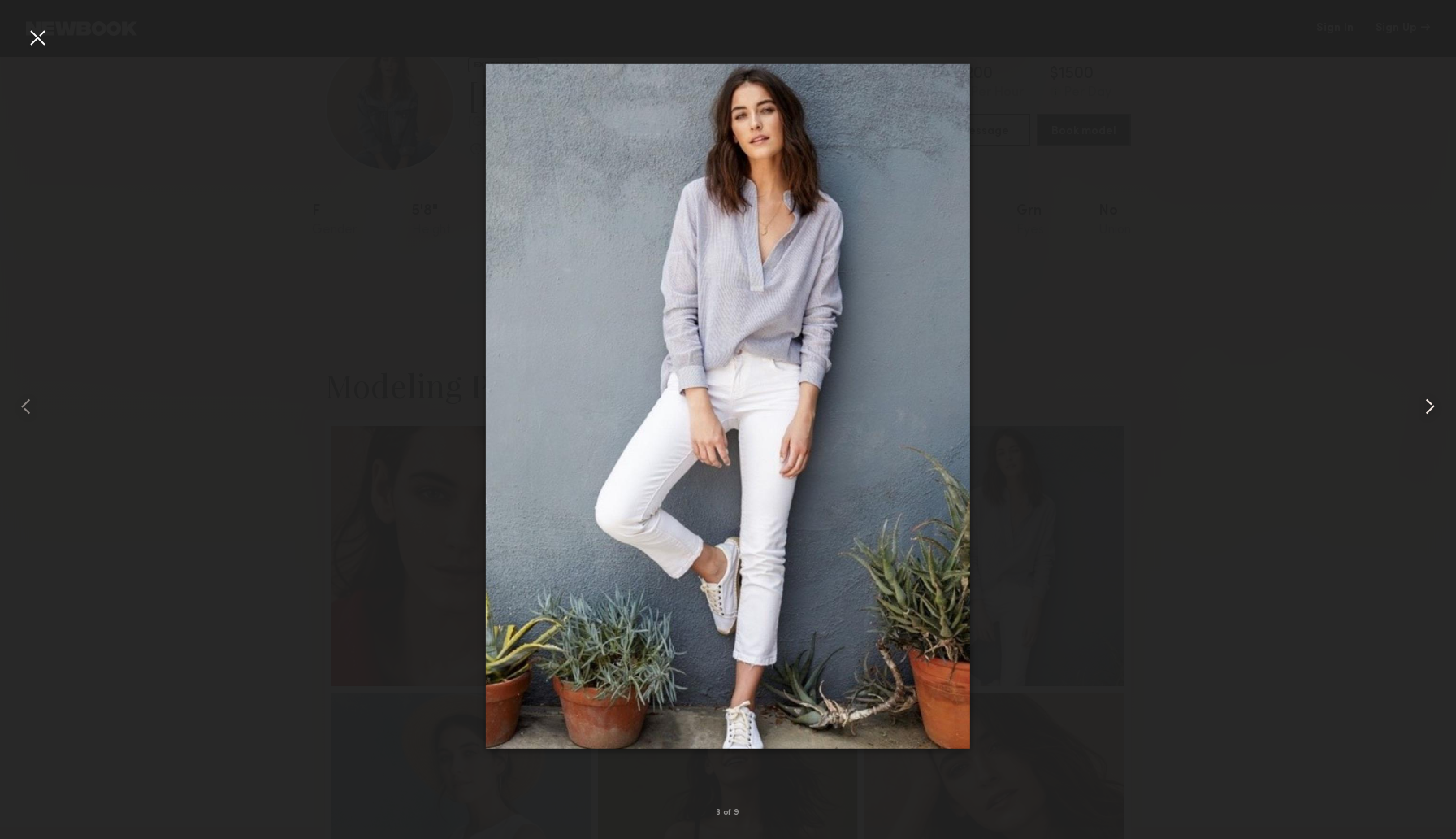
click at [1430, 410] on common-icon at bounding box center [1430, 406] width 26 height 26
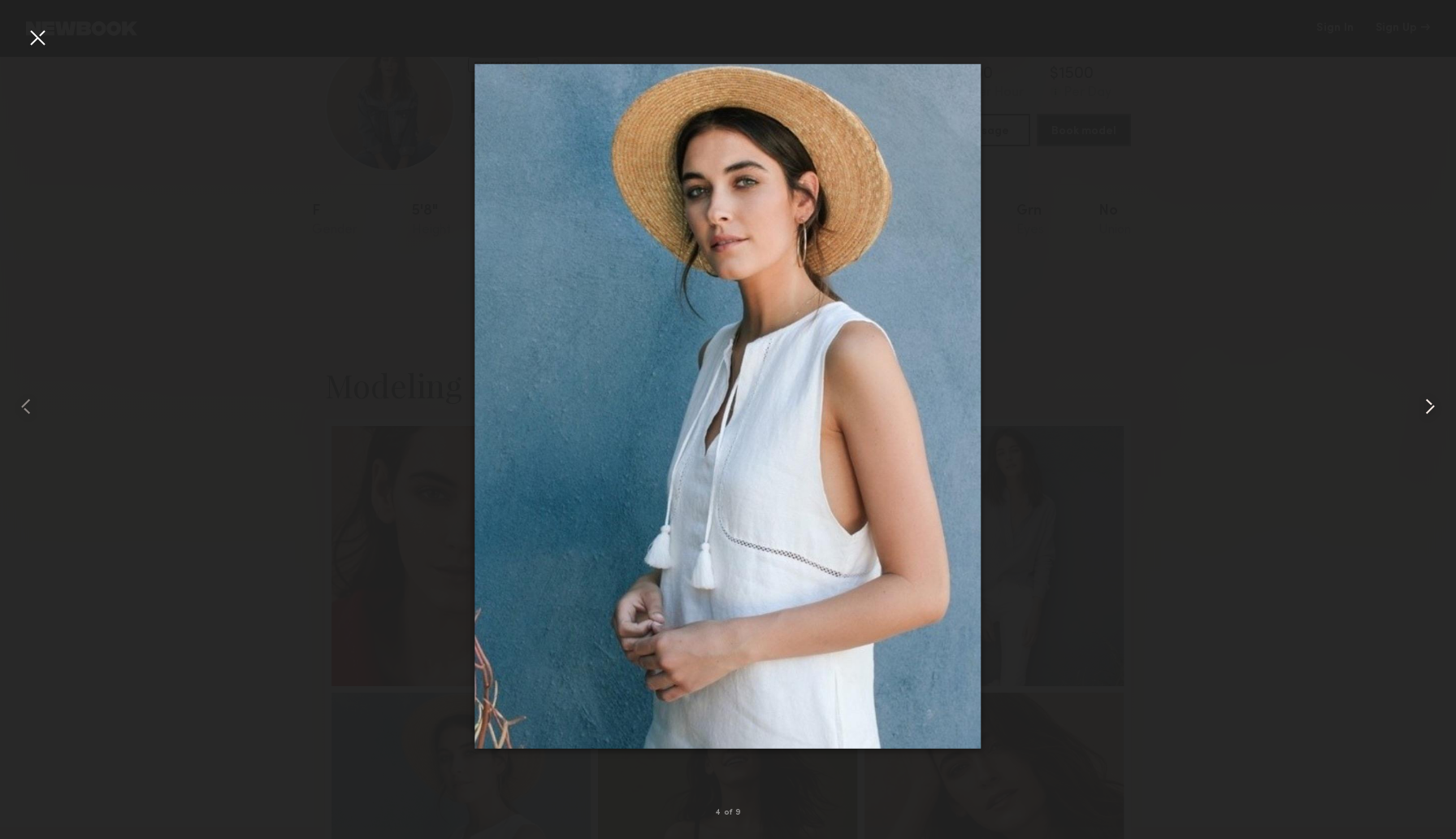
click at [1430, 410] on common-icon at bounding box center [1430, 406] width 26 height 26
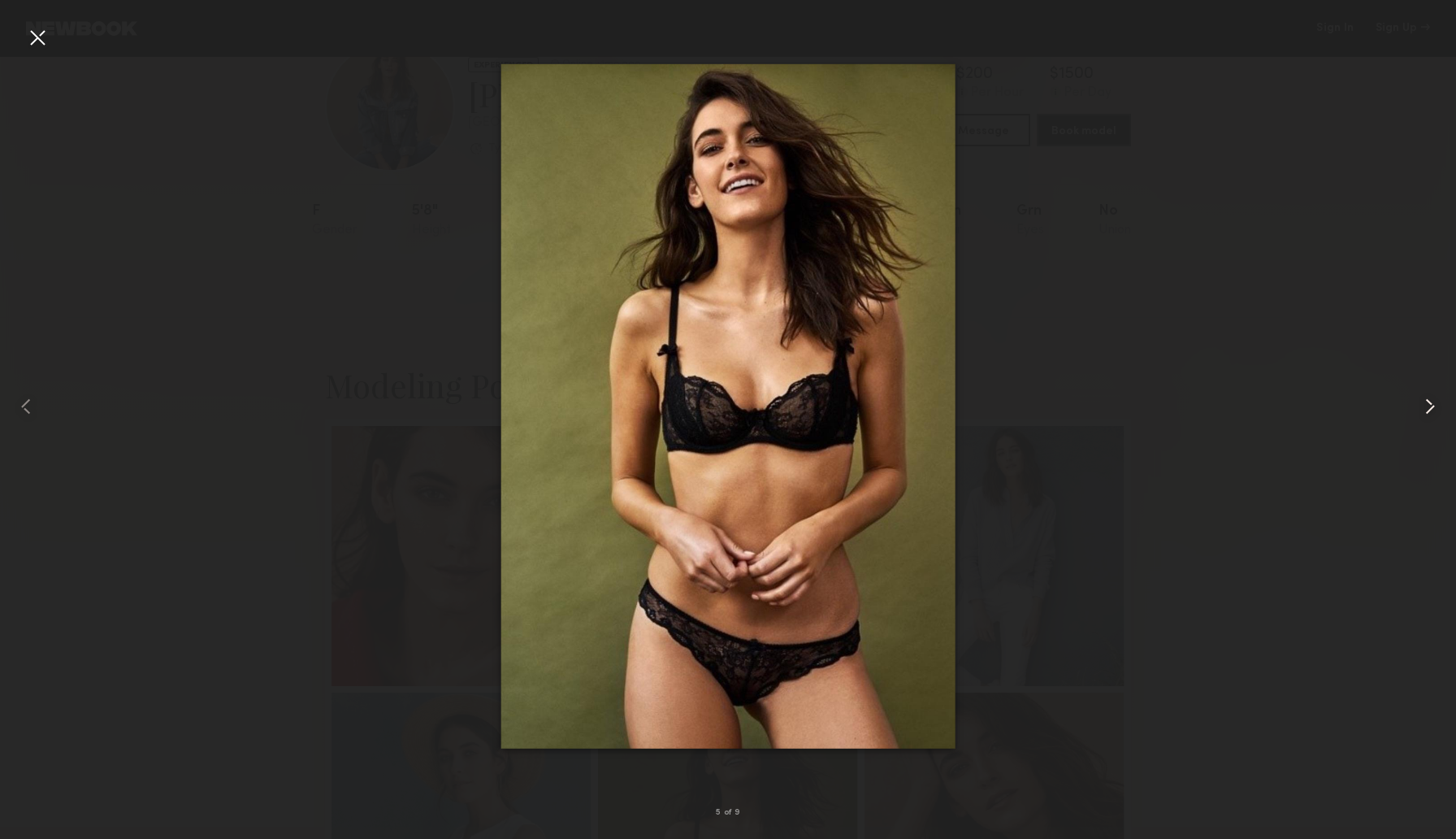
click at [1430, 410] on common-icon at bounding box center [1430, 406] width 26 height 26
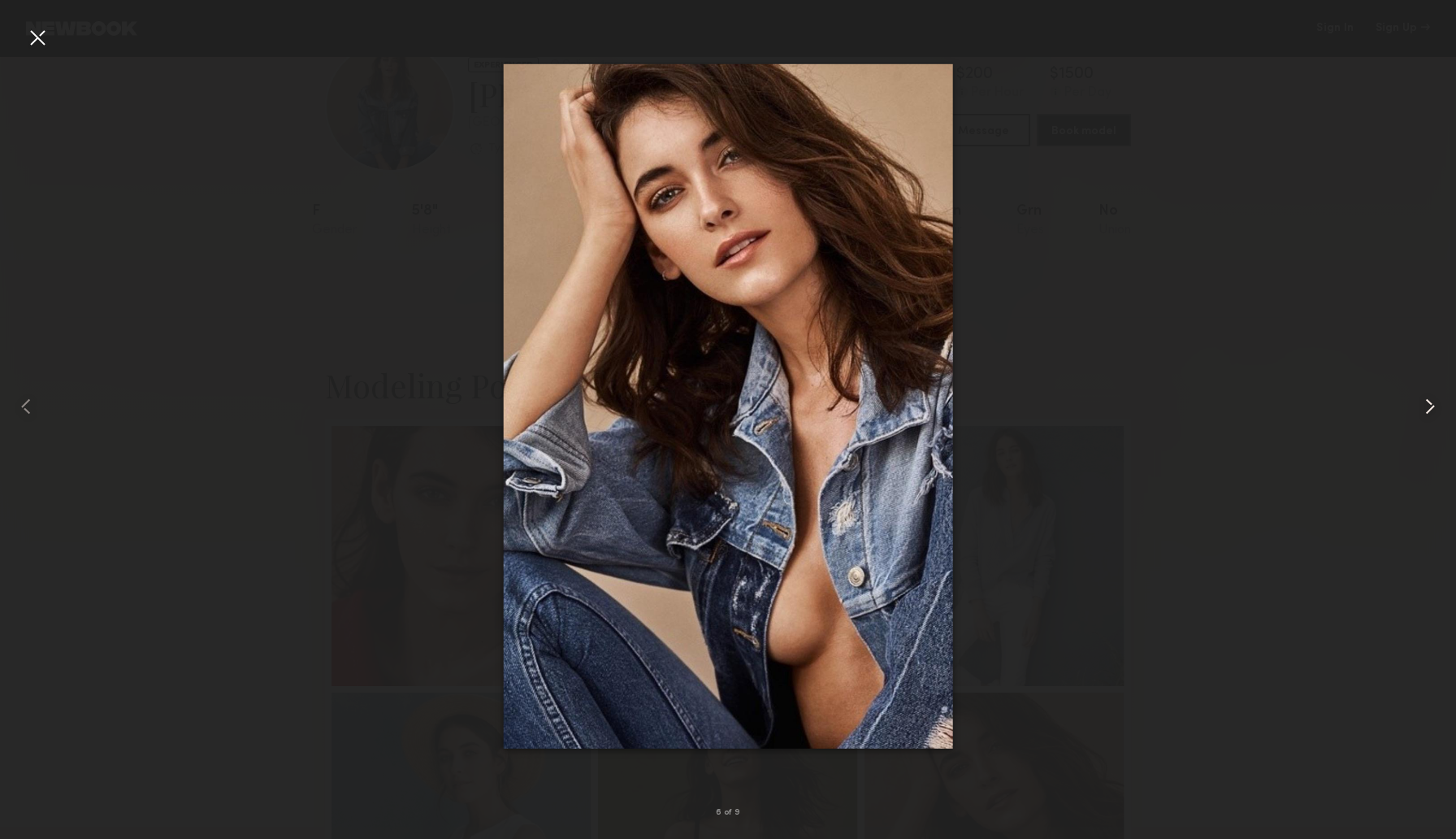
click at [1430, 410] on common-icon at bounding box center [1430, 406] width 26 height 26
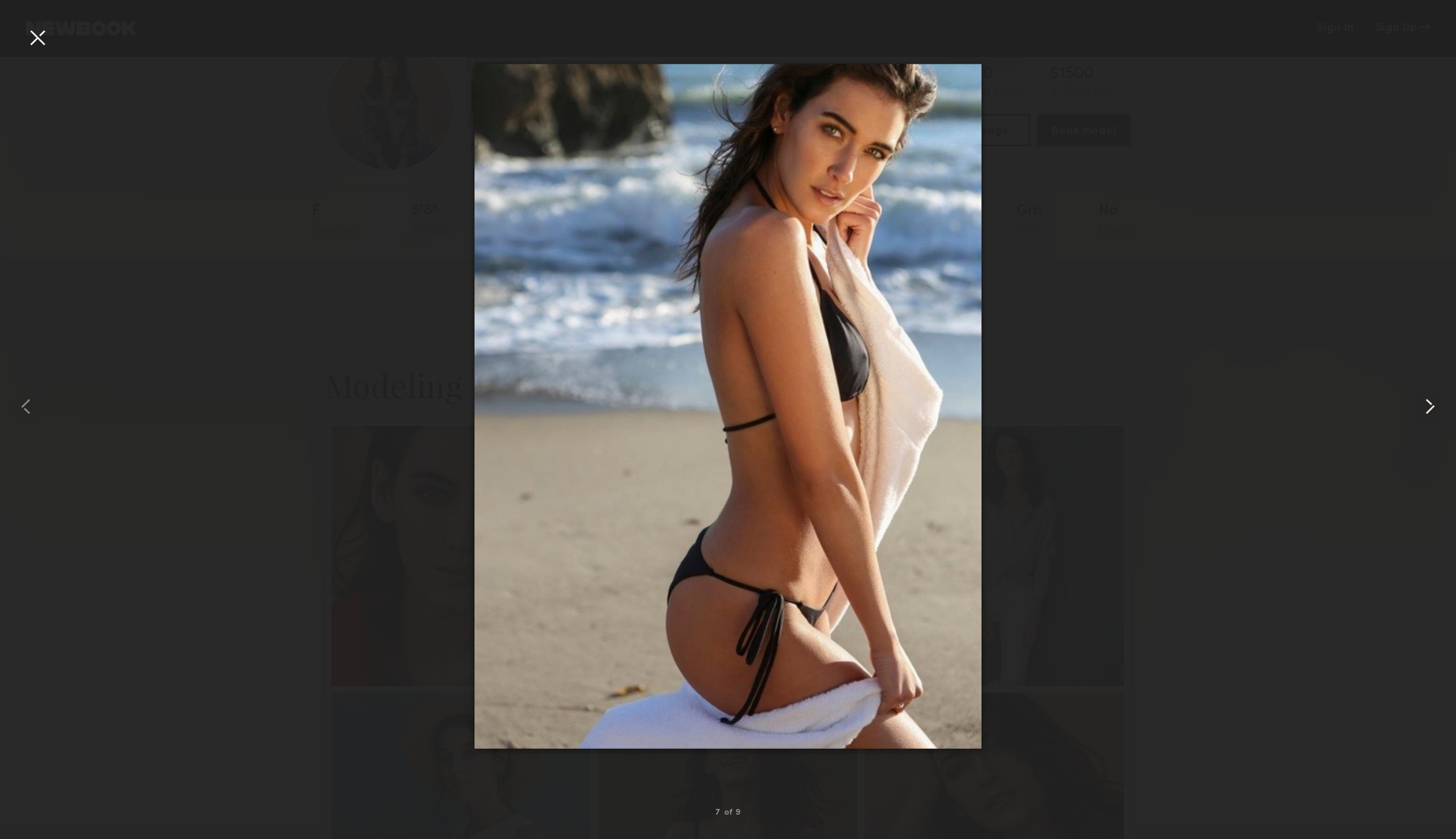
click at [1430, 410] on common-icon at bounding box center [1430, 406] width 26 height 26
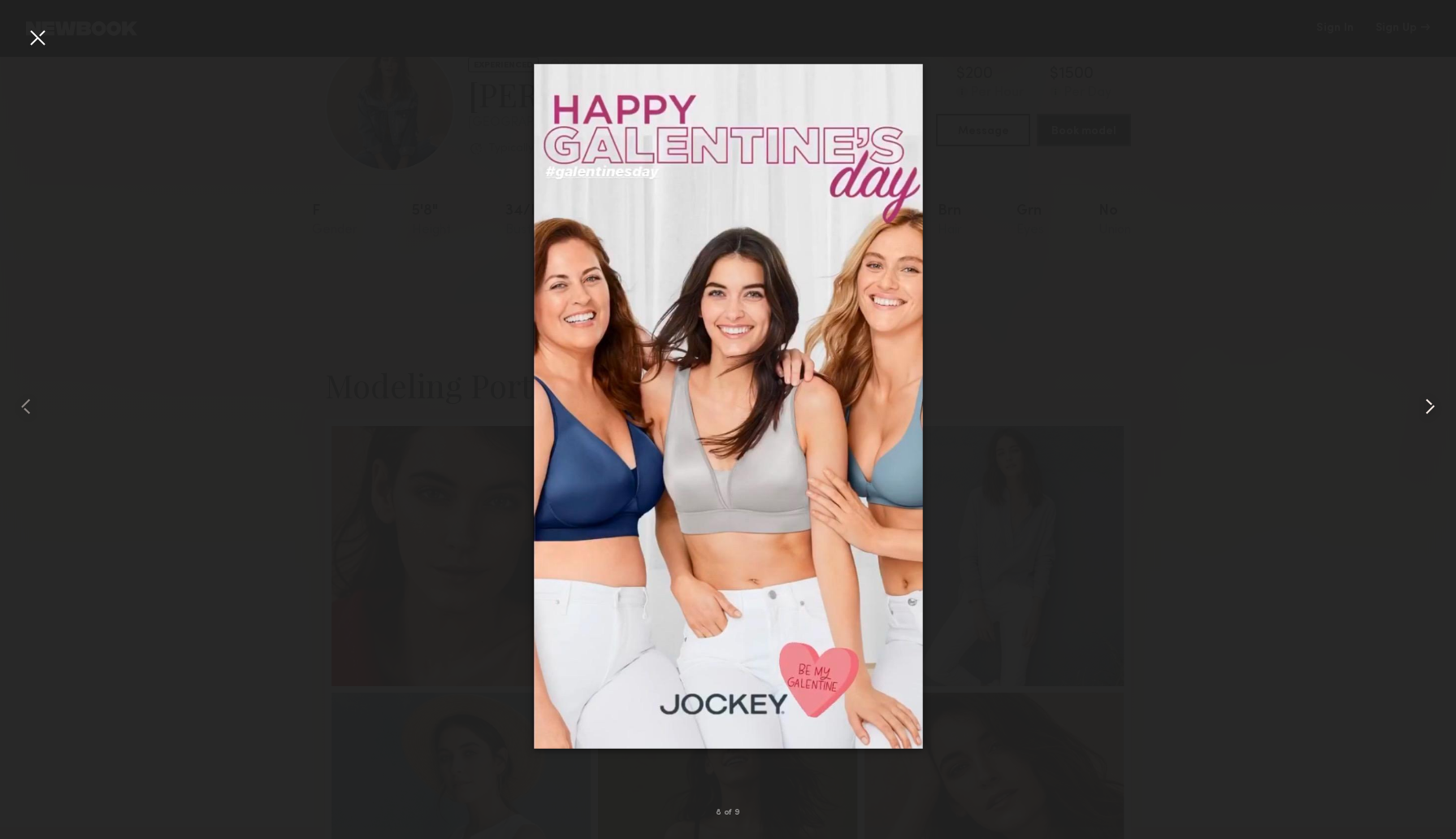
click at [1430, 410] on common-icon at bounding box center [1430, 406] width 26 height 26
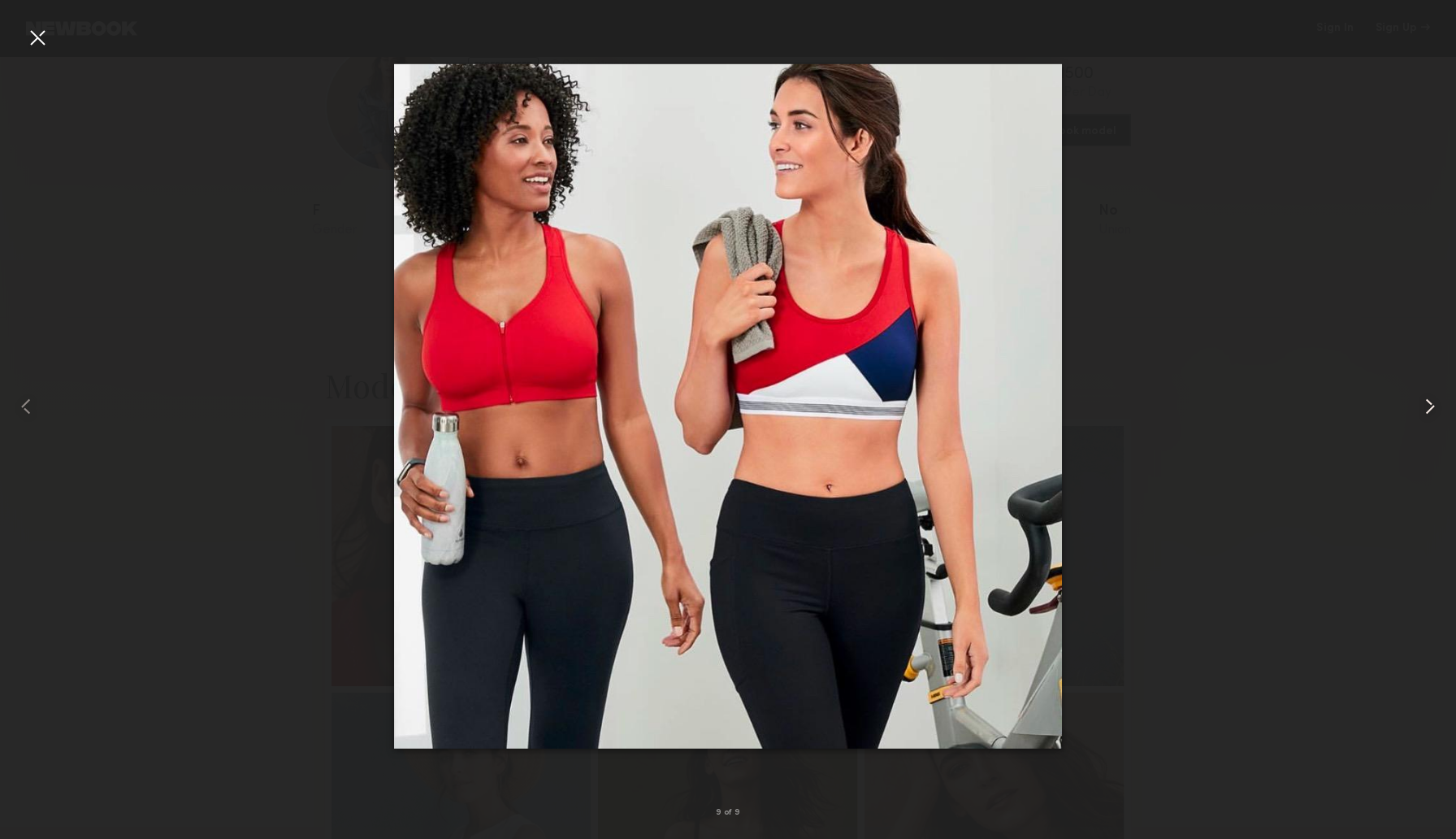
click at [1430, 407] on common-icon at bounding box center [1430, 406] width 26 height 26
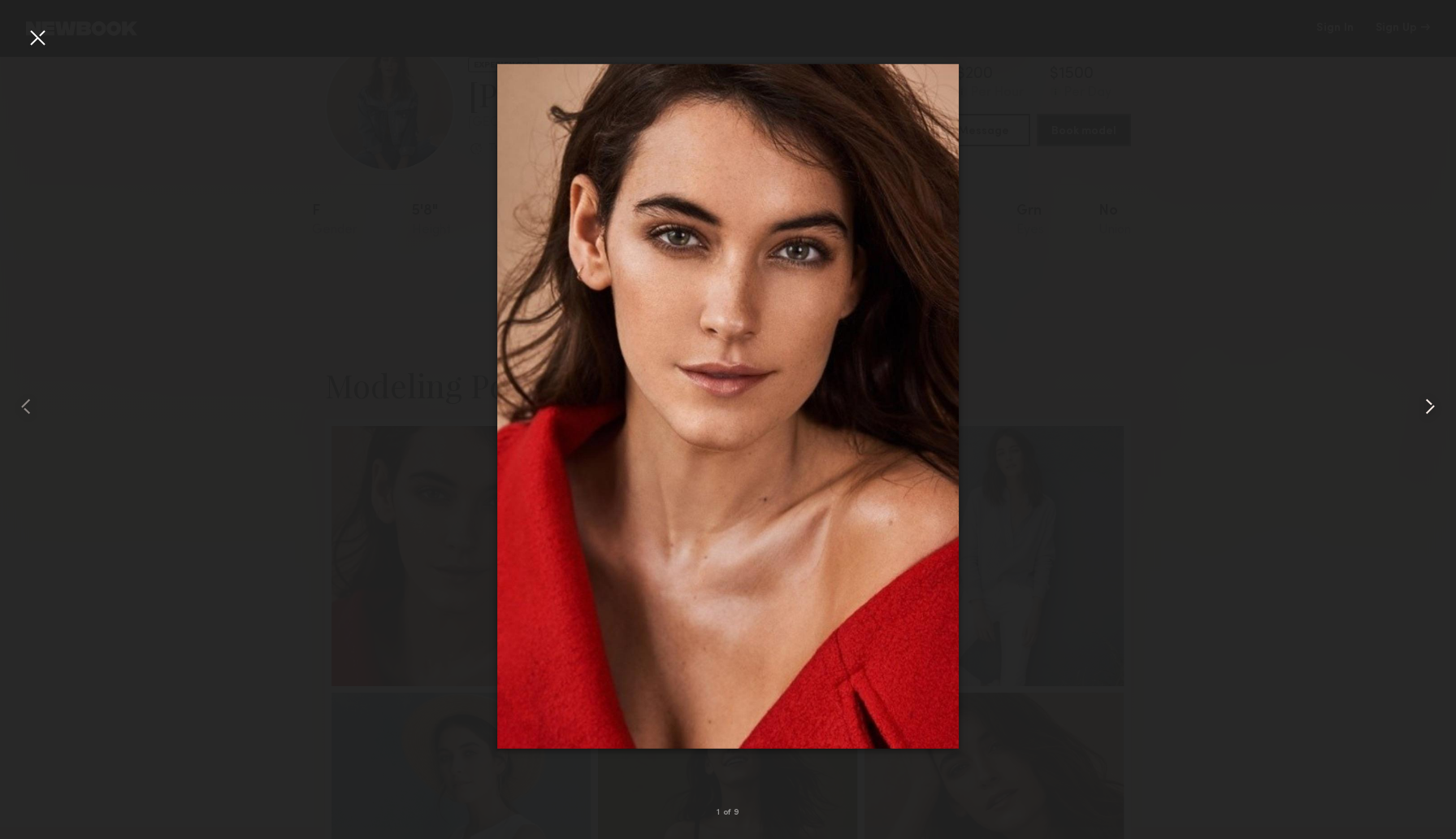
click at [1430, 407] on common-icon at bounding box center [1430, 406] width 26 height 26
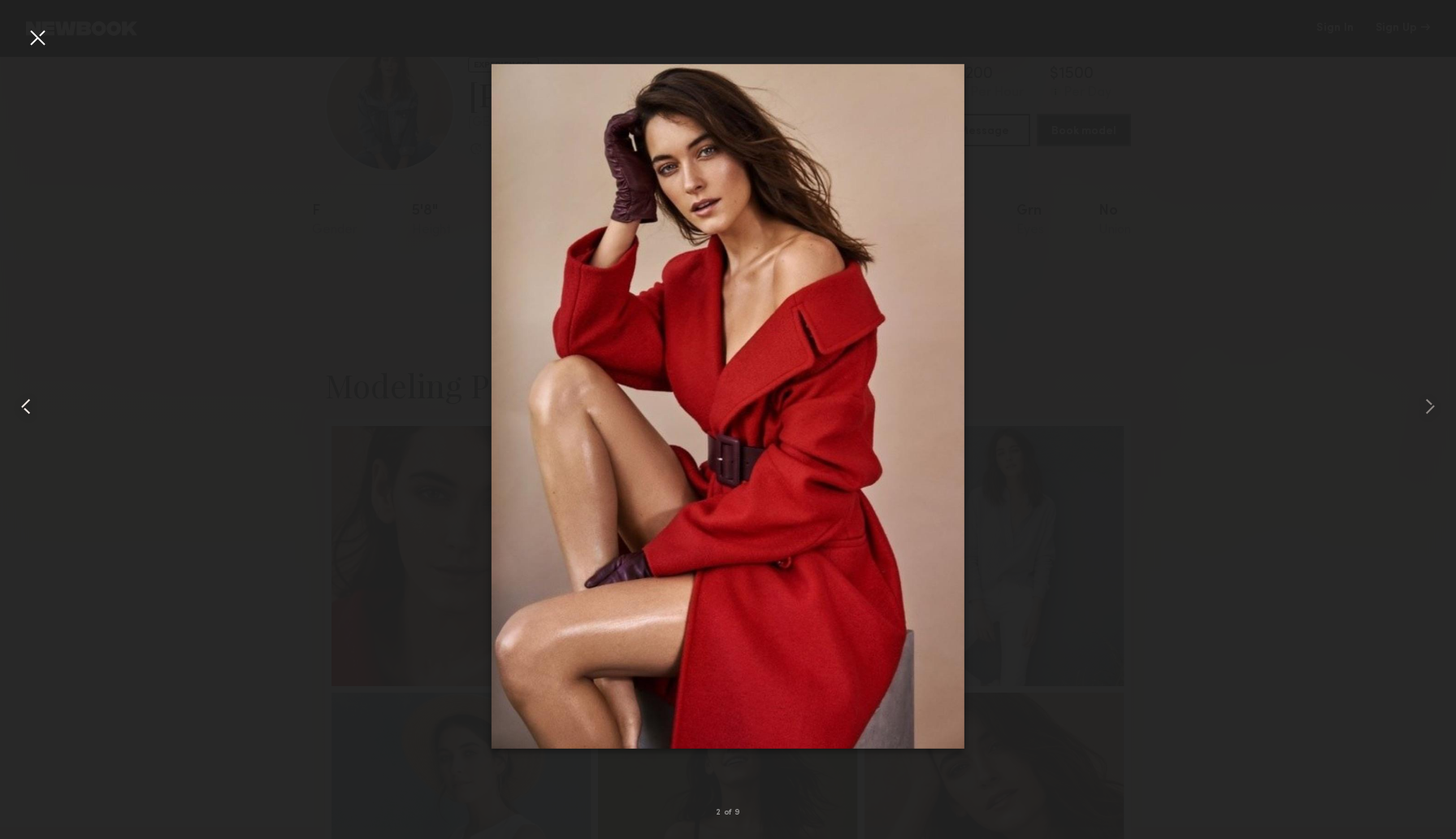
click at [17, 405] on common-icon at bounding box center [26, 406] width 26 height 26
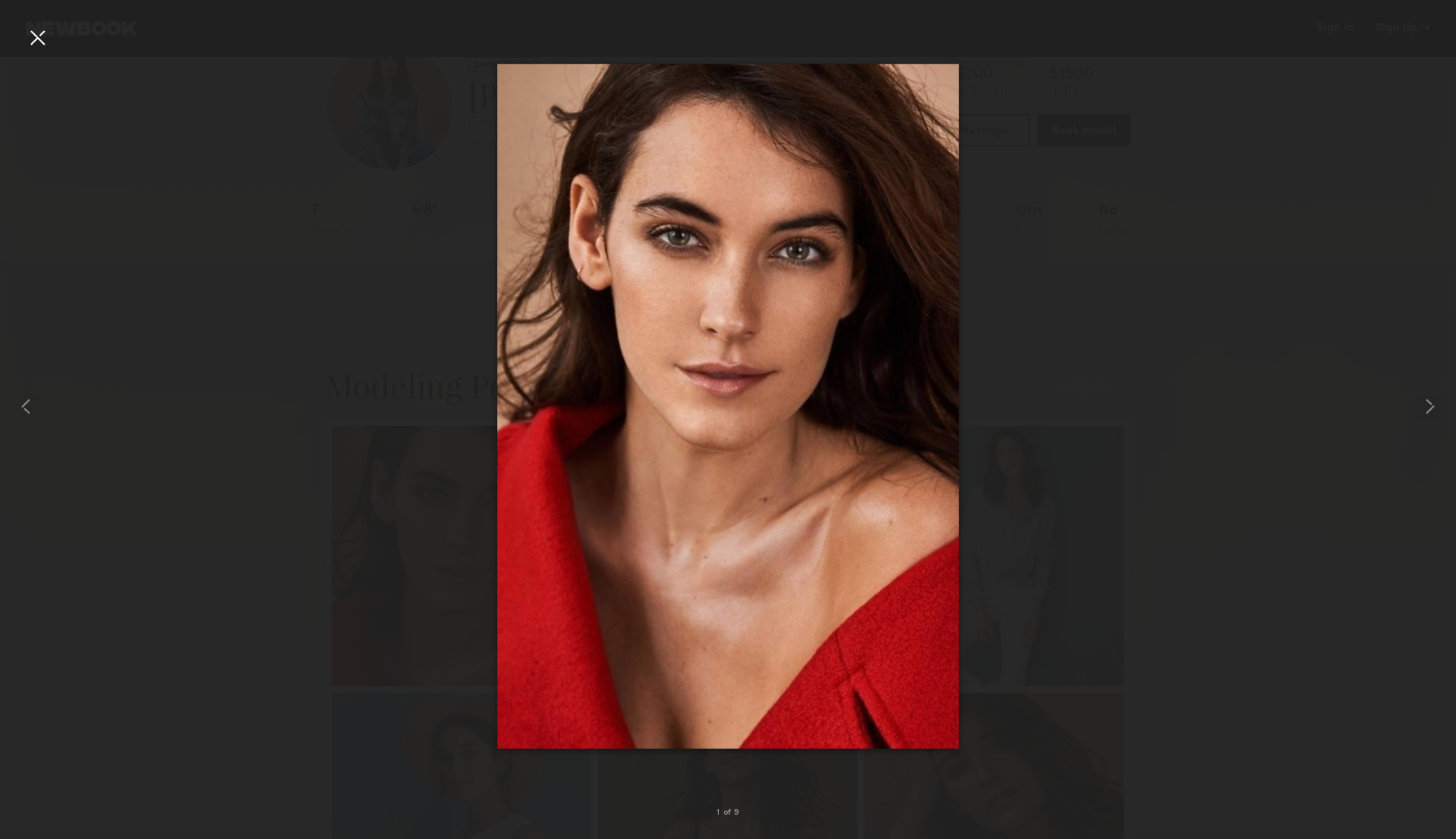
click at [46, 37] on div at bounding box center [37, 37] width 26 height 26
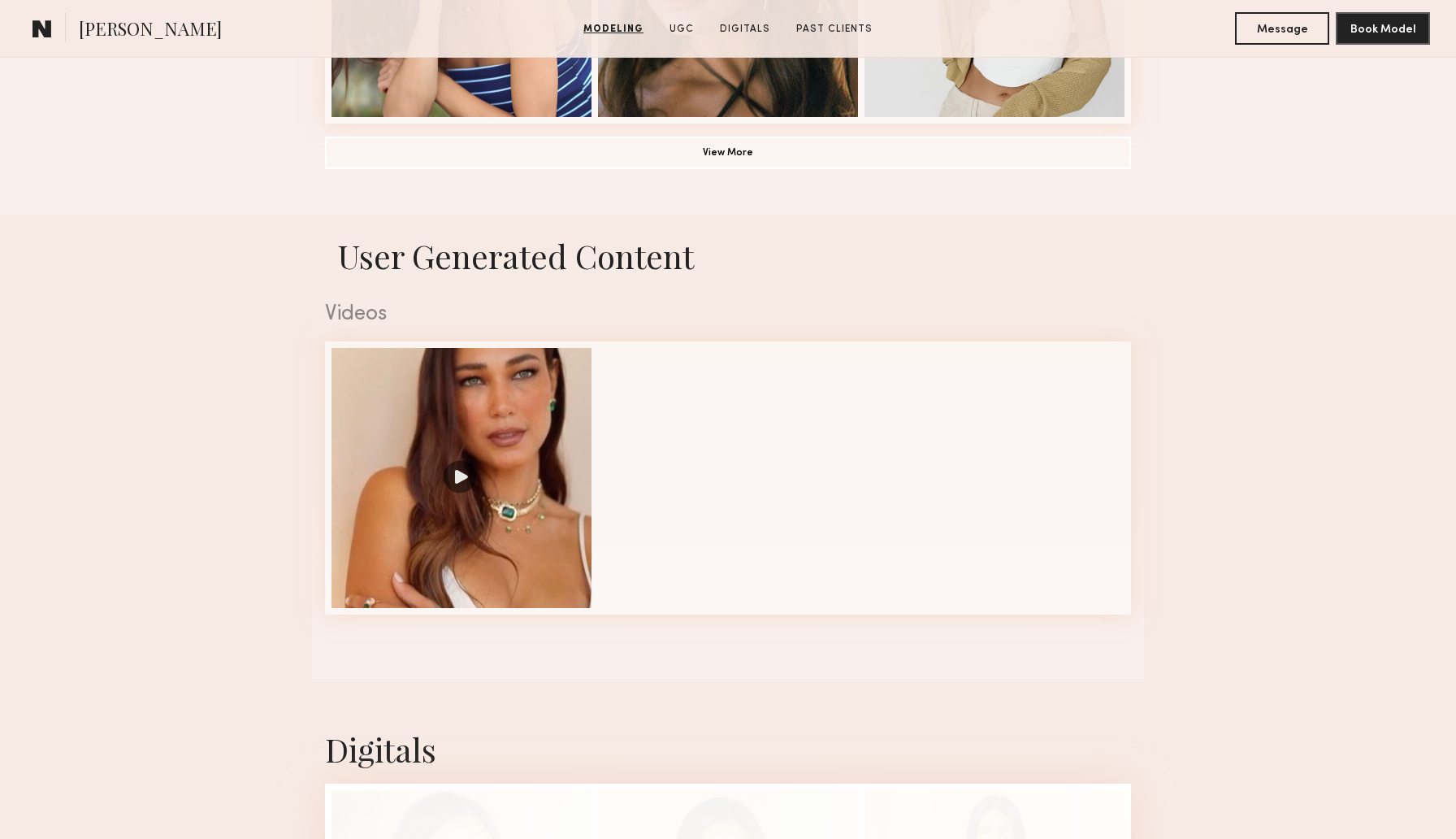
scroll to position [1635, 0]
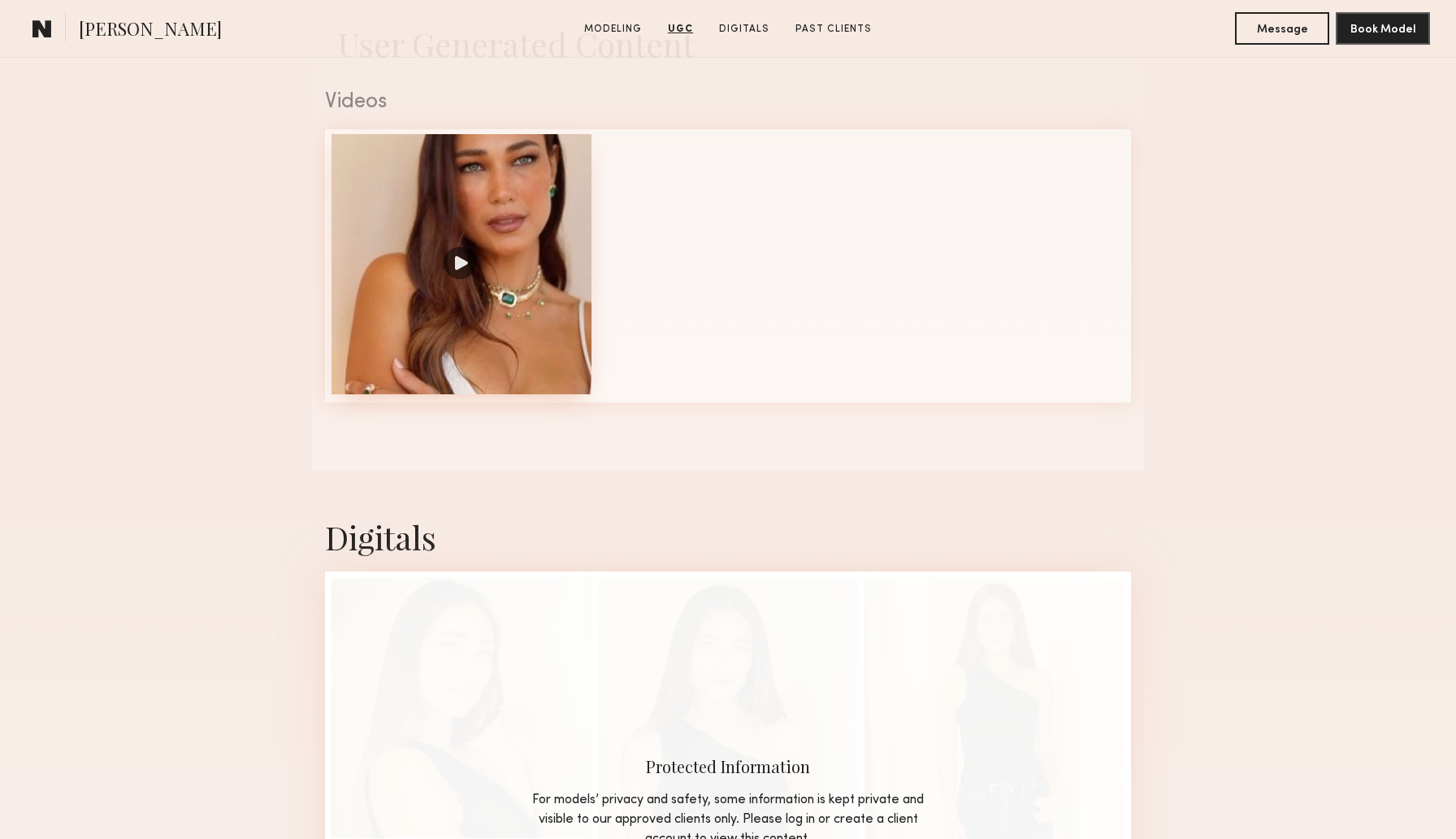
click at [464, 262] on div at bounding box center [461, 264] width 260 height 260
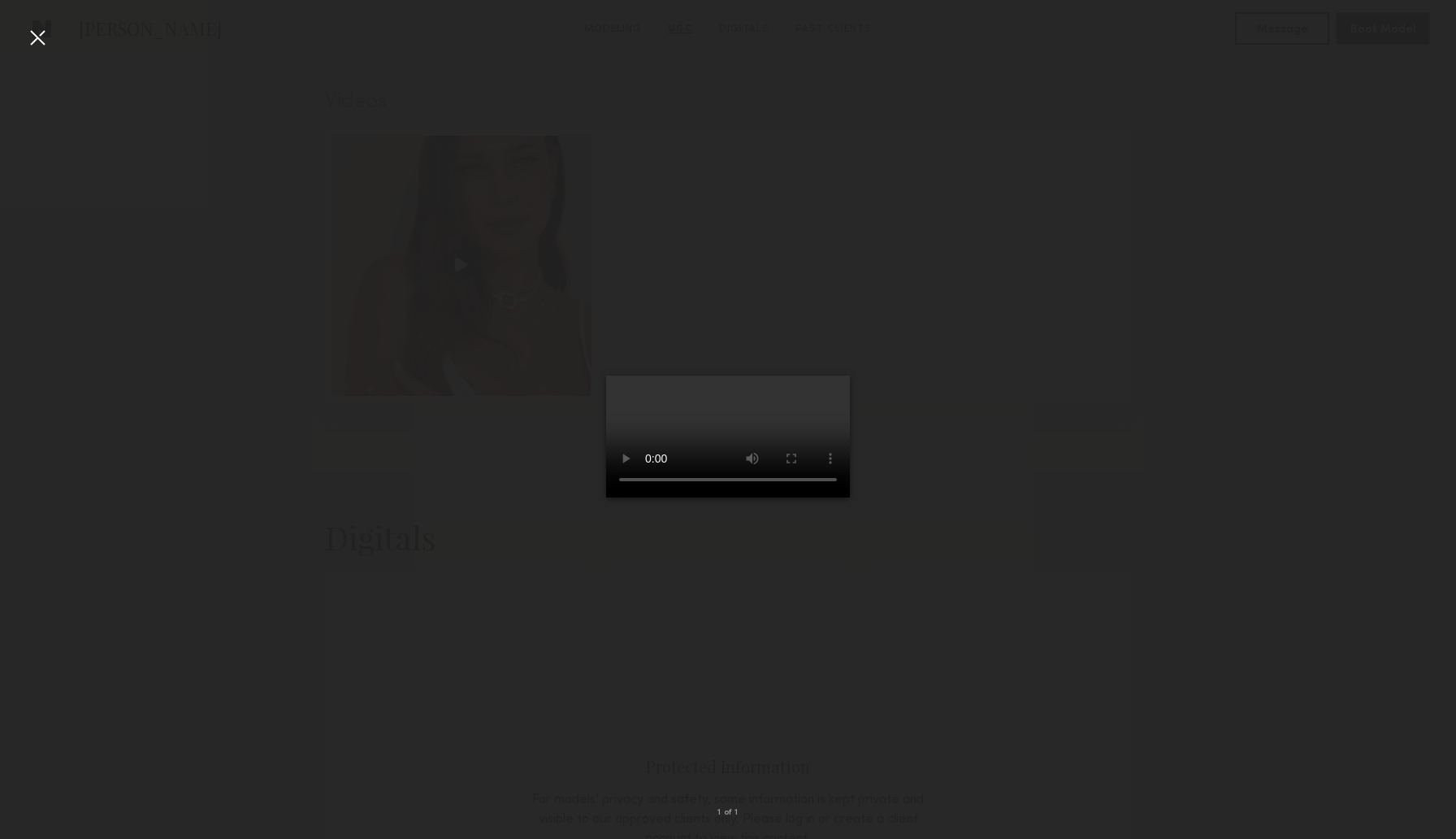
click at [35, 35] on div at bounding box center [37, 37] width 26 height 26
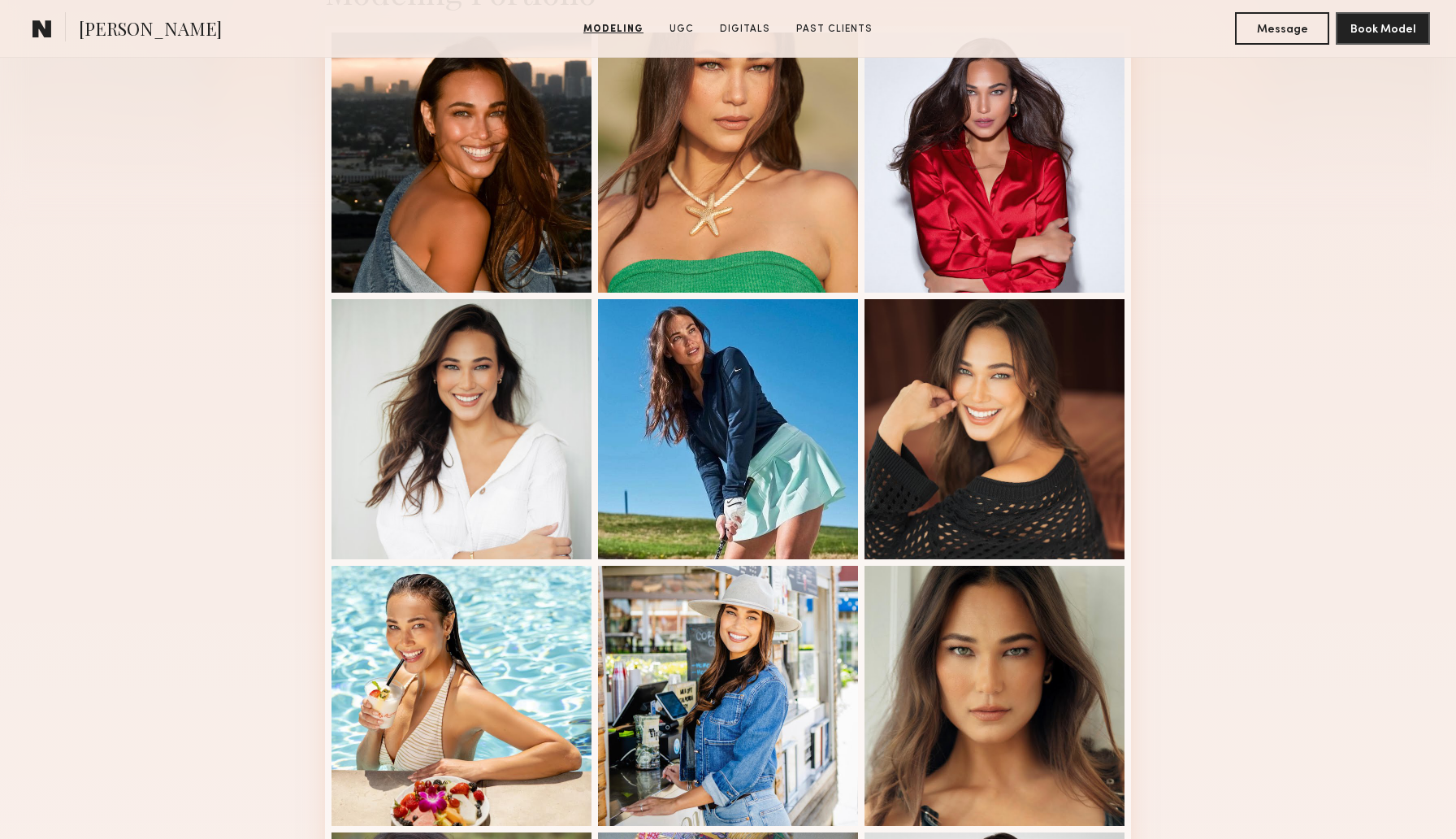
scroll to position [446, 0]
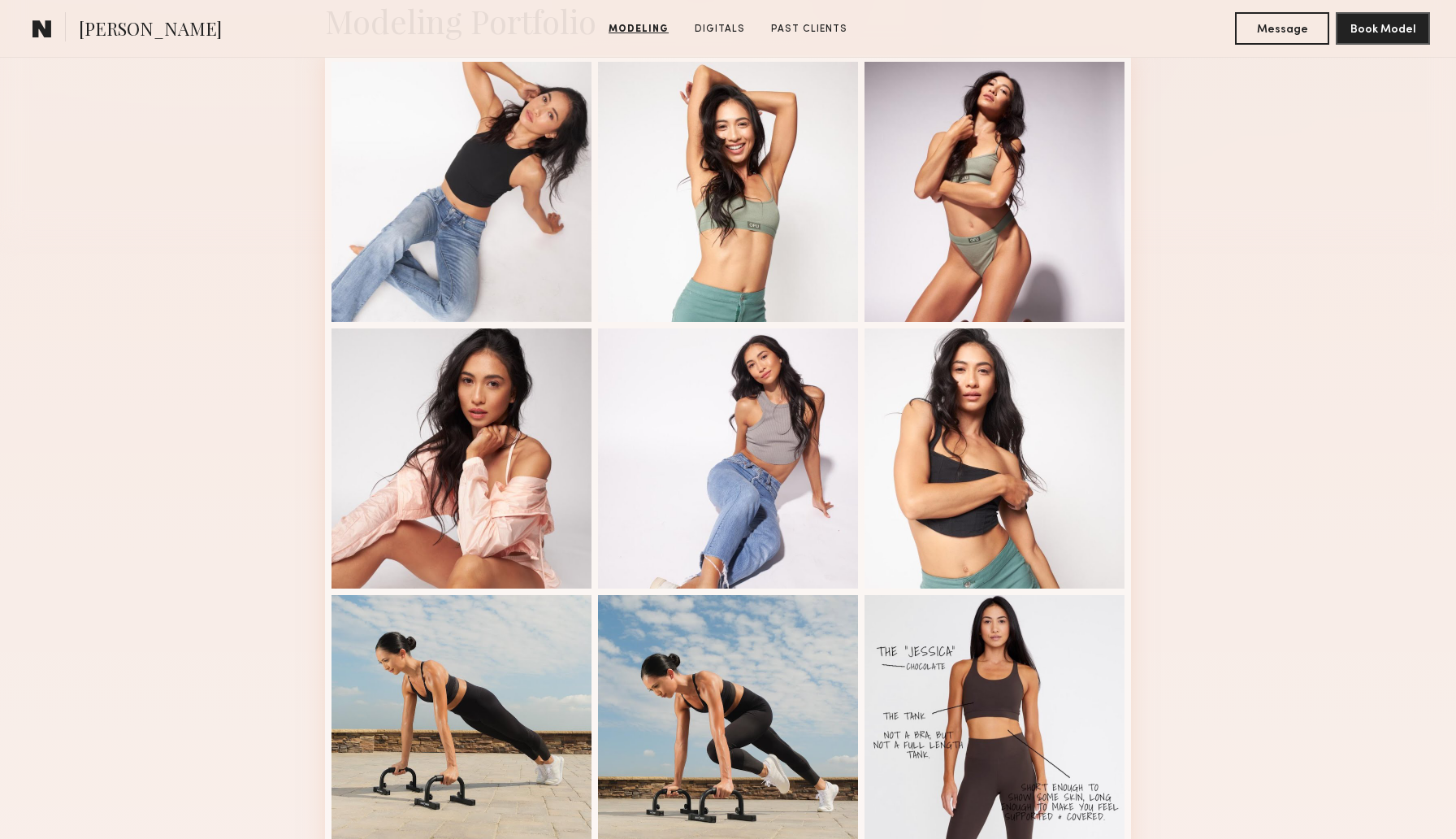
scroll to position [374, 0]
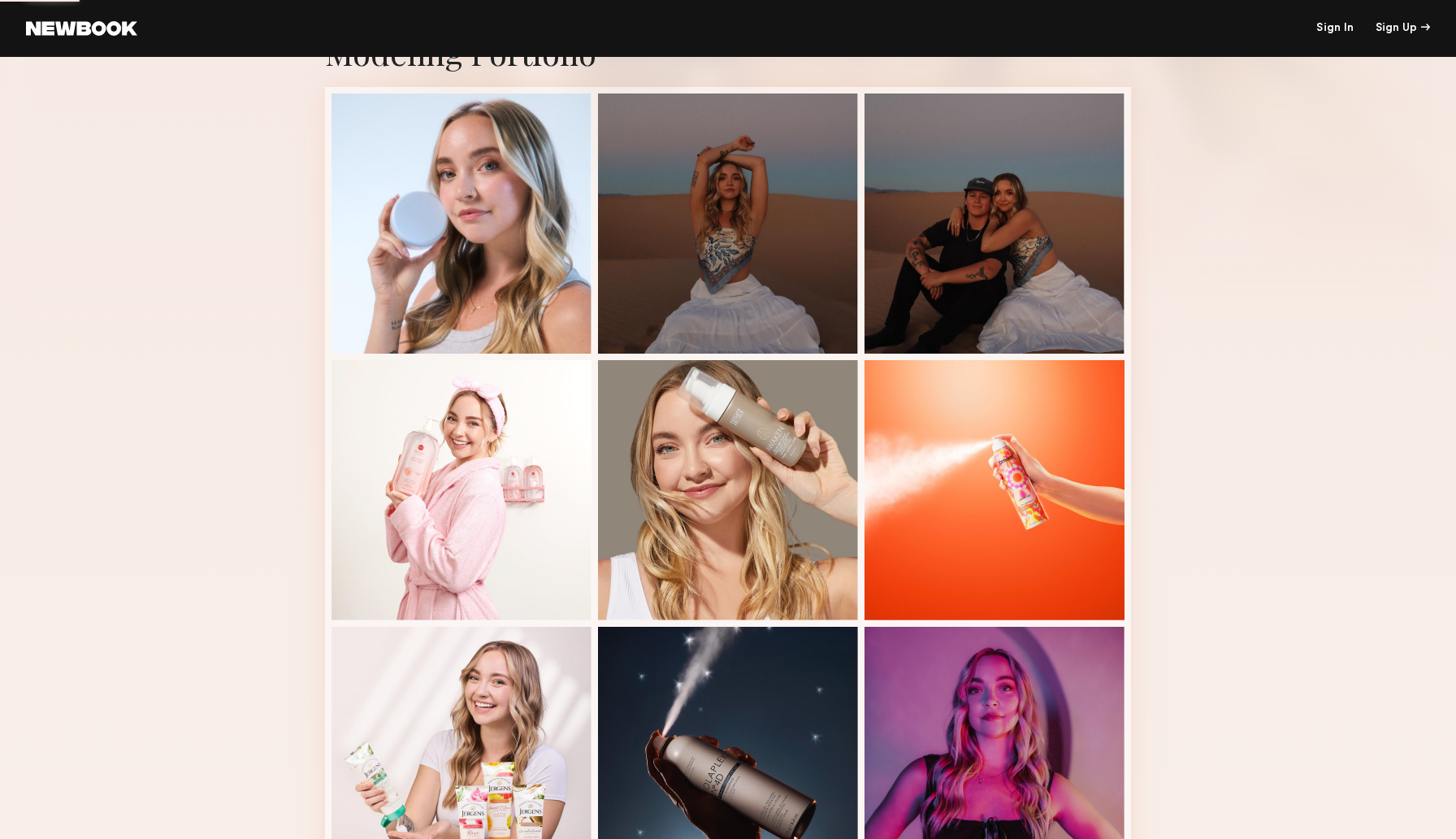
scroll to position [814, 0]
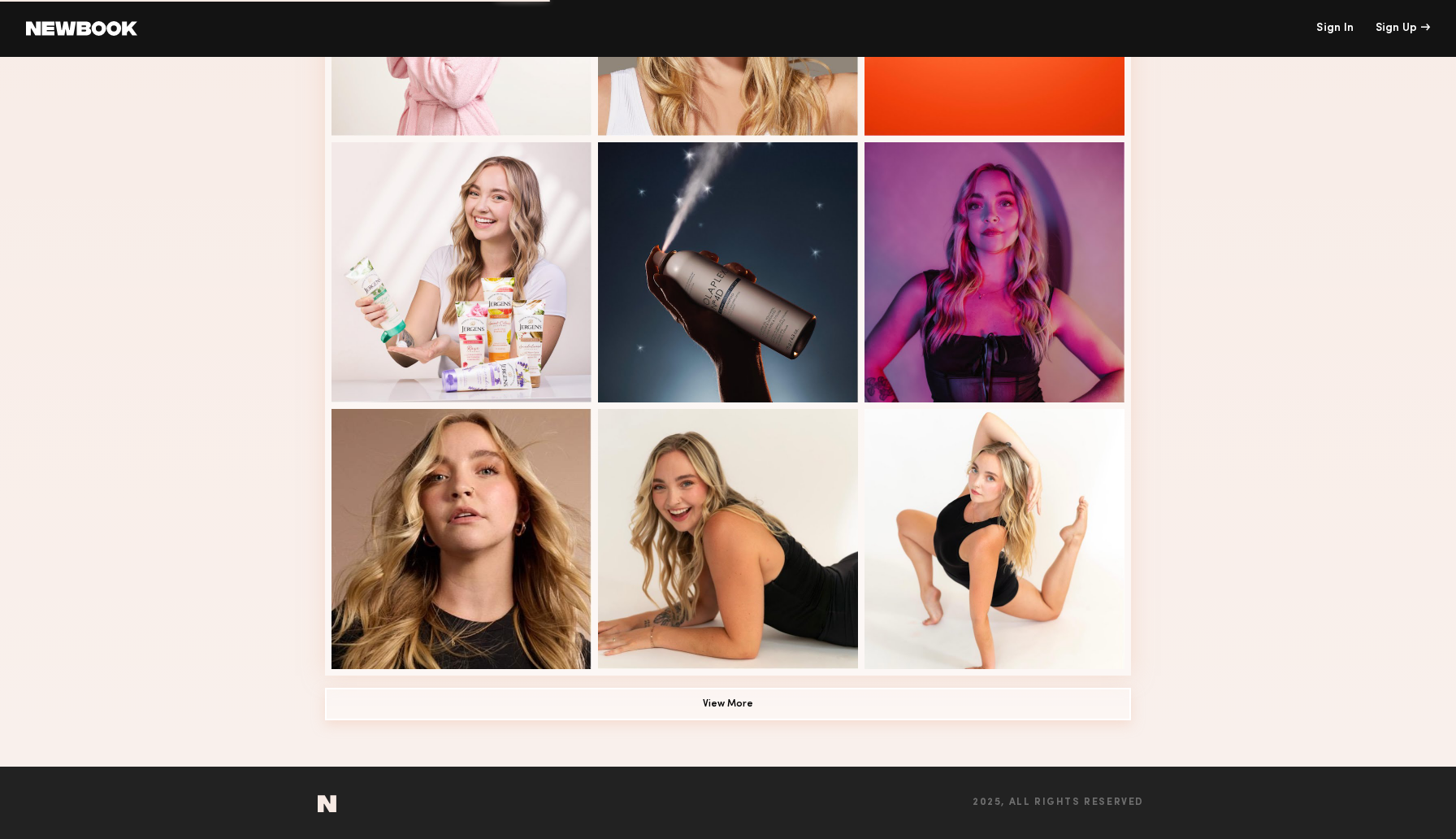
click at [743, 695] on button "View More" at bounding box center [727, 704] width 806 height 32
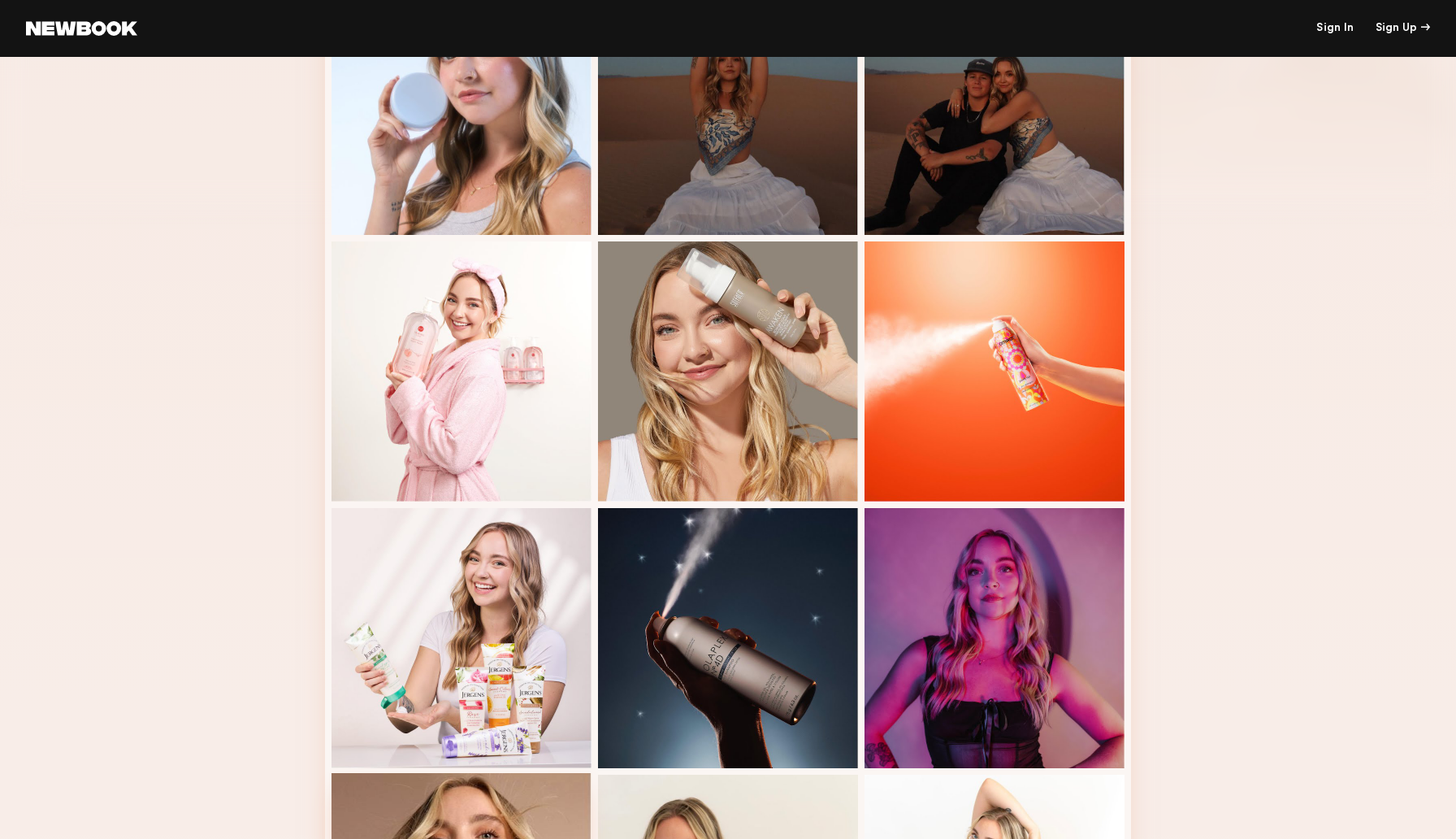
scroll to position [0, 0]
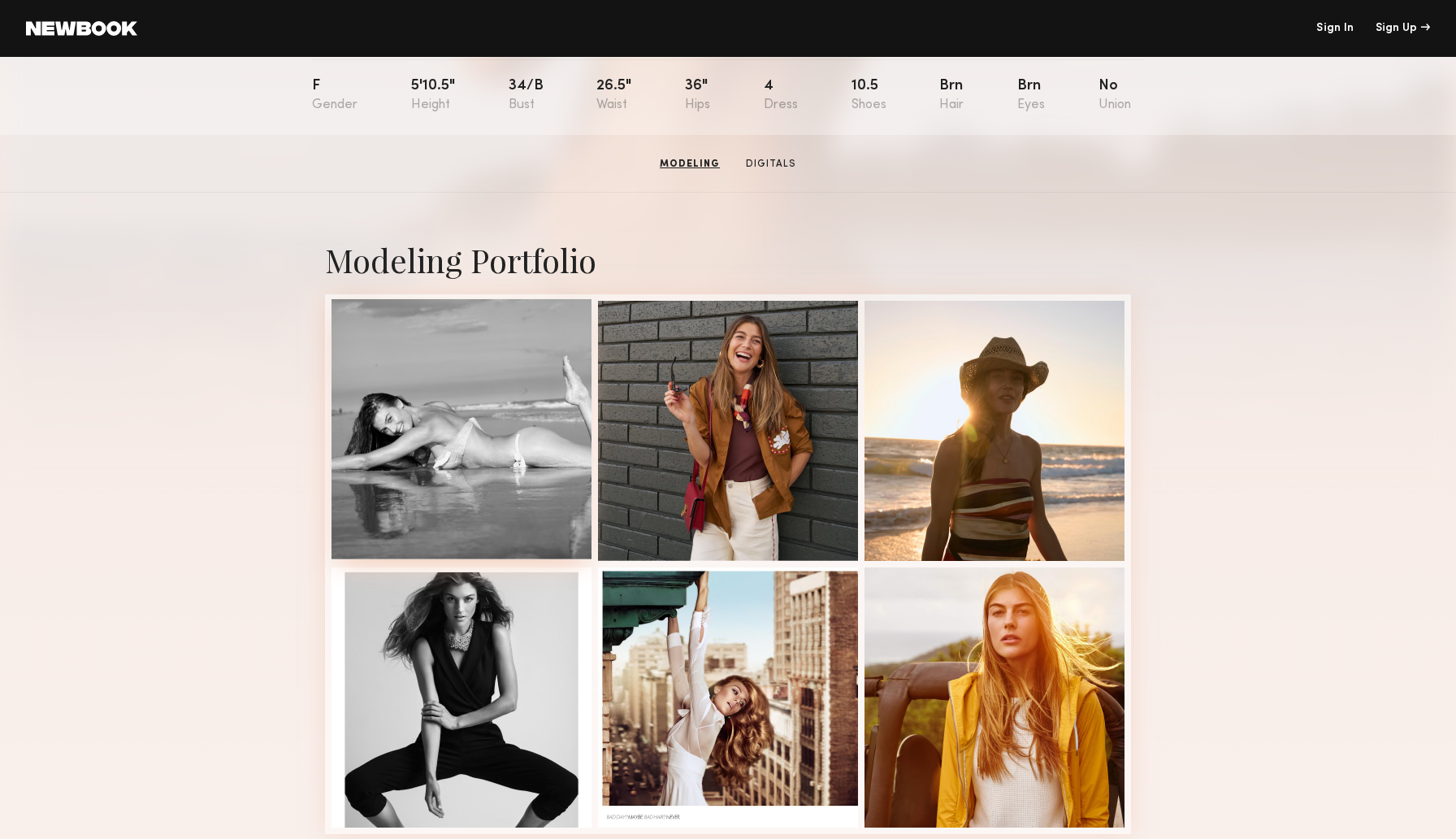
scroll to position [171, 0]
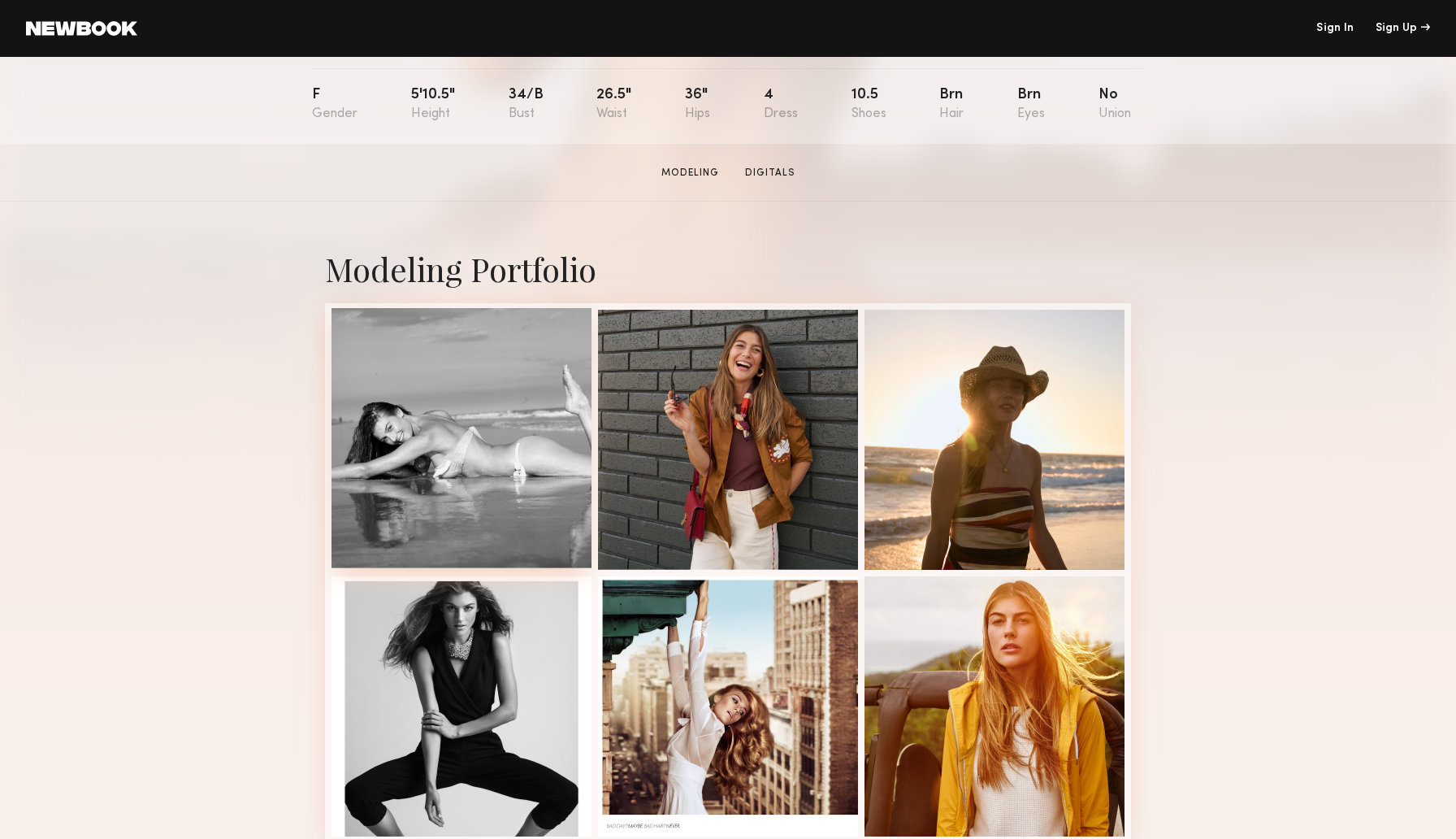
click at [512, 376] on div at bounding box center [461, 437] width 260 height 260
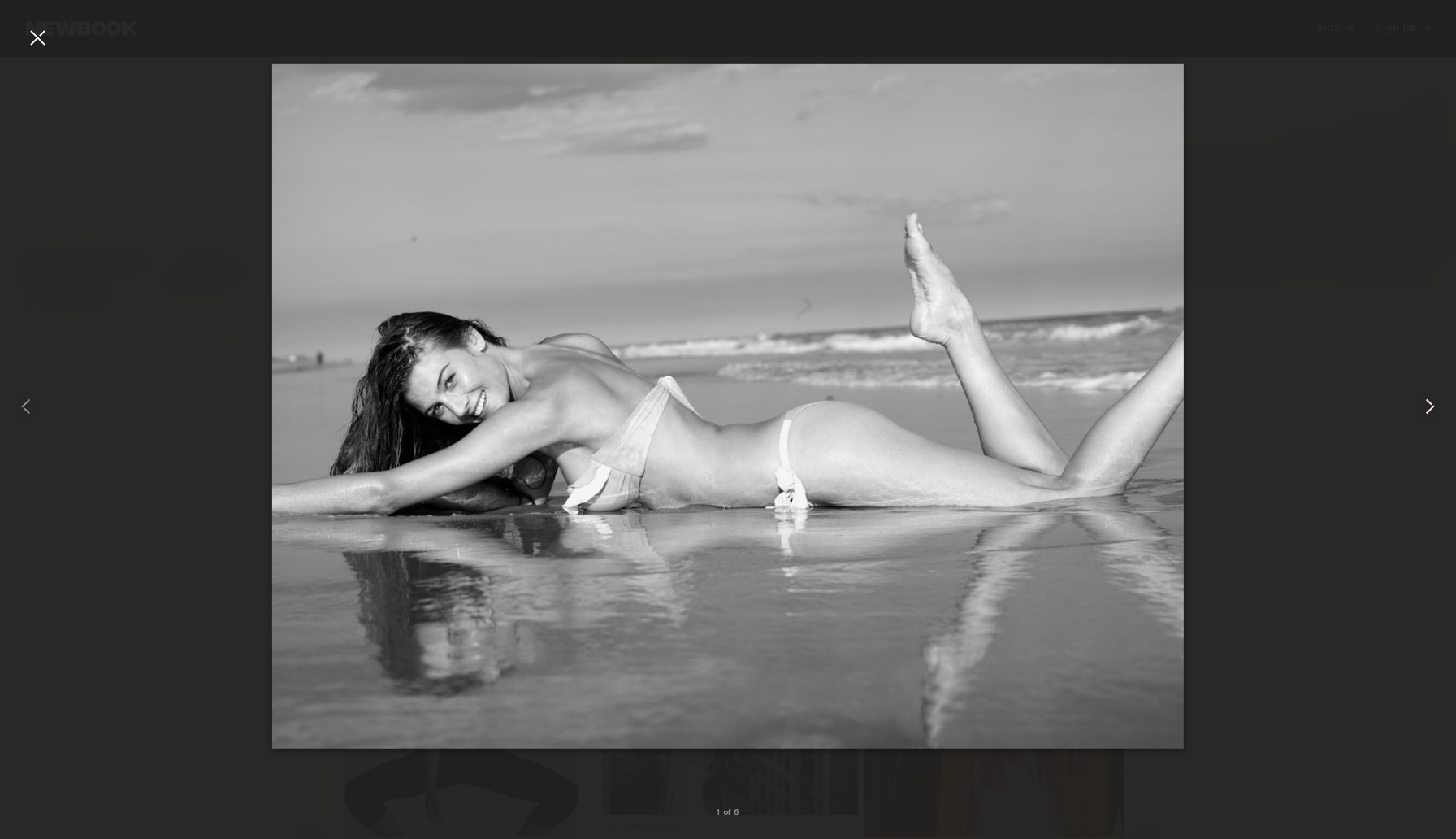
click at [1434, 406] on common-icon at bounding box center [1430, 406] width 26 height 26
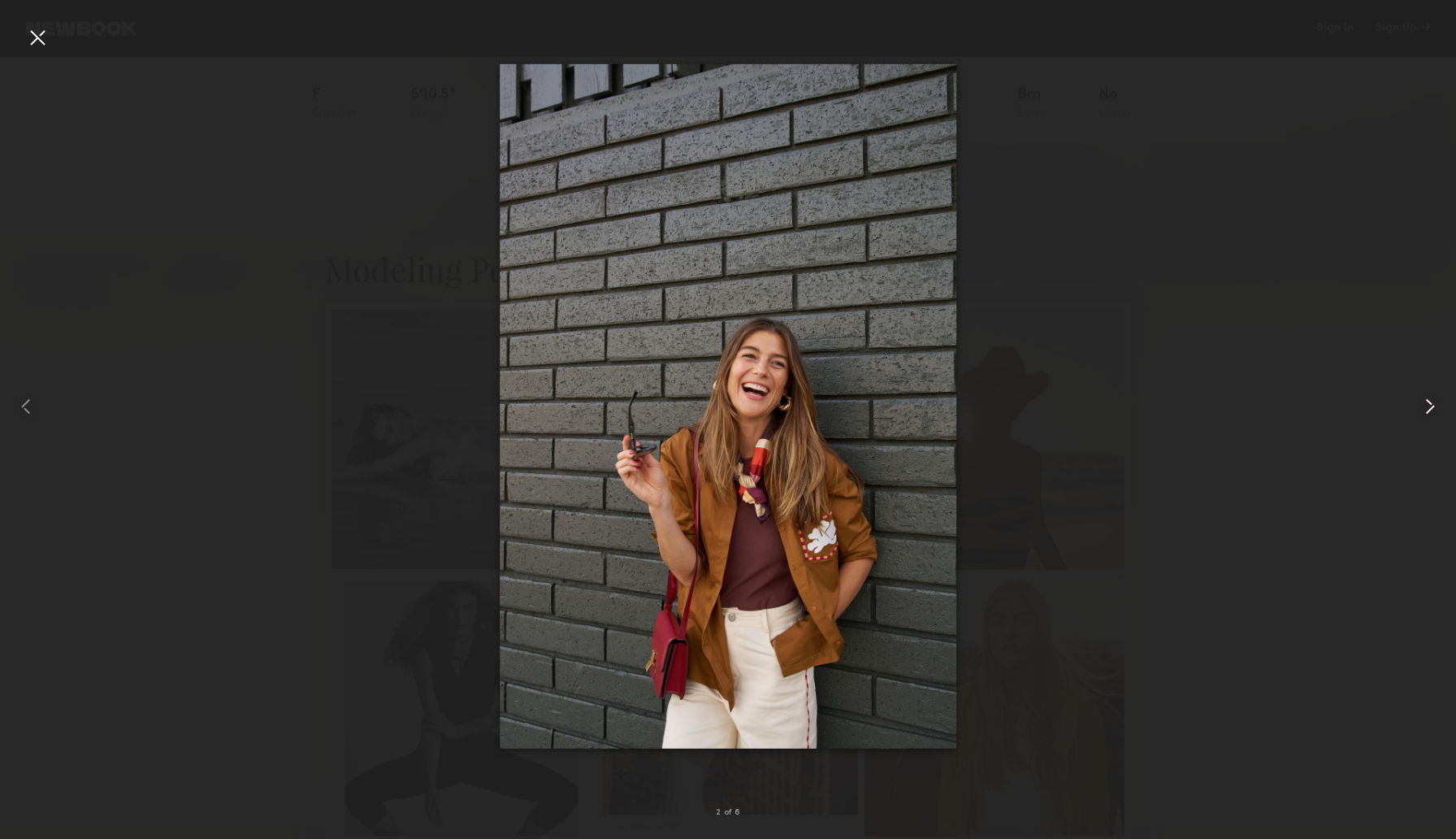
click at [1434, 406] on common-icon at bounding box center [1430, 406] width 26 height 26
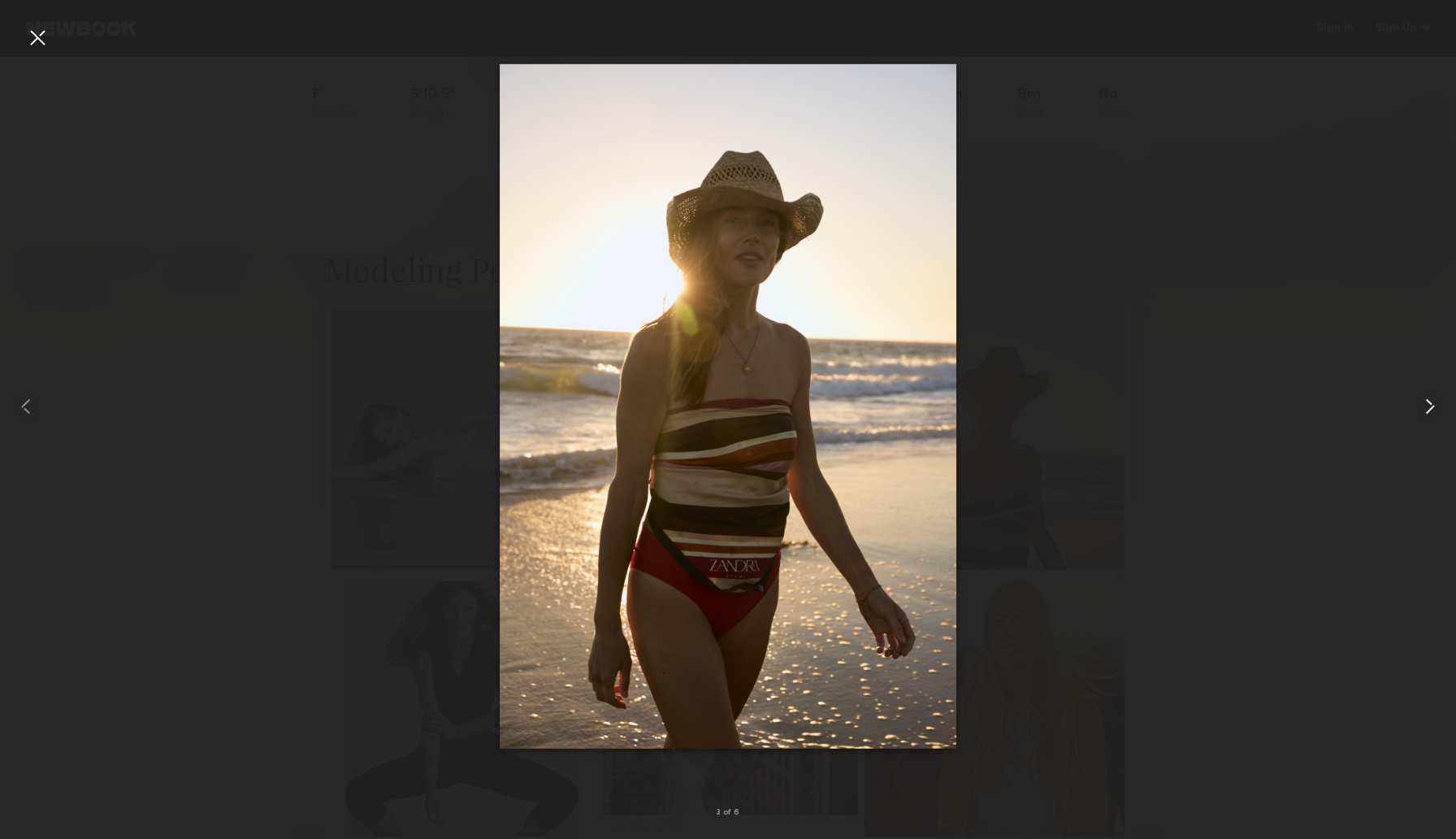
click at [1434, 405] on common-icon at bounding box center [1430, 406] width 26 height 26
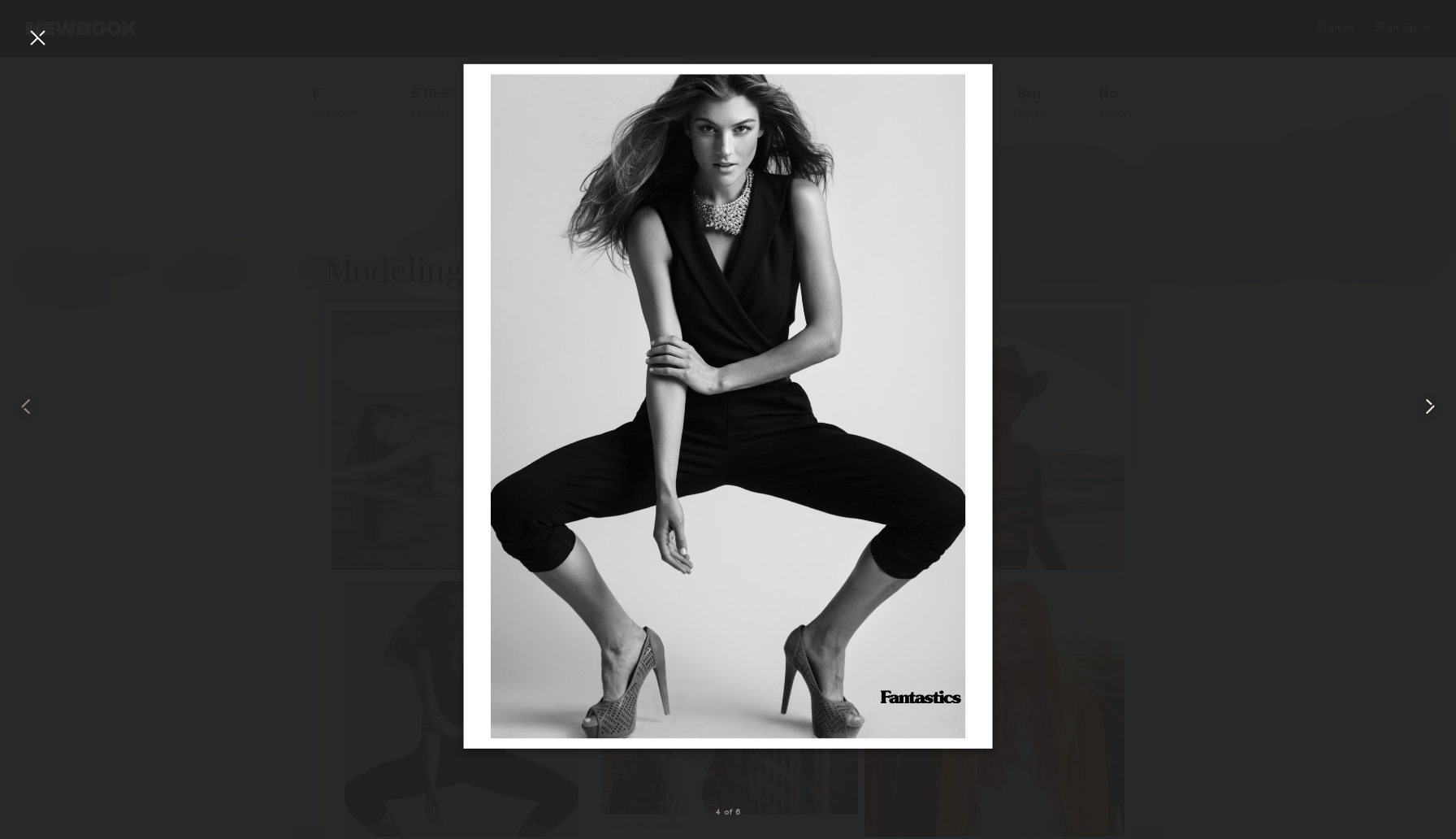
click at [1434, 405] on common-icon at bounding box center [1430, 406] width 26 height 26
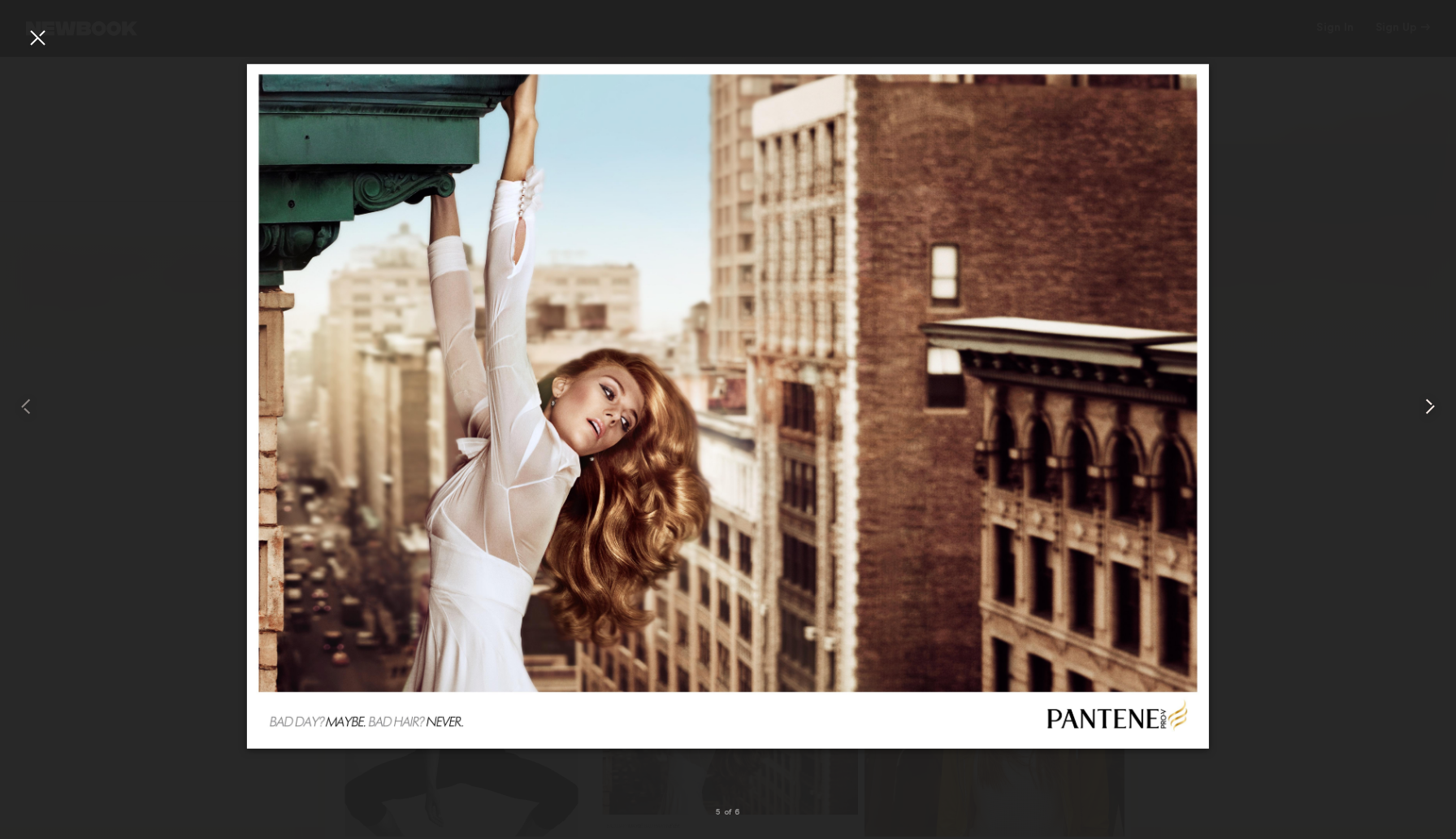
click at [1433, 405] on common-icon at bounding box center [1430, 406] width 26 height 26
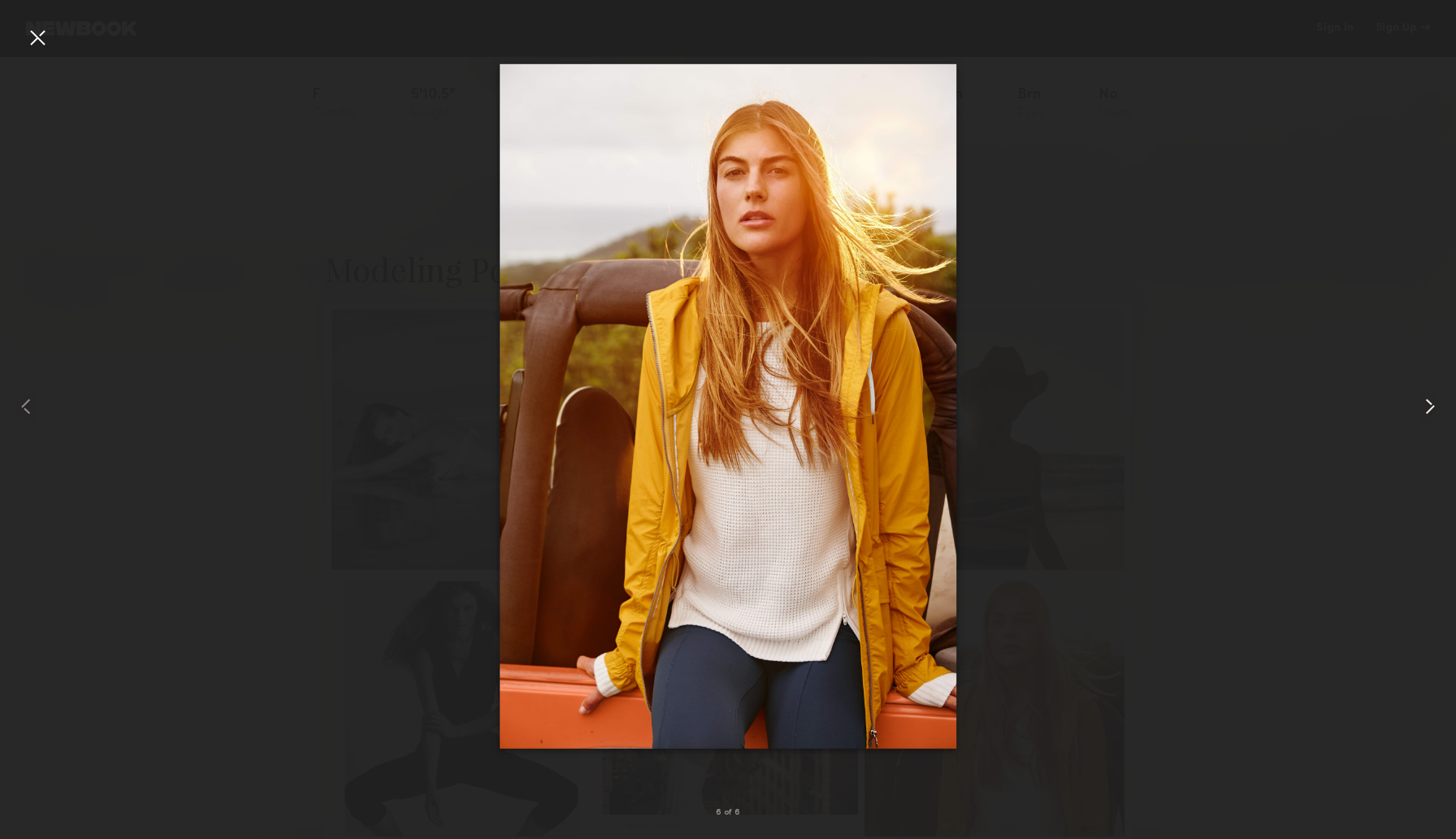
click at [1433, 405] on common-icon at bounding box center [1430, 406] width 26 height 26
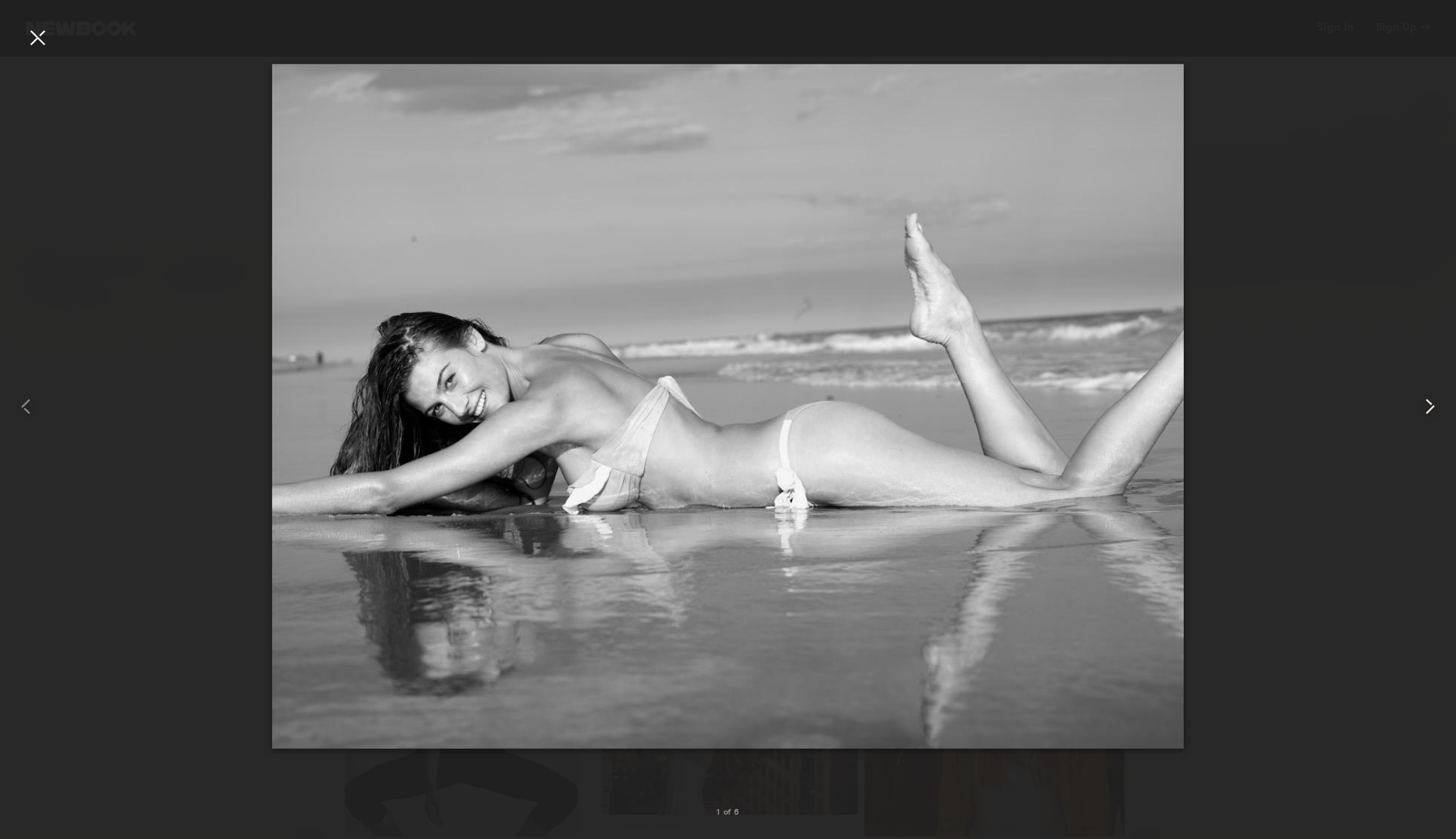
click at [1433, 405] on common-icon at bounding box center [1430, 406] width 26 height 26
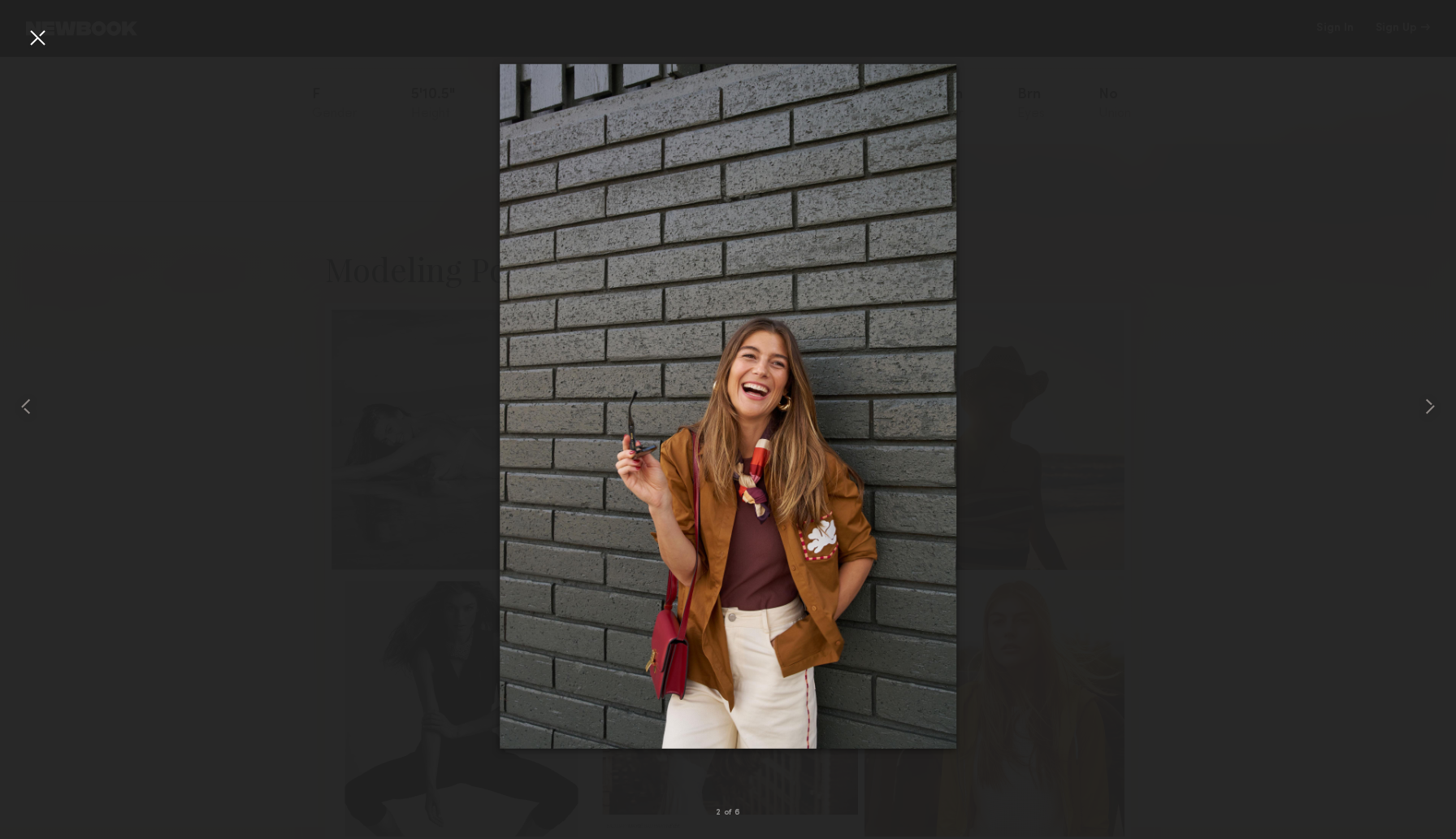
click at [37, 39] on div at bounding box center [37, 37] width 26 height 26
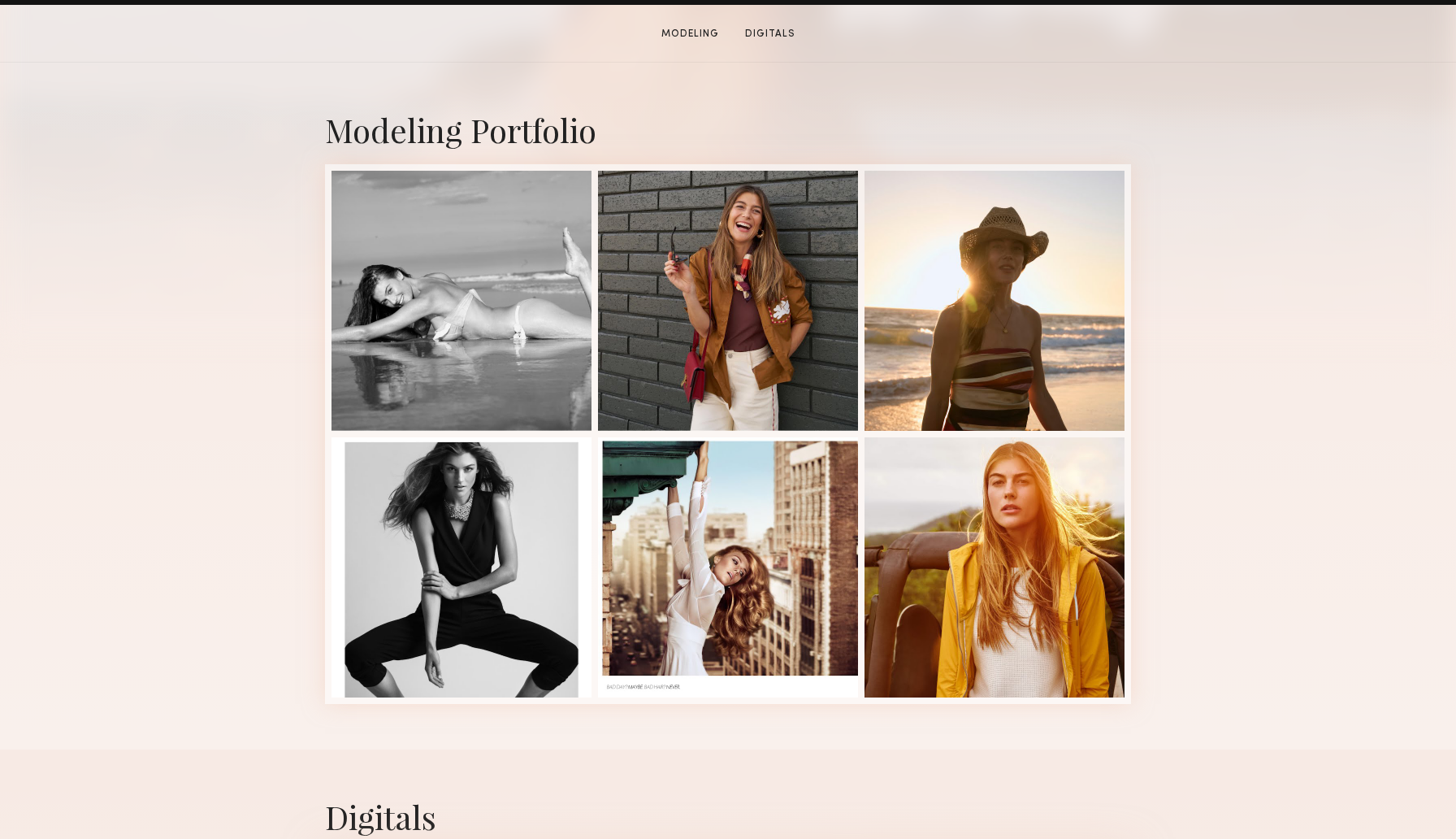
scroll to position [310, 0]
